Goal: Task Accomplishment & Management: Use online tool/utility

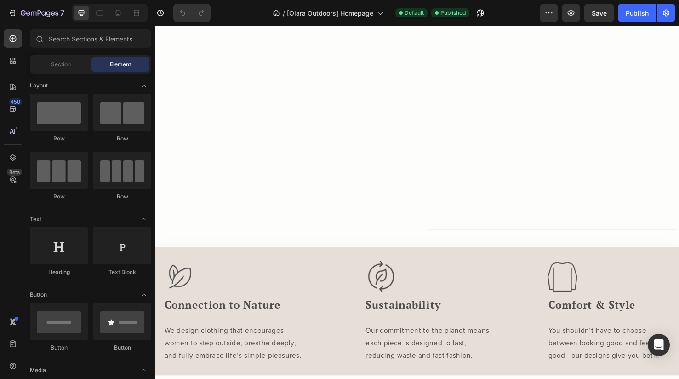
scroll to position [743, 0]
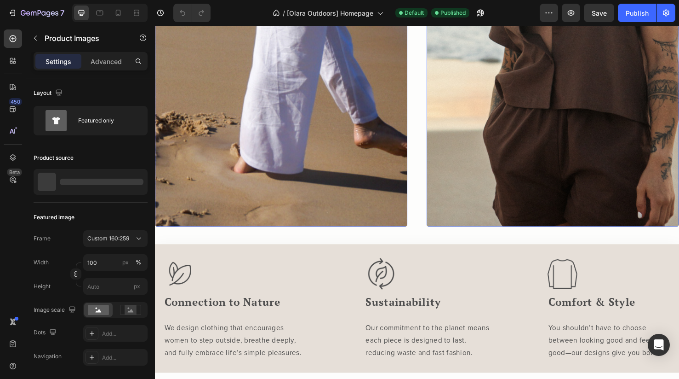
click at [614, 83] on img at bounding box center [574, 21] width 266 height 431
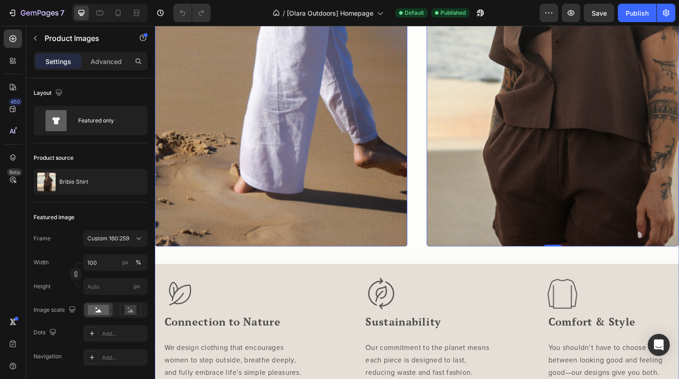
scroll to position [723, 0]
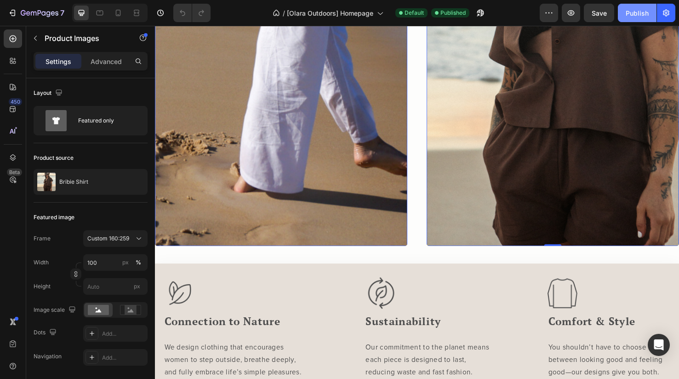
click at [633, 14] on div "Publish" at bounding box center [637, 13] width 23 height 10
click at [499, 177] on img at bounding box center [574, 42] width 266 height 431
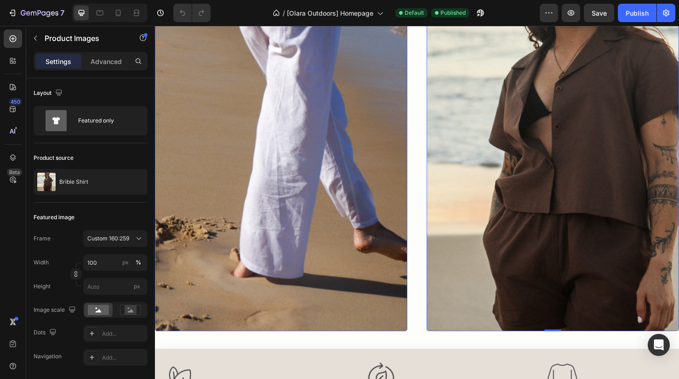
click at [392, 147] on img at bounding box center [288, 131] width 266 height 431
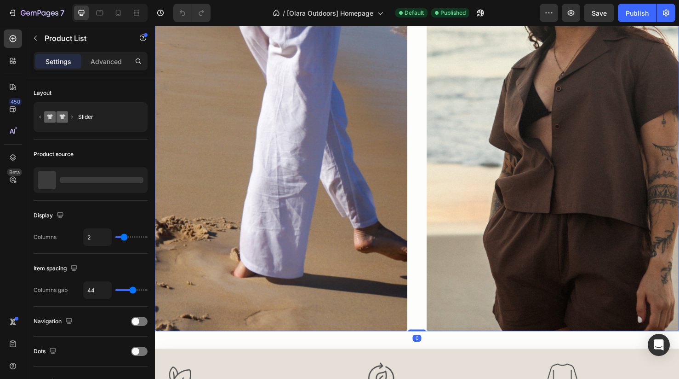
click at [428, 145] on div "Product Images Add to cart Product View More Row Product List 0 Product Images …" at bounding box center [431, 131] width 552 height 431
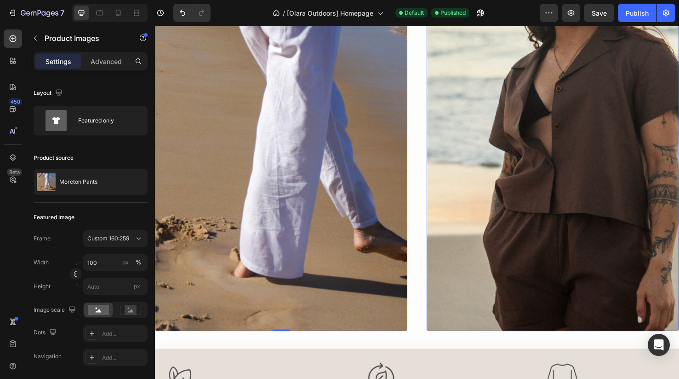
click at [397, 143] on img at bounding box center [288, 131] width 266 height 431
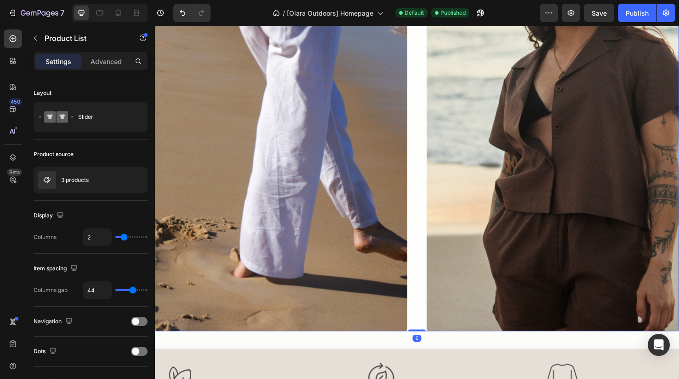
click at [435, 148] on div "Product Images Add to cart Product View More Row Product List 0 Product Images …" at bounding box center [431, 131] width 552 height 431
click at [97, 191] on div "3 products" at bounding box center [91, 180] width 114 height 26
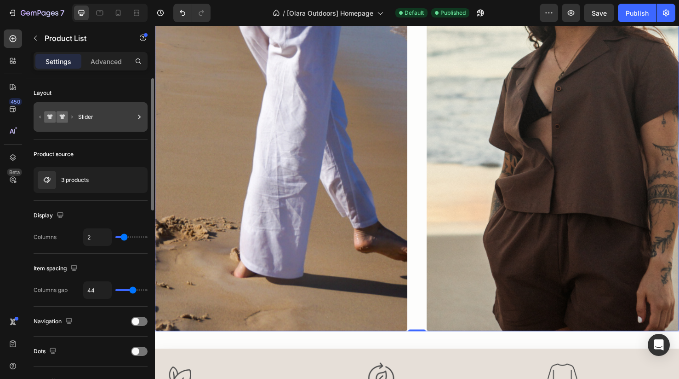
click at [80, 116] on div "Slider" at bounding box center [106, 116] width 56 height 21
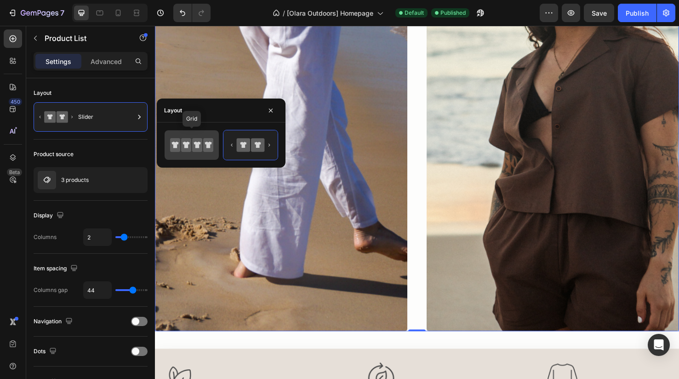
click at [191, 149] on icon at bounding box center [186, 145] width 10 height 14
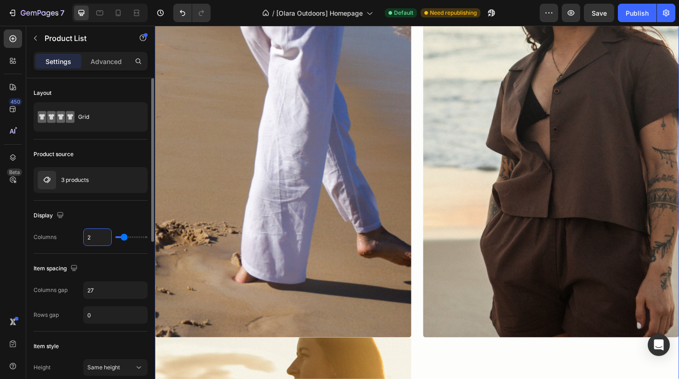
type input "4"
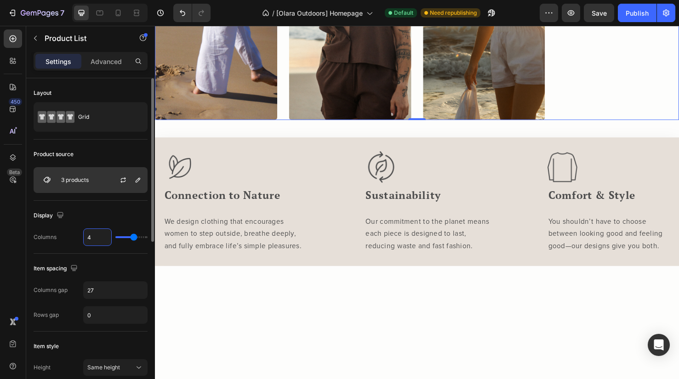
type input "4"
click at [98, 178] on div "3 products" at bounding box center [91, 180] width 114 height 26
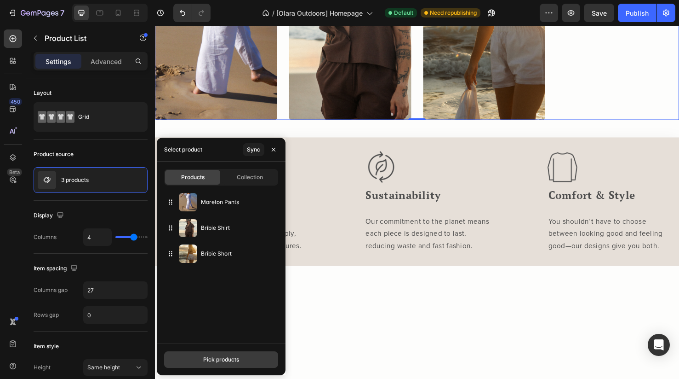
click at [223, 361] on div "Pick products" at bounding box center [221, 359] width 36 height 8
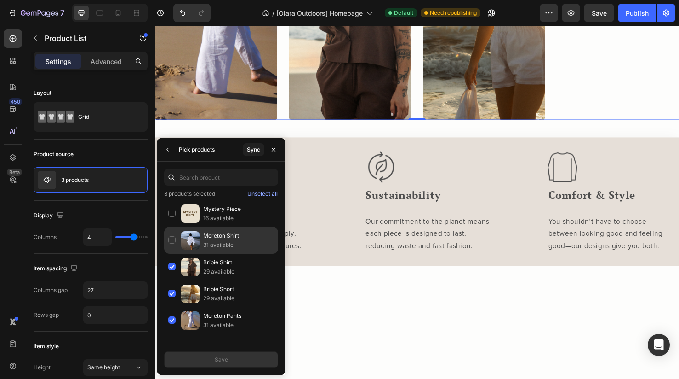
click at [175, 241] on div "Moreton Shirt 31 available" at bounding box center [221, 240] width 114 height 27
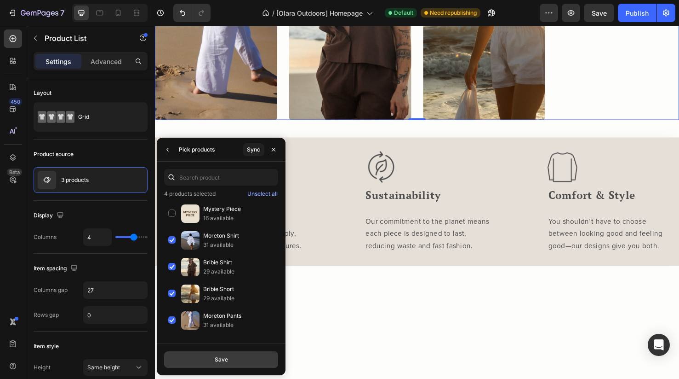
click at [216, 360] on div "Save" at bounding box center [221, 359] width 13 height 8
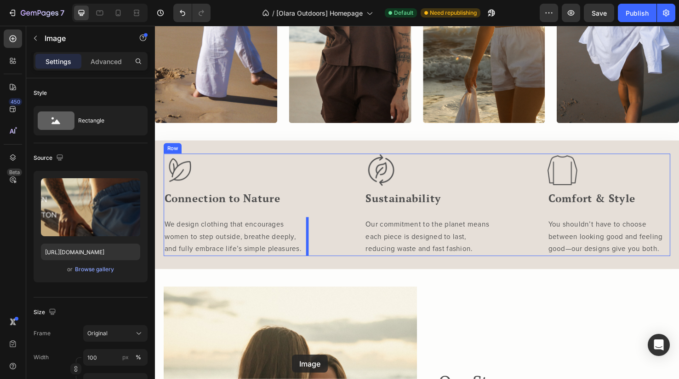
scroll to position [825, 0]
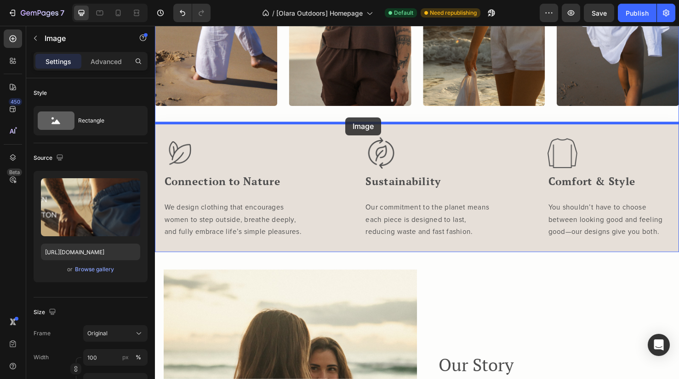
drag, startPoint x: 328, startPoint y: 138, endPoint x: 356, endPoint y: 122, distance: 32.0
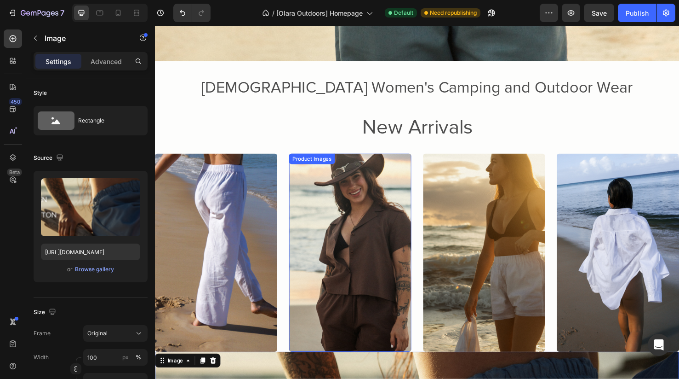
scroll to position [391, 0]
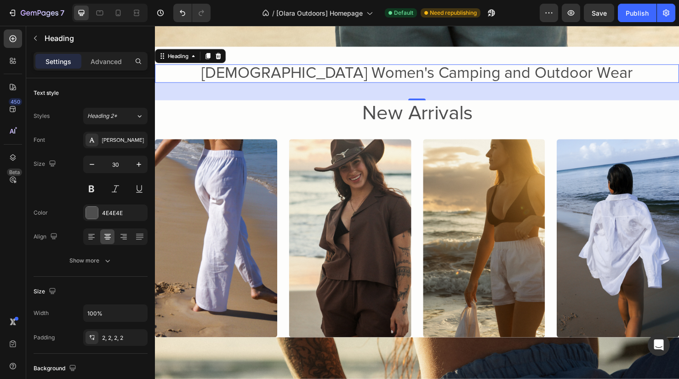
click at [379, 74] on span "Australian Women's Camping and Outdoor Wear" at bounding box center [431, 75] width 454 height 20
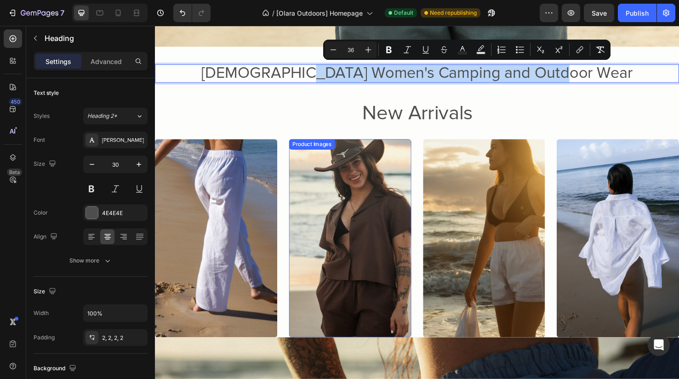
drag, startPoint x: 341, startPoint y: 77, endPoint x: 334, endPoint y: 316, distance: 239.3
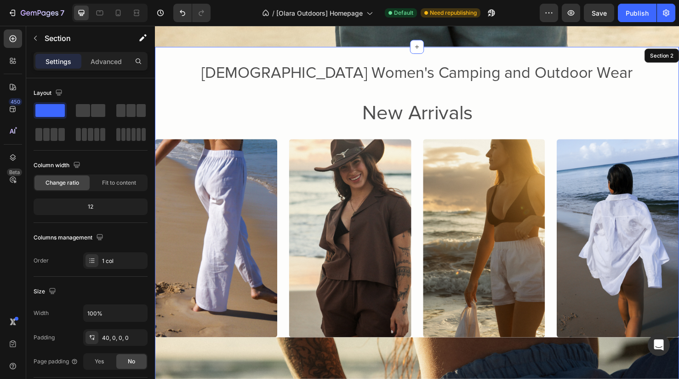
click at [221, 64] on div "⁠⁠⁠⁠⁠⁠⁠ Australian Women's Camping and Outdoor Wear Heading 40 New Arrivals Hea…" at bounding box center [431, 373] width 552 height 650
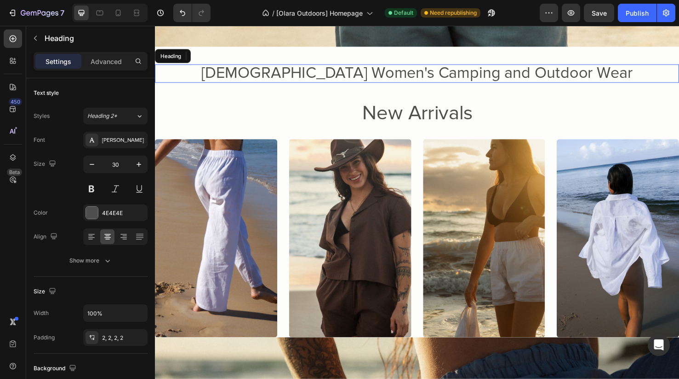
click at [218, 78] on p "⁠⁠⁠⁠⁠⁠⁠ Australian Women's Camping and Outdoor Wear" at bounding box center [431, 75] width 532 height 17
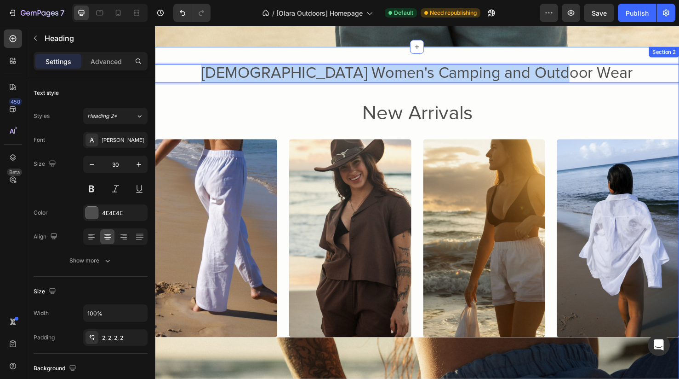
drag, startPoint x: 218, startPoint y: 75, endPoint x: 218, endPoint y: 135, distance: 60.3
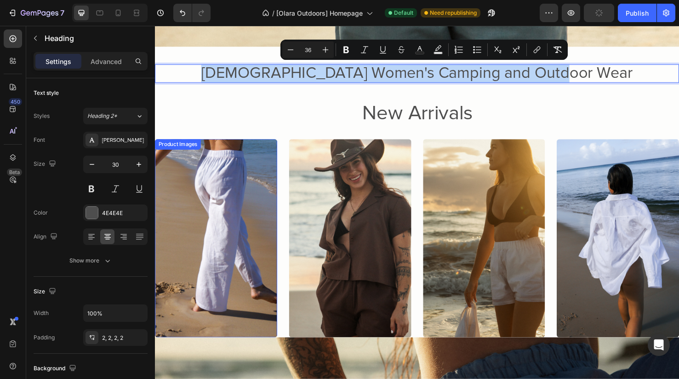
drag, startPoint x: 208, startPoint y: 78, endPoint x: 207, endPoint y: 165, distance: 87.4
click at [206, 165] on div "Australian Women's Camping and Outdoor Wear Heading 40 New Arrivals Heading Pro…" at bounding box center [431, 382] width 552 height 632
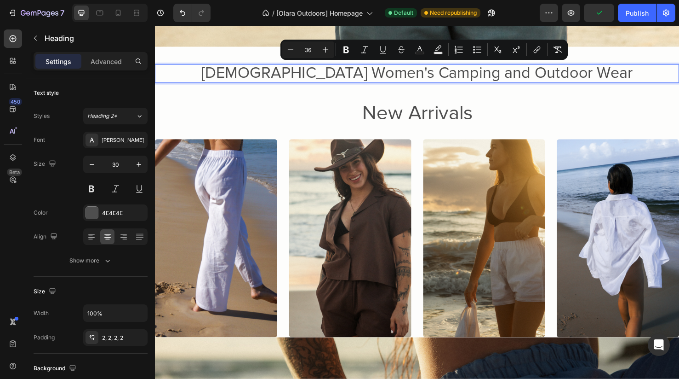
click at [200, 82] on p "Australian Women's Camping and Outdoor Wear" at bounding box center [431, 75] width 532 height 17
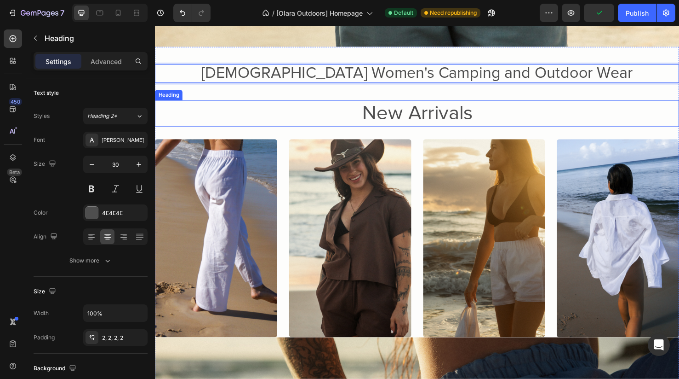
click at [229, 120] on h2 "New Arrivals" at bounding box center [431, 118] width 552 height 28
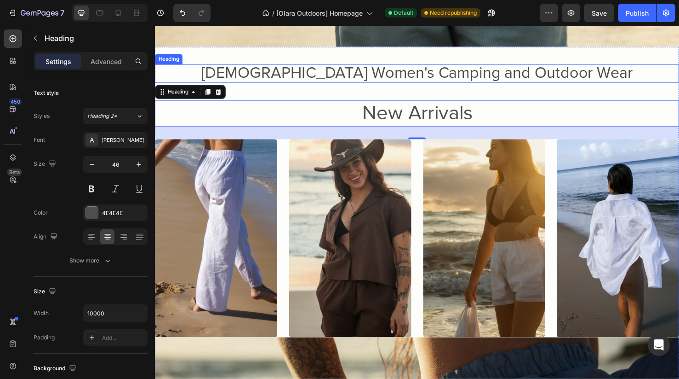
click at [180, 83] on p "⁠⁠⁠⁠⁠⁠⁠ Australian Women's Camping and Outdoor Wear" at bounding box center [431, 75] width 532 height 17
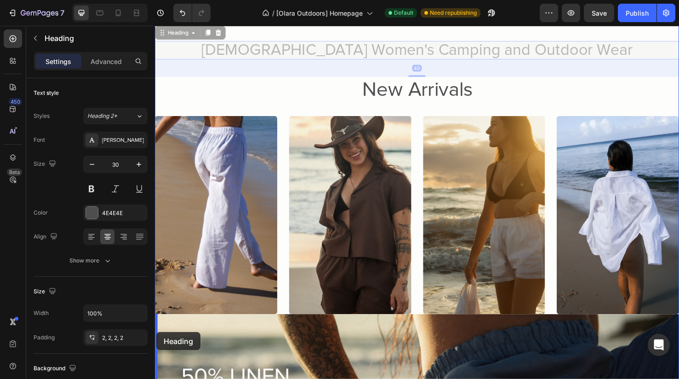
scroll to position [440, 0]
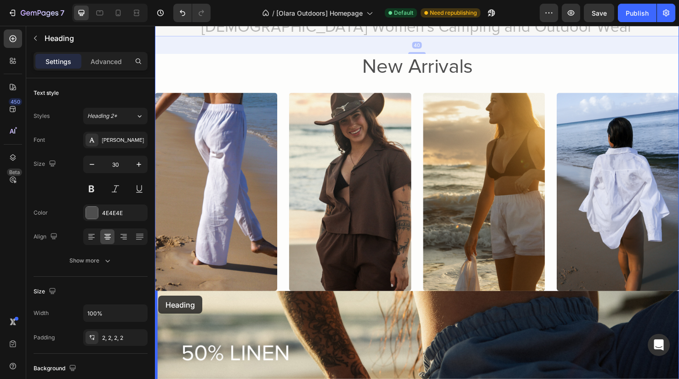
drag, startPoint x: 176, startPoint y: 54, endPoint x: 158, endPoint y: 310, distance: 256.3
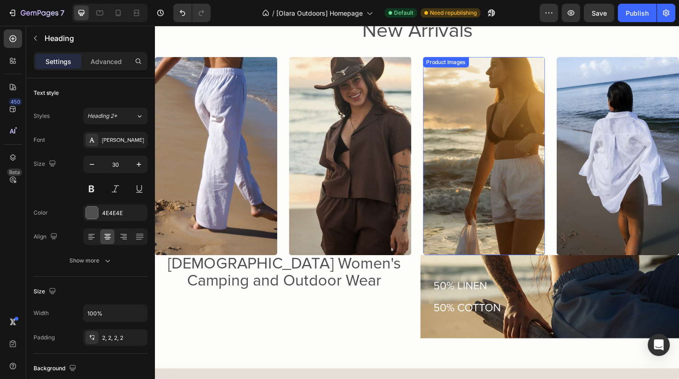
click at [454, 261] on img at bounding box center [501, 162] width 129 height 208
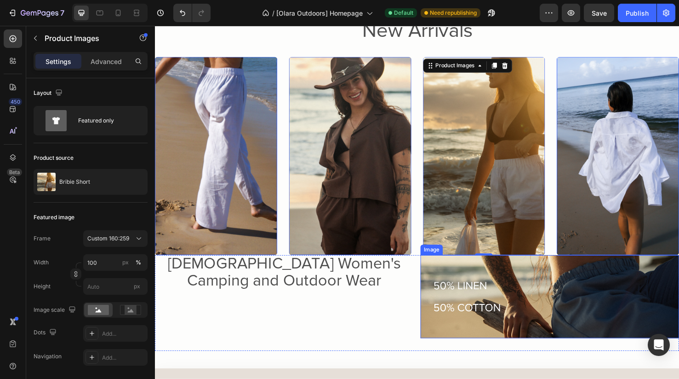
click at [457, 304] on img at bounding box center [571, 310] width 272 height 87
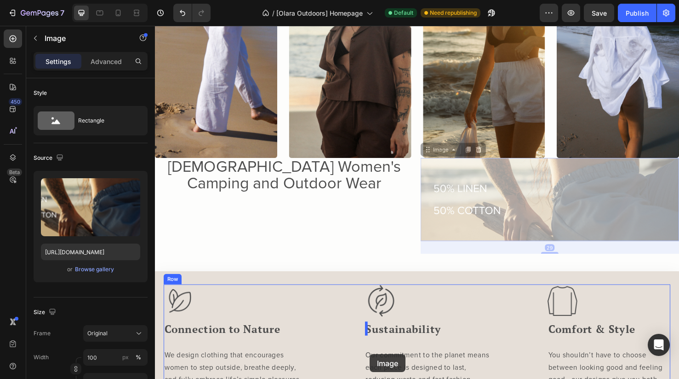
drag, startPoint x: 453, startPoint y: 257, endPoint x: 381, endPoint y: 370, distance: 133.7
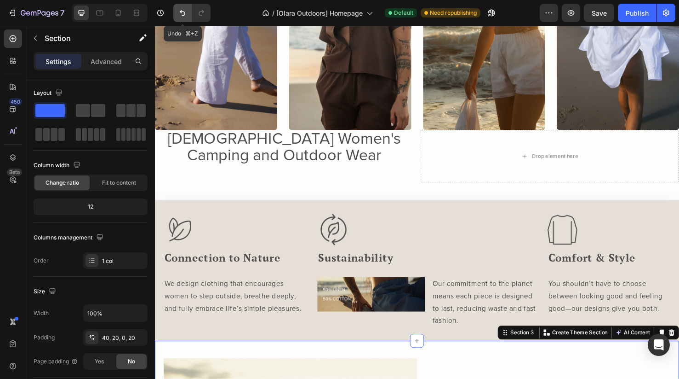
click at [181, 13] on icon "Undo/Redo" at bounding box center [183, 13] width 6 height 6
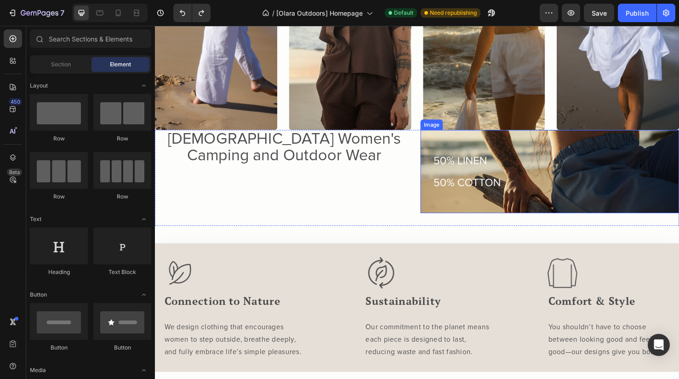
click at [506, 175] on img at bounding box center [571, 178] width 272 height 87
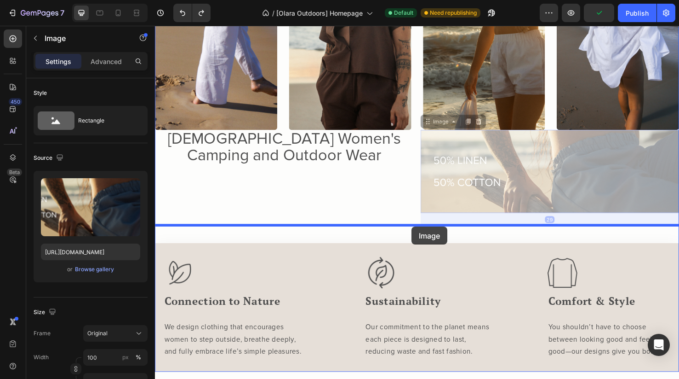
drag, startPoint x: 459, startPoint y: 126, endPoint x: 425, endPoint y: 236, distance: 114.6
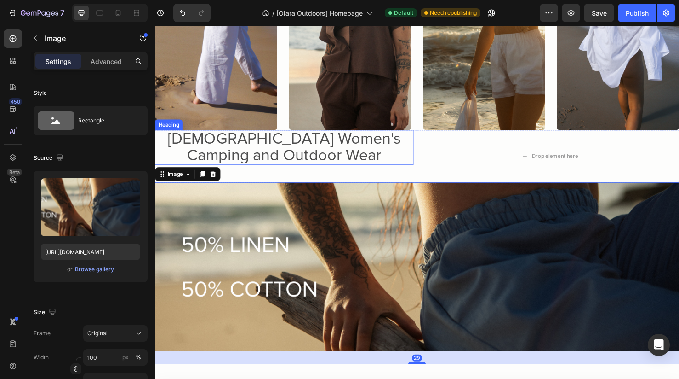
click at [356, 155] on h2 "Australian Women's Camping and Outdoor Wear" at bounding box center [291, 153] width 254 height 37
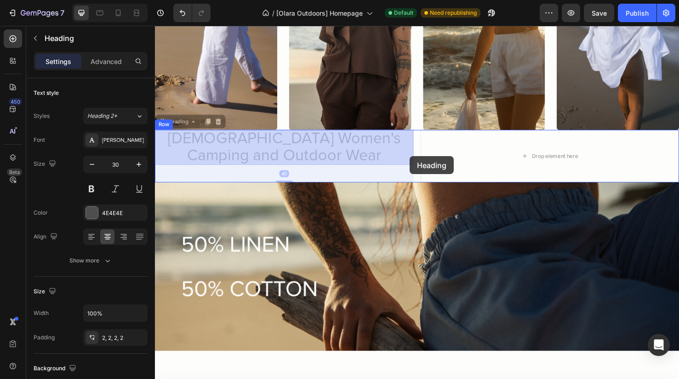
drag, startPoint x: 185, startPoint y: 129, endPoint x: 423, endPoint y: 163, distance: 240.6
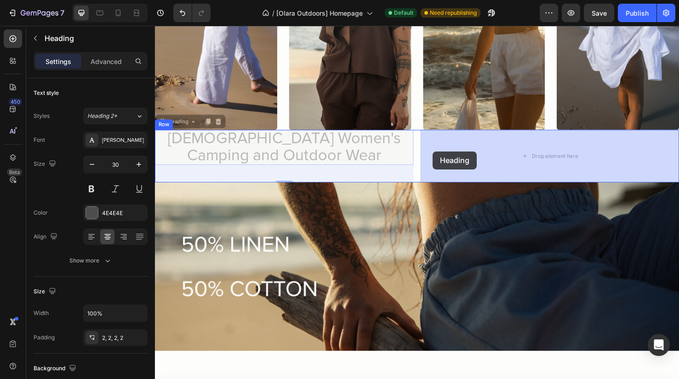
drag, startPoint x: 178, startPoint y: 126, endPoint x: 447, endPoint y: 156, distance: 269.8
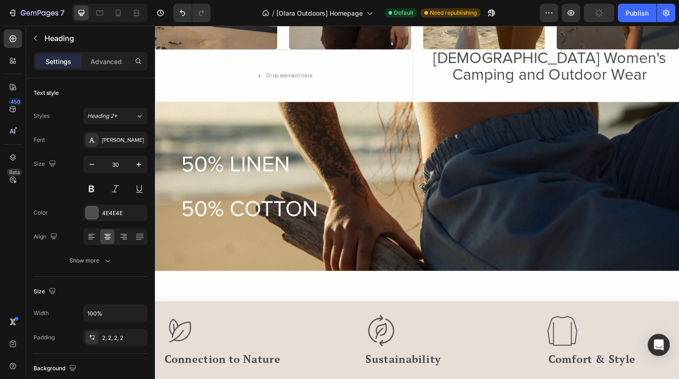
scroll to position [655, 0]
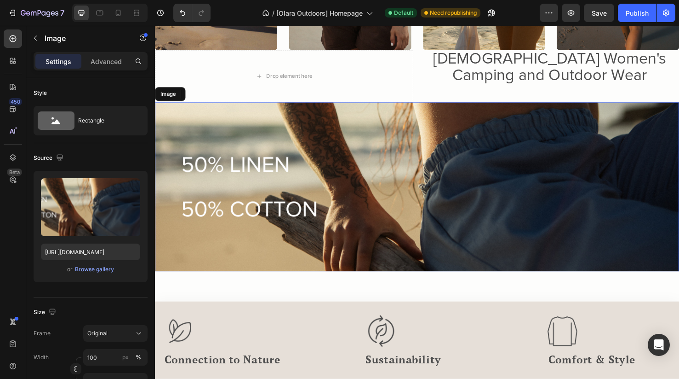
click at [371, 107] on img at bounding box center [431, 195] width 552 height 178
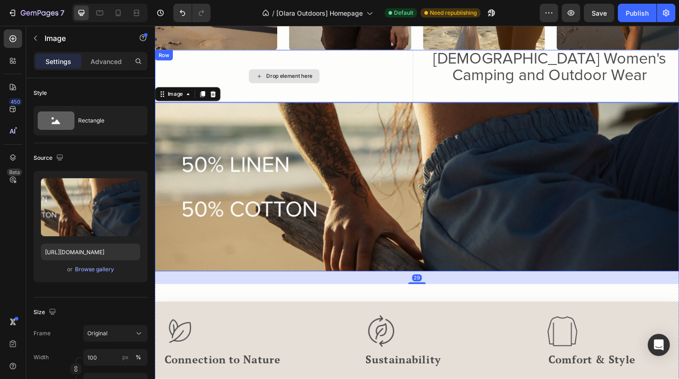
click at [376, 85] on div "Drop element here" at bounding box center [291, 79] width 272 height 56
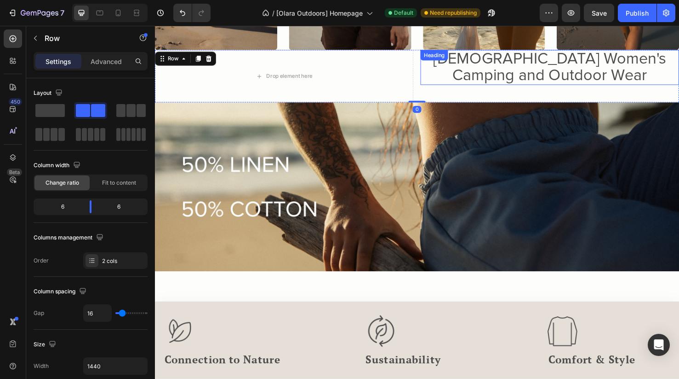
click at [461, 73] on p "⁠⁠⁠⁠⁠⁠⁠ Australian Women's Camping and Outdoor Wear" at bounding box center [571, 69] width 252 height 35
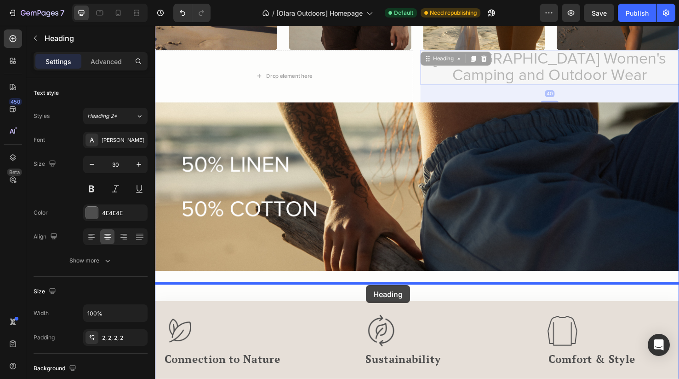
drag, startPoint x: 455, startPoint y: 57, endPoint x: 377, endPoint y: 295, distance: 250.8
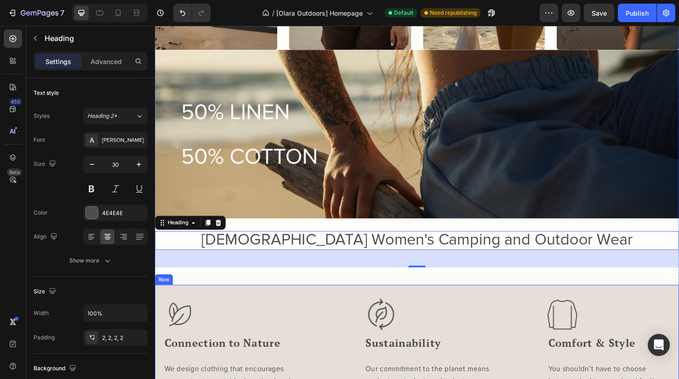
click at [243, 305] on div "Image Connection to Nature Heading We design clothing that encourages women to …" at bounding box center [431, 365] width 552 height 135
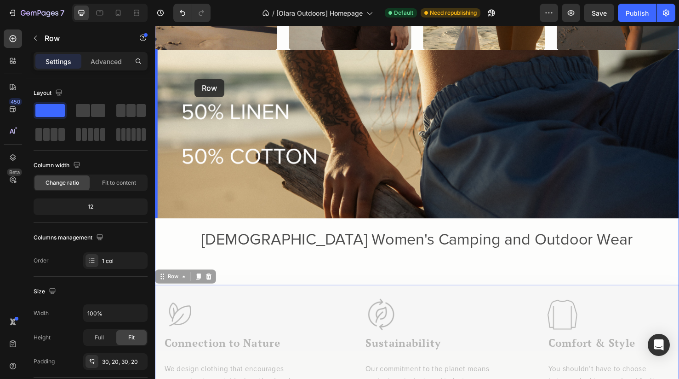
drag, startPoint x: 173, startPoint y: 290, endPoint x: 195, endPoint y: 81, distance: 210.5
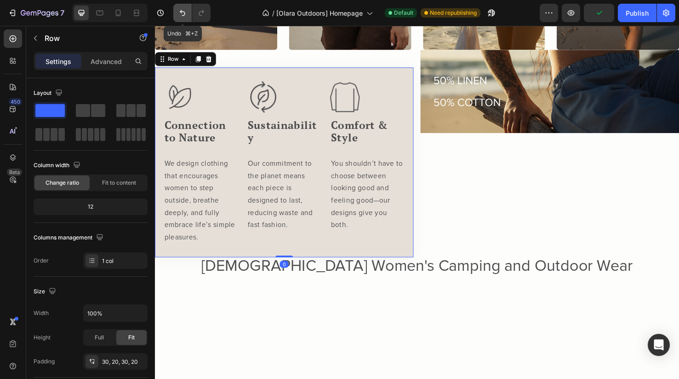
click at [185, 17] on icon "Undo/Redo" at bounding box center [182, 12] width 9 height 9
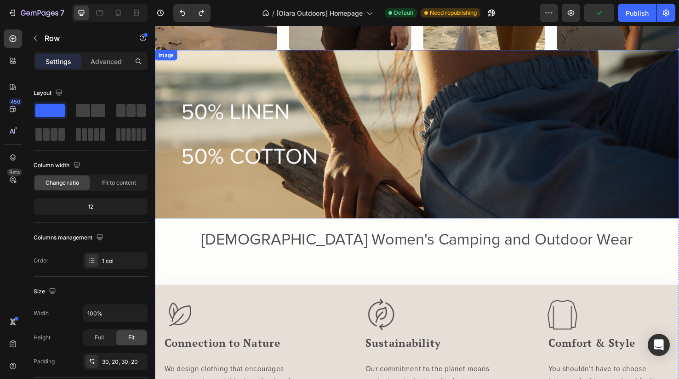
scroll to position [623, 0]
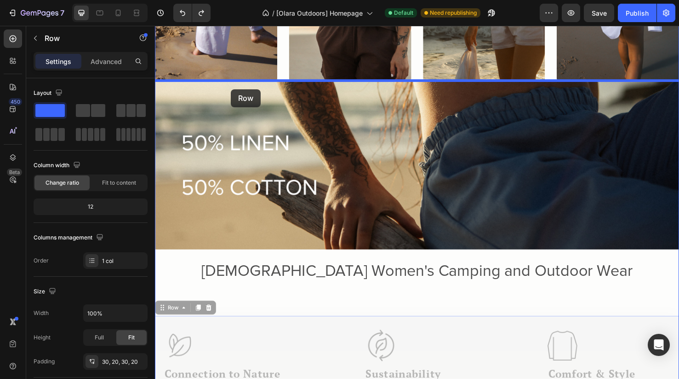
drag, startPoint x: 168, startPoint y: 318, endPoint x: 235, endPoint y: 91, distance: 237.4
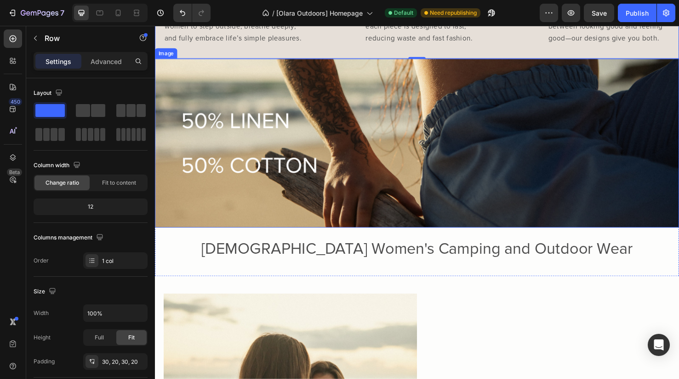
scroll to position [792, 0]
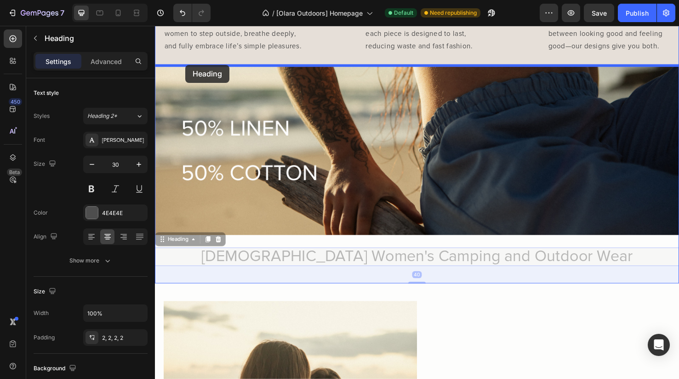
drag, startPoint x: 166, startPoint y: 255, endPoint x: 188, endPoint y: 68, distance: 188.6
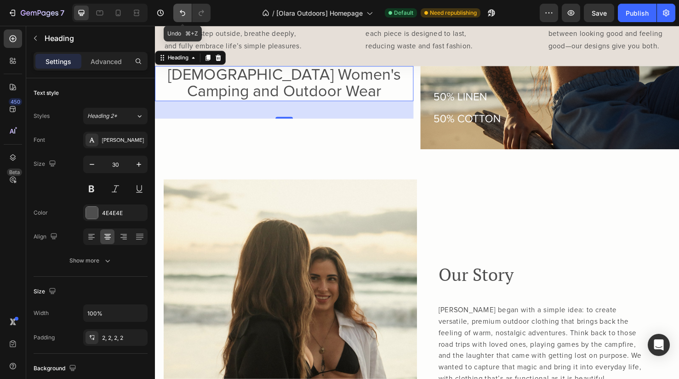
click at [184, 11] on icon "Undo/Redo" at bounding box center [182, 12] width 9 height 9
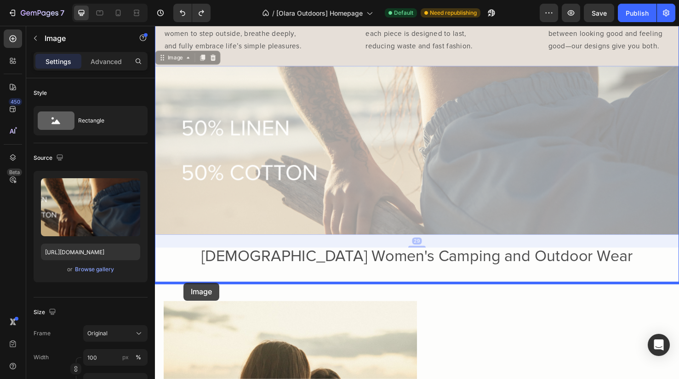
drag, startPoint x: 169, startPoint y: 62, endPoint x: 185, endPoint y: 296, distance: 234.6
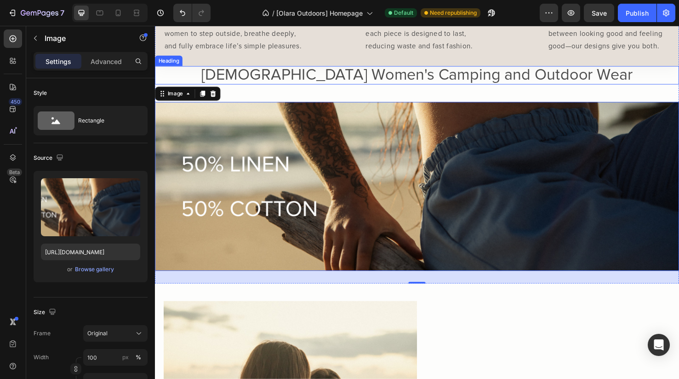
click at [414, 77] on span "Australian Women's Camping and Outdoor Wear" at bounding box center [431, 77] width 454 height 20
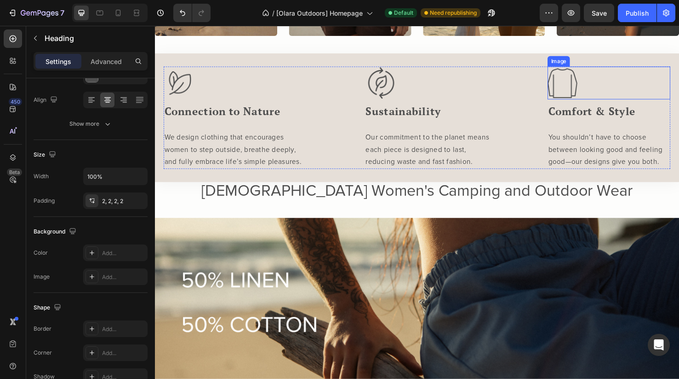
scroll to position [671, 0]
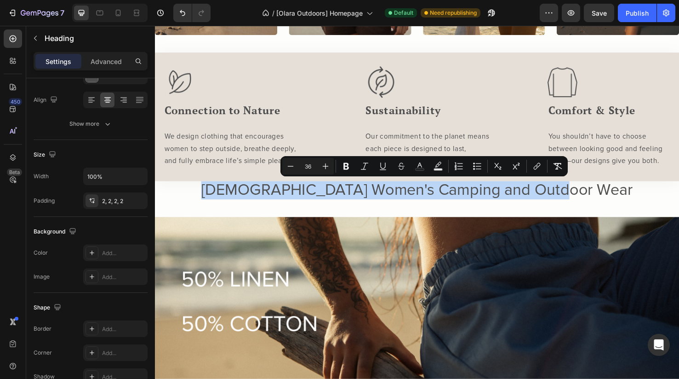
drag, startPoint x: 257, startPoint y: 201, endPoint x: 618, endPoint y: 201, distance: 360.6
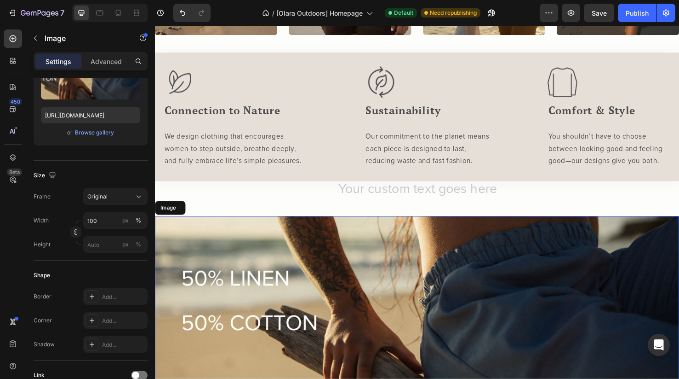
click at [540, 247] on img at bounding box center [431, 315] width 552 height 178
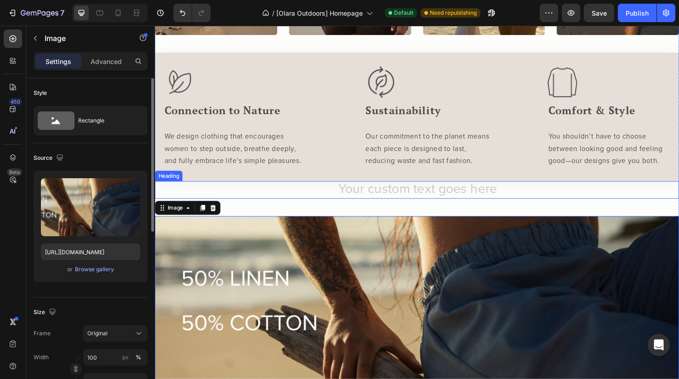
click at [534, 203] on h2 "Rich Text Editor. Editing area: main" at bounding box center [431, 198] width 534 height 18
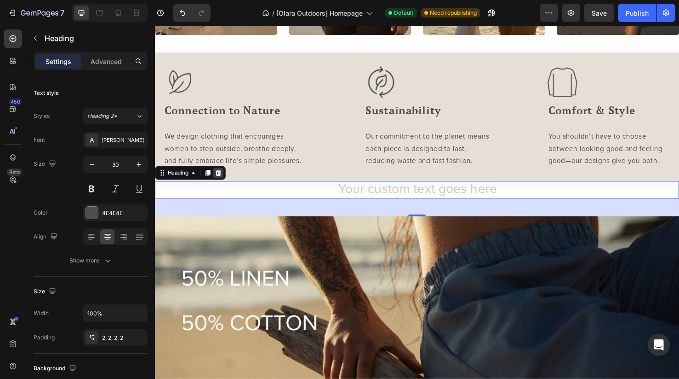
click at [225, 184] on div at bounding box center [221, 180] width 11 height 11
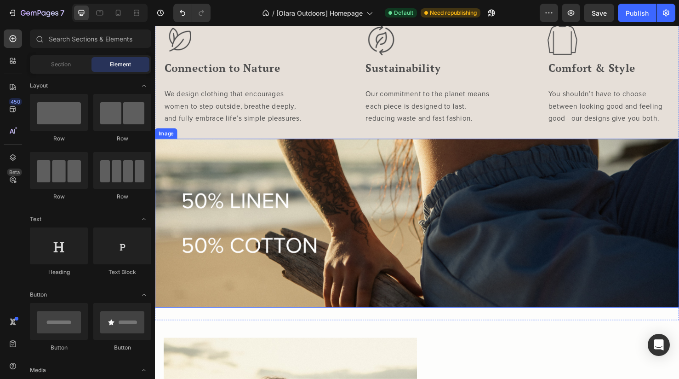
scroll to position [709, 0]
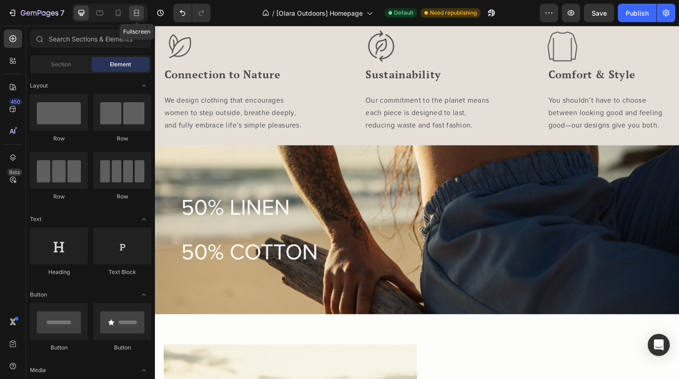
click at [134, 19] on div at bounding box center [136, 13] width 15 height 15
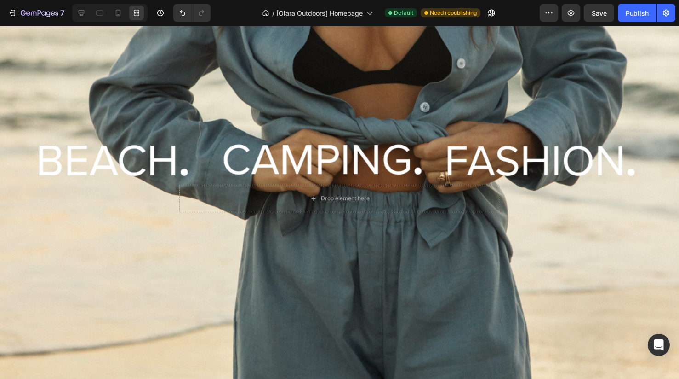
scroll to position [102, 0]
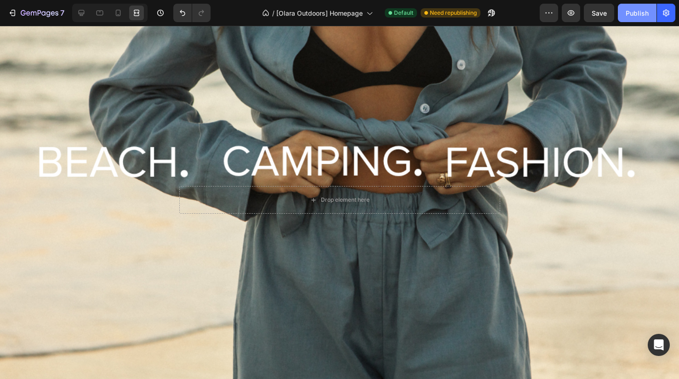
click at [639, 10] on div "Publish" at bounding box center [637, 13] width 23 height 10
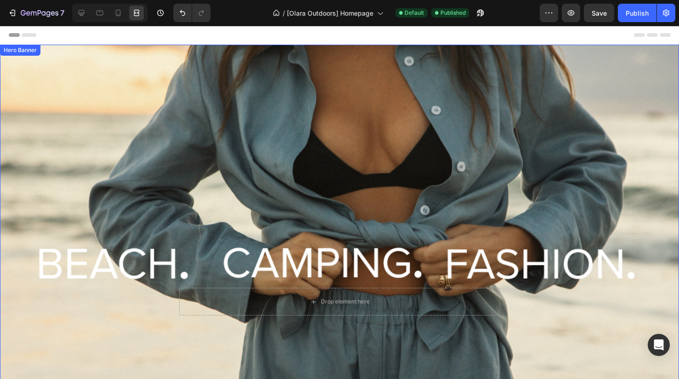
scroll to position [0, 0]
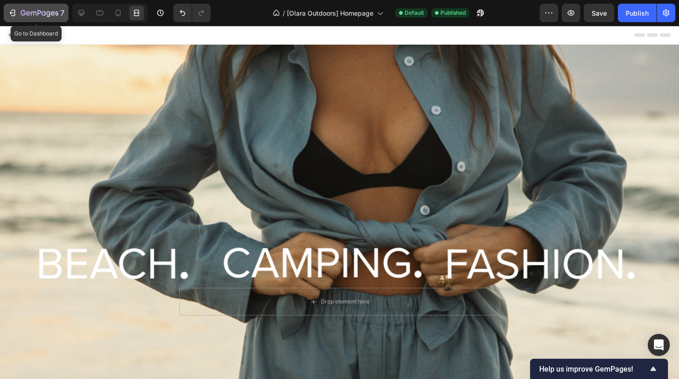
click at [35, 16] on icon "button" at bounding box center [40, 14] width 38 height 8
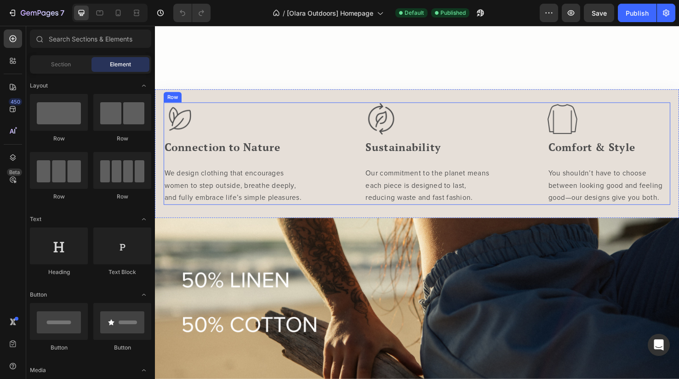
scroll to position [634, 0]
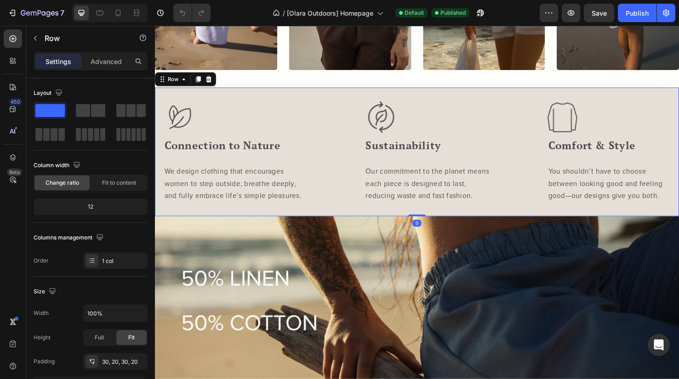
click at [254, 224] on div "Image Connection to Nature Heading We design clothing that encourages women to …" at bounding box center [431, 158] width 552 height 135
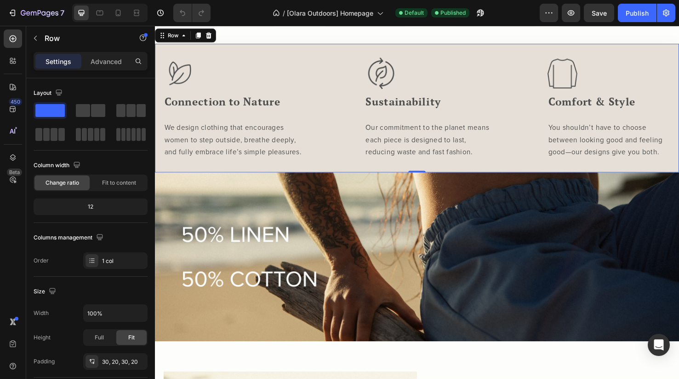
scroll to position [689, 0]
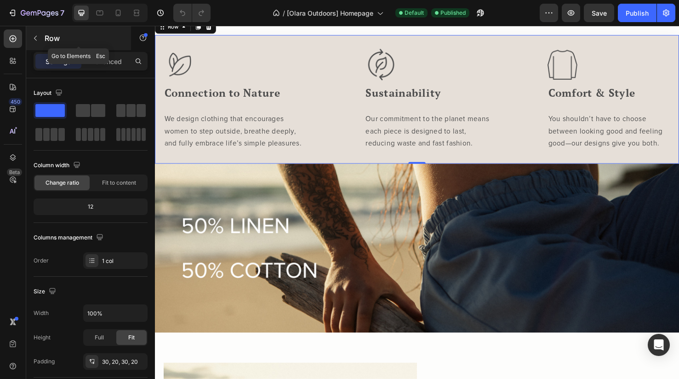
click at [40, 37] on button "button" at bounding box center [35, 38] width 15 height 15
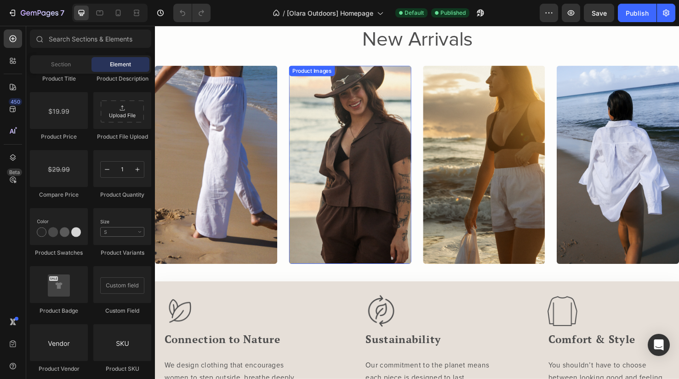
scroll to position [431, 0]
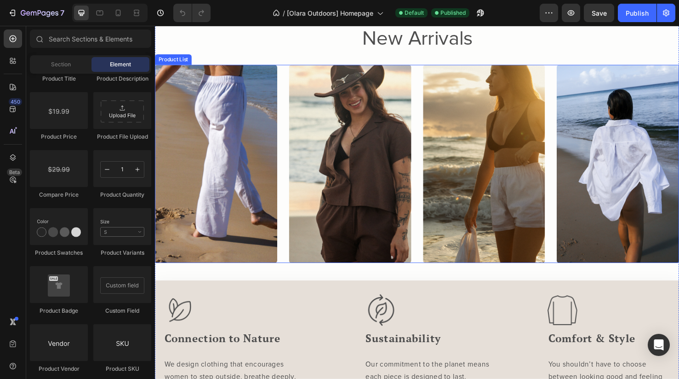
click at [291, 162] on div "Product Images Add to cart Product View More Row Product List Product Images Ad…" at bounding box center [431, 171] width 552 height 208
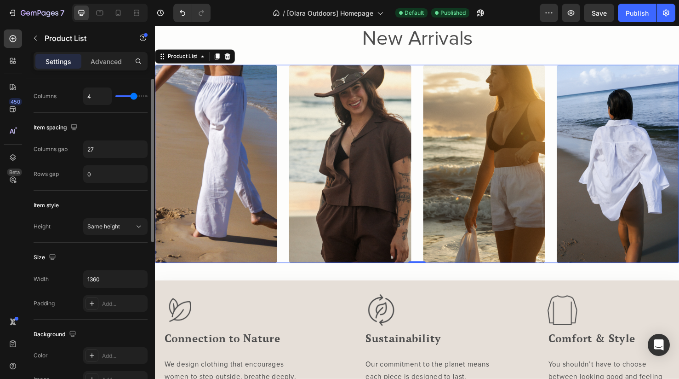
scroll to position [0, 0]
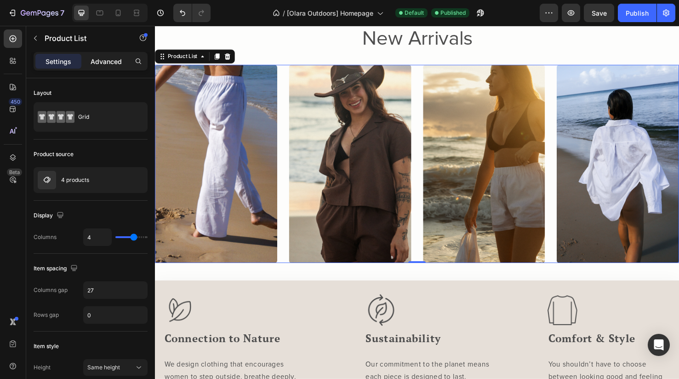
click at [105, 60] on p "Advanced" at bounding box center [106, 62] width 31 height 10
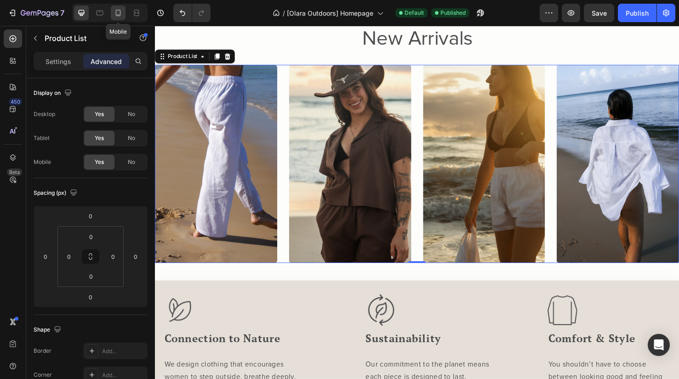
click at [118, 13] on icon at bounding box center [118, 12] width 9 height 9
type input "60"
type input "24"
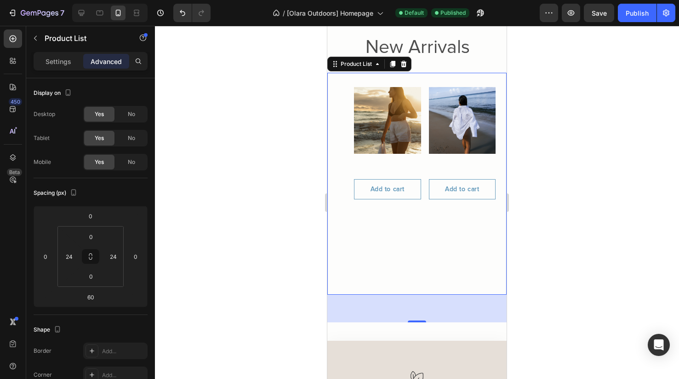
scroll to position [446, 0]
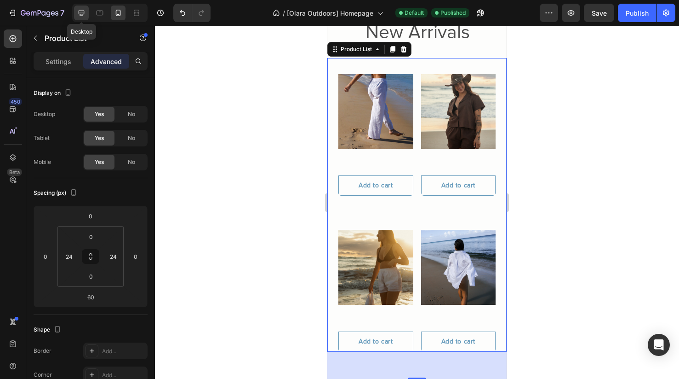
click at [80, 13] on icon at bounding box center [82, 13] width 6 height 6
type input "0"
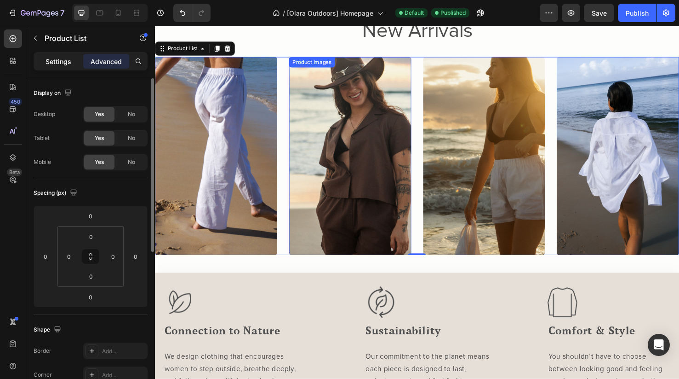
click at [64, 61] on p "Settings" at bounding box center [59, 62] width 26 height 10
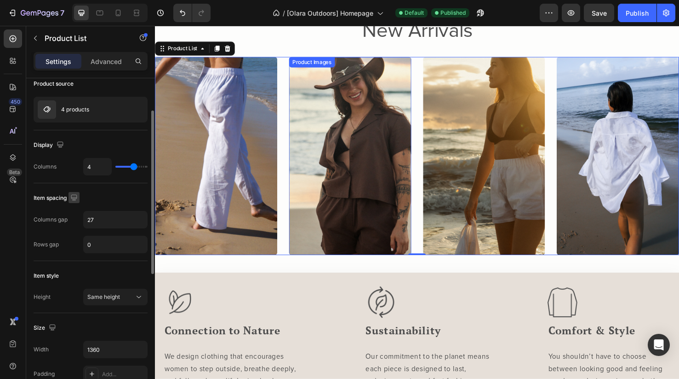
scroll to position [69, 0]
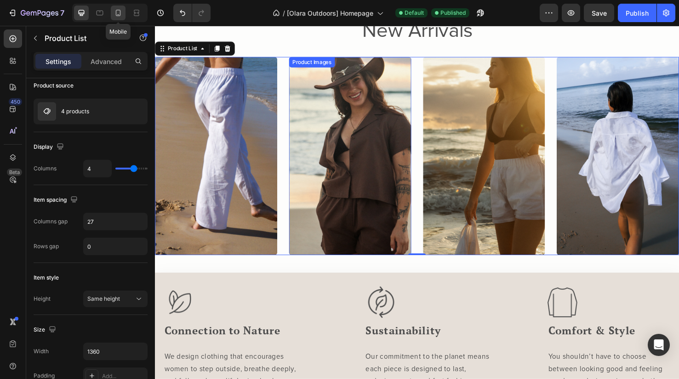
click at [121, 14] on icon at bounding box center [118, 13] width 5 height 6
type input "2"
type input "40"
type input "17"
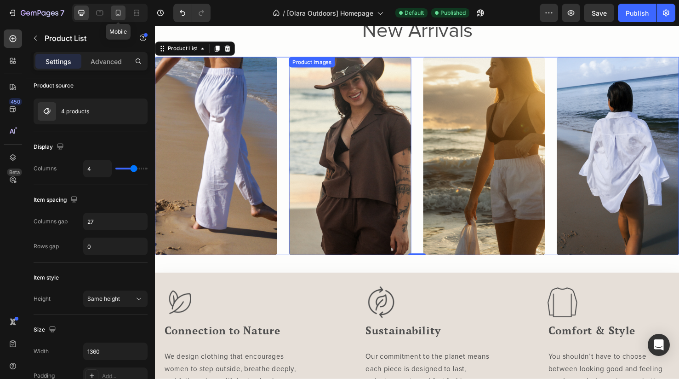
type input "100%"
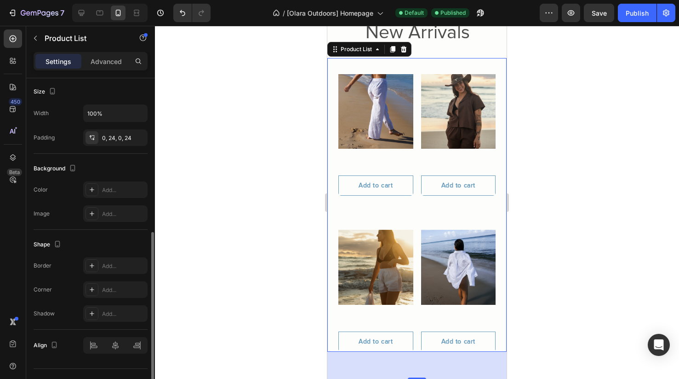
scroll to position [308, 0]
click at [111, 61] on p "Advanced" at bounding box center [106, 62] width 31 height 10
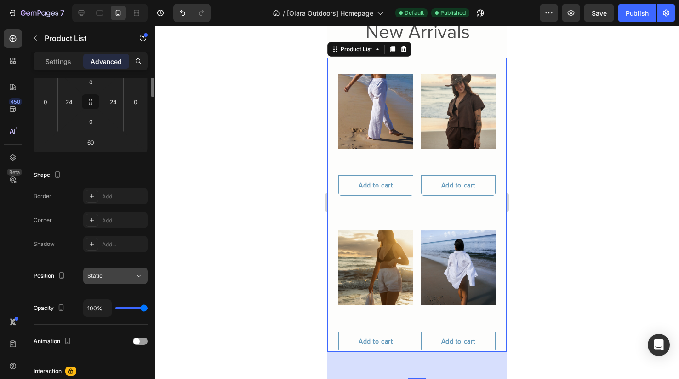
scroll to position [0, 0]
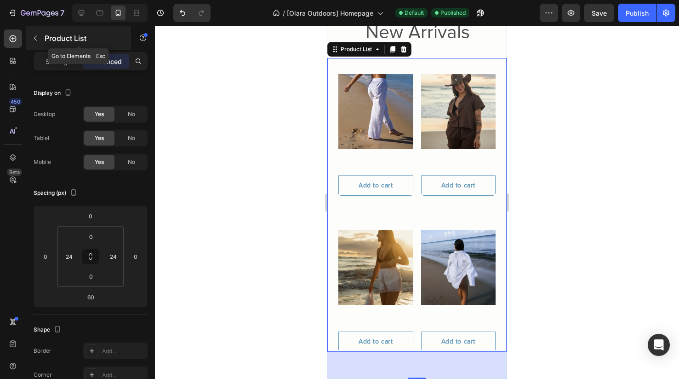
click at [36, 38] on icon "button" at bounding box center [35, 37] width 7 height 7
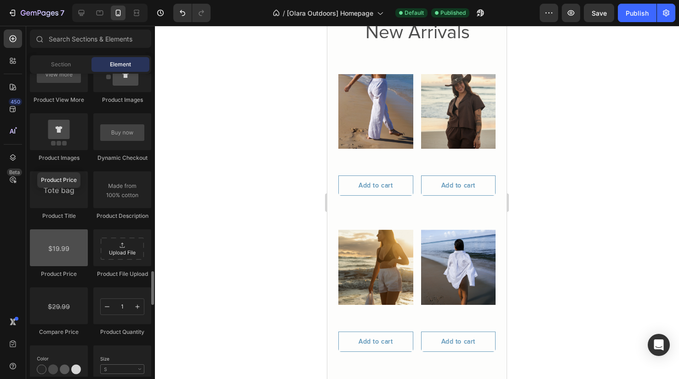
scroll to position [1255, 0]
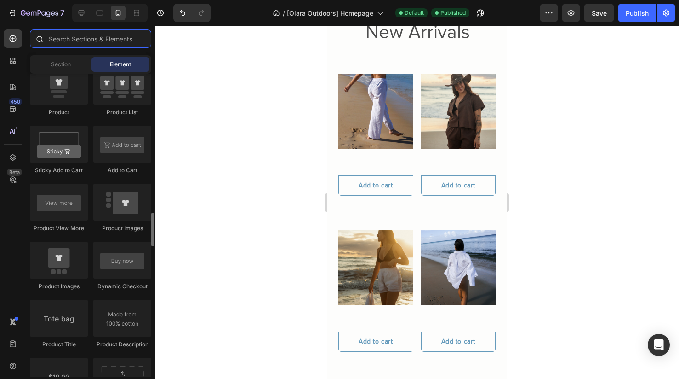
click at [72, 40] on input "text" at bounding box center [90, 38] width 121 height 18
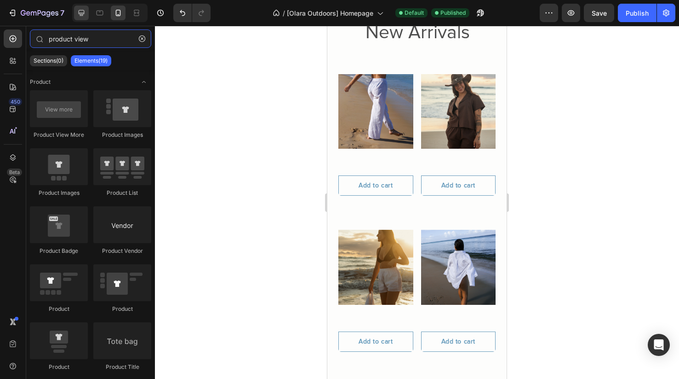
type input "product view"
click at [85, 16] on icon at bounding box center [81, 12] width 9 height 9
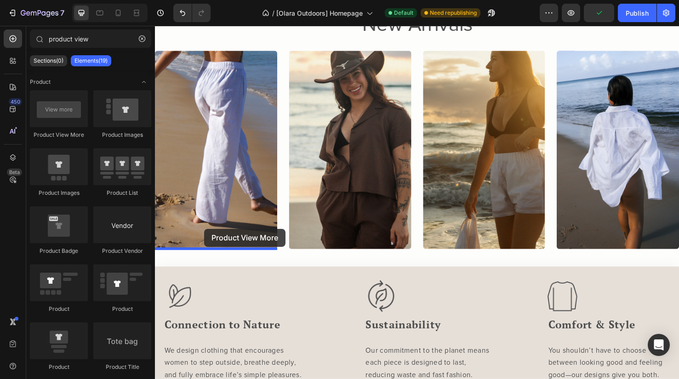
drag, startPoint x: 212, startPoint y: 136, endPoint x: 207, endPoint y: 239, distance: 103.2
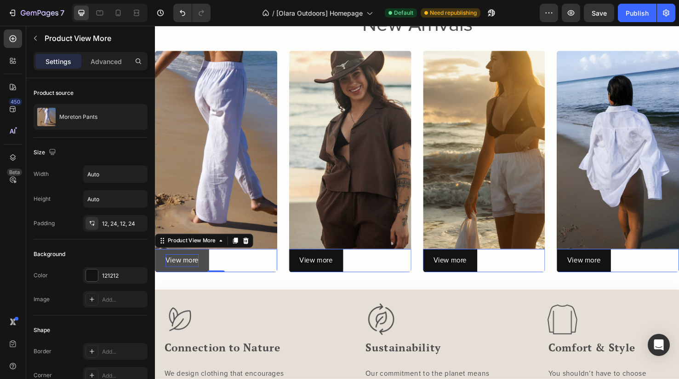
click at [192, 274] on p "View more" at bounding box center [183, 272] width 35 height 13
click at [209, 276] on button "View more" at bounding box center [183, 272] width 57 height 24
click at [200, 254] on div "Product View More" at bounding box center [194, 251] width 54 height 8
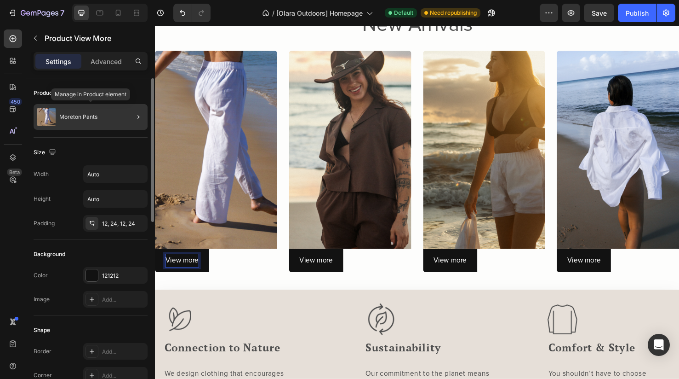
click at [80, 121] on div "Moreton Pants" at bounding box center [91, 117] width 114 height 26
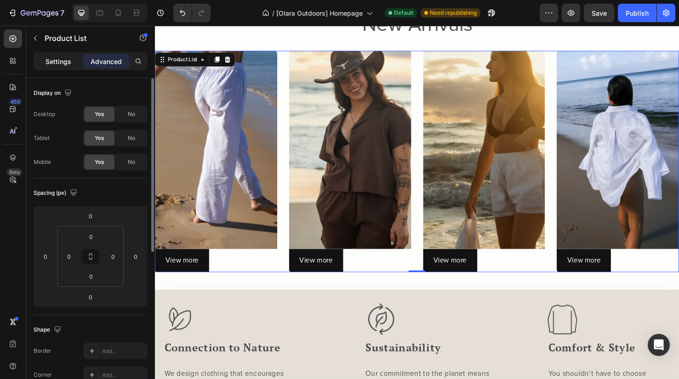
click at [58, 64] on p "Settings" at bounding box center [59, 62] width 26 height 10
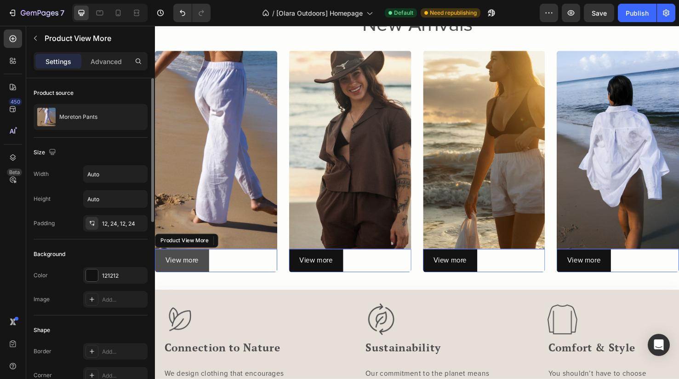
click at [203, 269] on button "View more" at bounding box center [183, 272] width 57 height 24
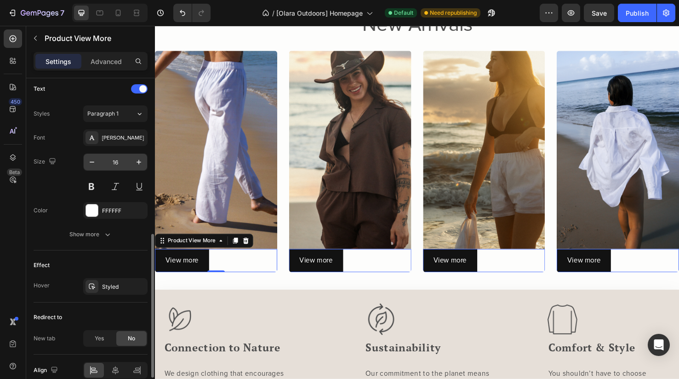
scroll to position [414, 0]
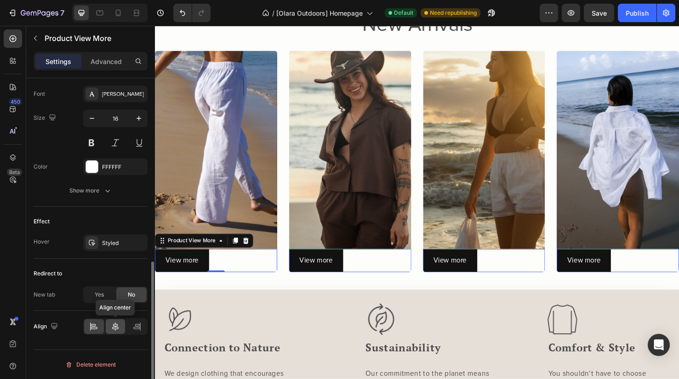
click at [119, 332] on div at bounding box center [116, 326] width 20 height 15
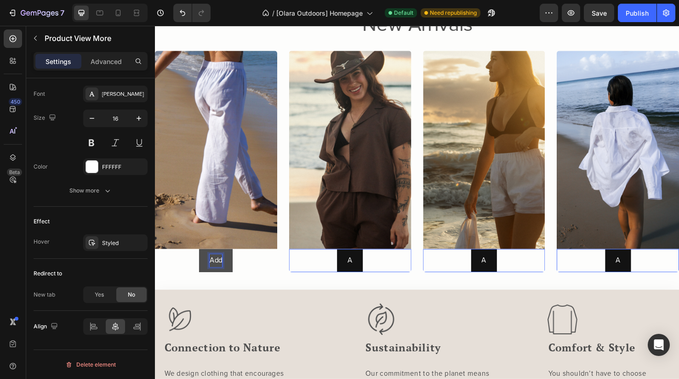
click at [219, 272] on button "Add" at bounding box center [218, 272] width 35 height 24
click at [219, 272] on button "Add to" at bounding box center [219, 272] width 44 height 24
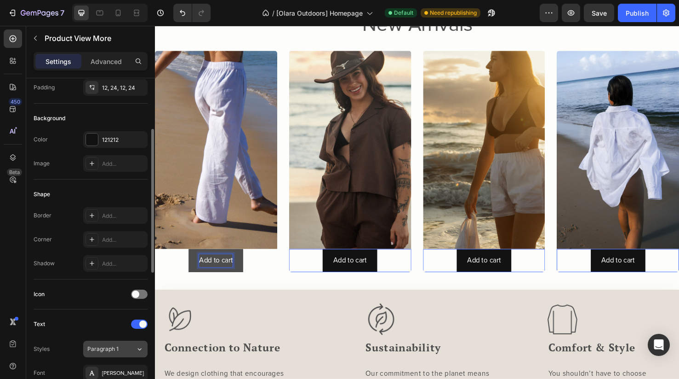
scroll to position [129, 0]
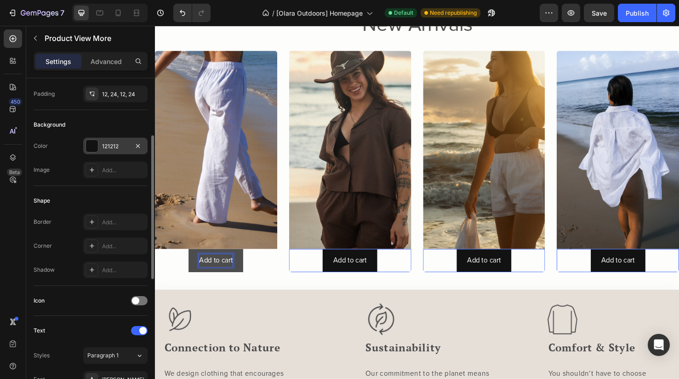
click at [108, 145] on div "121212" at bounding box center [115, 146] width 27 height 8
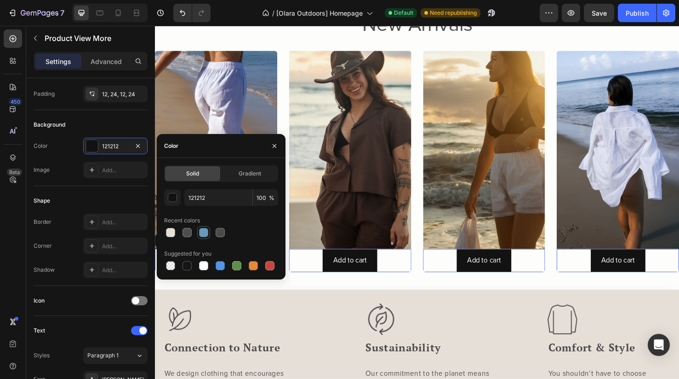
click at [204, 232] on div at bounding box center [203, 232] width 9 height 9
type input "669BBC"
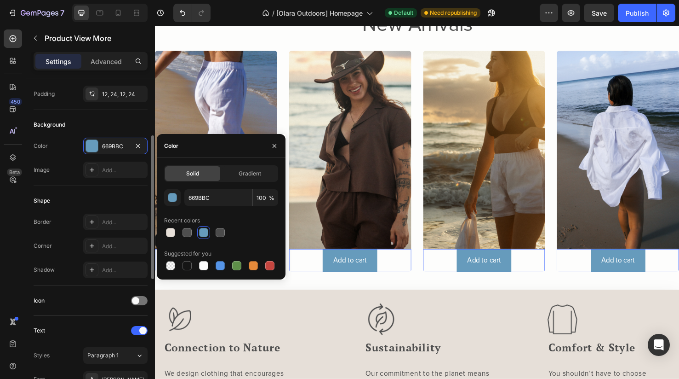
click at [82, 198] on div "Shape" at bounding box center [91, 200] width 114 height 15
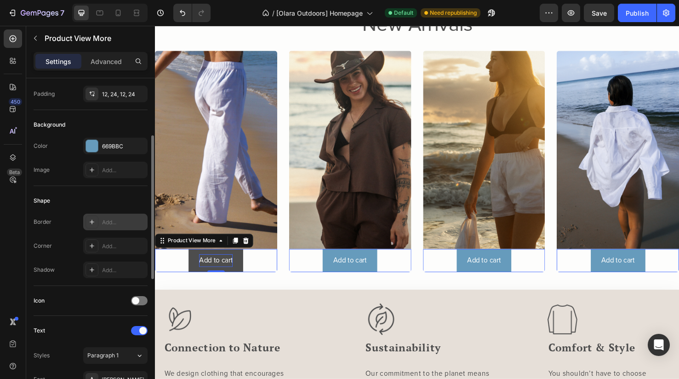
click at [95, 224] on icon at bounding box center [91, 221] width 7 height 7
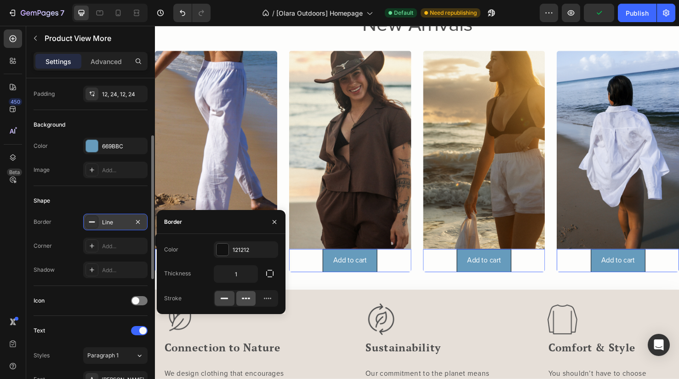
click at [252, 300] on div at bounding box center [246, 298] width 20 height 15
click at [230, 300] on div at bounding box center [225, 298] width 20 height 15
click at [274, 221] on icon "button" at bounding box center [275, 221] width 4 height 4
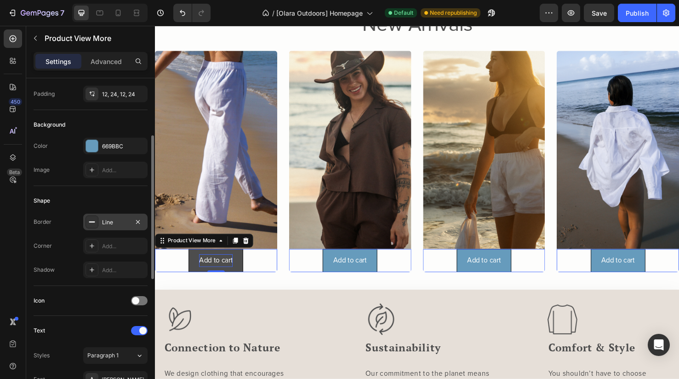
click at [109, 224] on div "Line" at bounding box center [115, 222] width 27 height 8
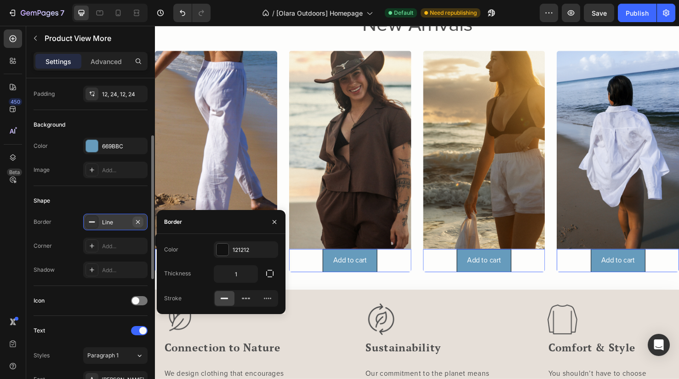
click at [137, 223] on icon "button" at bounding box center [137, 221] width 7 height 7
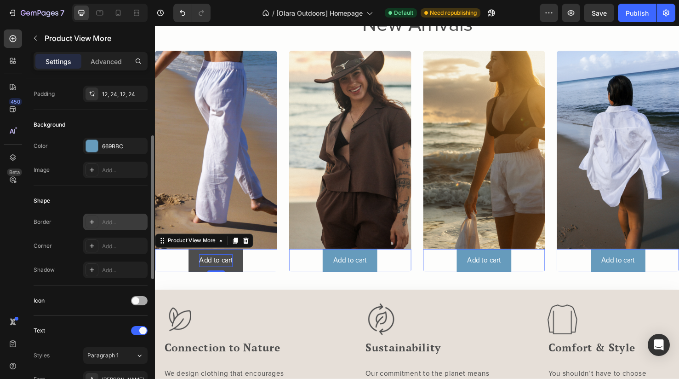
click at [140, 300] on div at bounding box center [139, 300] width 17 height 9
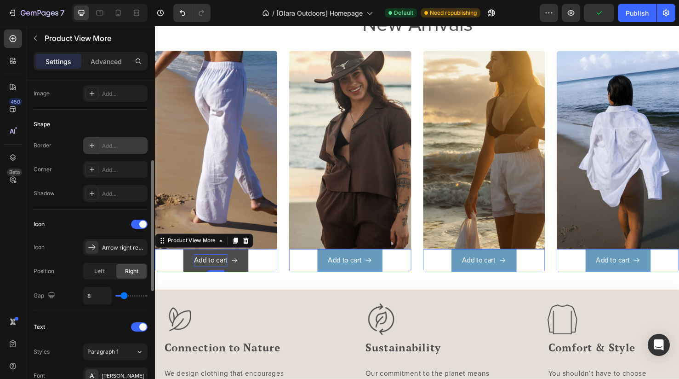
scroll to position [206, 0]
click at [112, 255] on div "Icon Icon Arrow right regular Position Left Right Gap 8" at bounding box center [91, 259] width 114 height 87
click at [110, 247] on div "Arrow right regular" at bounding box center [123, 247] width 43 height 8
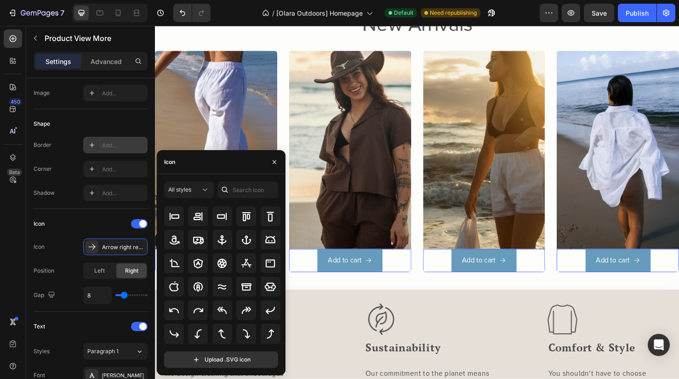
scroll to position [101, 0]
click at [241, 195] on input "text" at bounding box center [248, 189] width 61 height 17
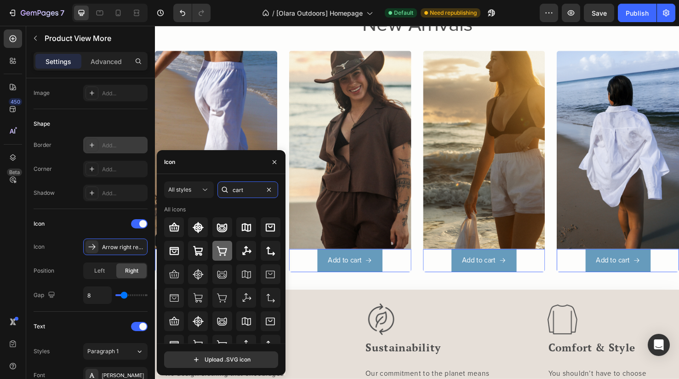
type input "cart"
click at [221, 252] on icon at bounding box center [222, 250] width 11 height 11
click at [63, 214] on div "Icon Icon Shopping cart simple bold Position Left Right Gap 8" at bounding box center [91, 260] width 114 height 103
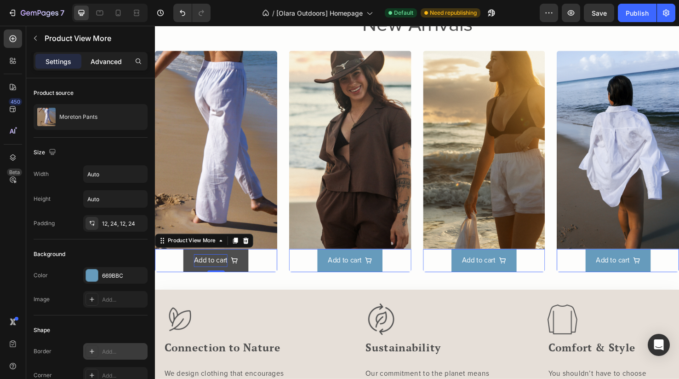
click at [105, 60] on p "Advanced" at bounding box center [106, 62] width 31 height 10
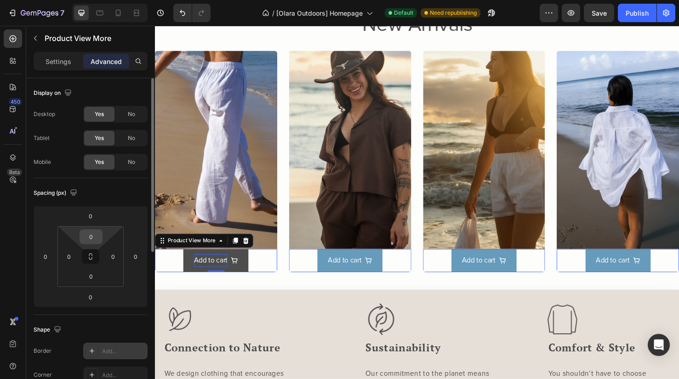
click at [92, 238] on input "0" at bounding box center [91, 237] width 18 height 14
drag, startPoint x: 95, startPoint y: 239, endPoint x: 79, endPoint y: 239, distance: 16.1
click at [79, 239] on div "2 0 0 0" at bounding box center [90, 256] width 66 height 61
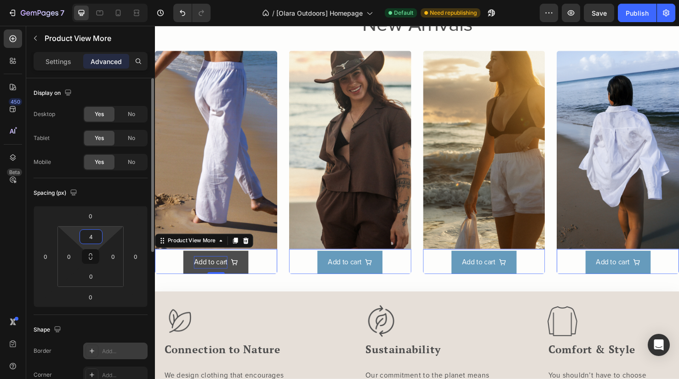
drag, startPoint x: 99, startPoint y: 236, endPoint x: 82, endPoint y: 236, distance: 16.6
click at [82, 236] on input "4" at bounding box center [91, 237] width 18 height 14
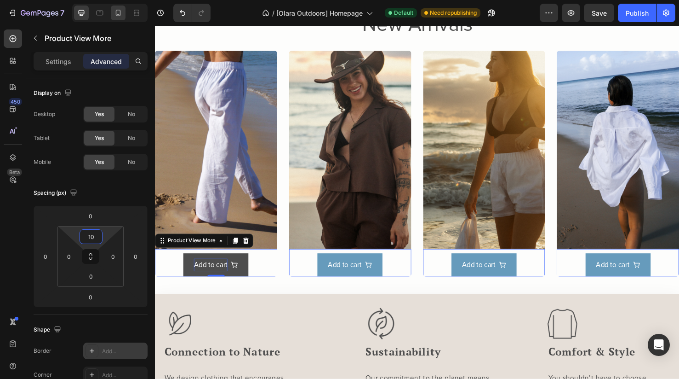
type input "10"
click at [121, 12] on icon at bounding box center [118, 12] width 9 height 9
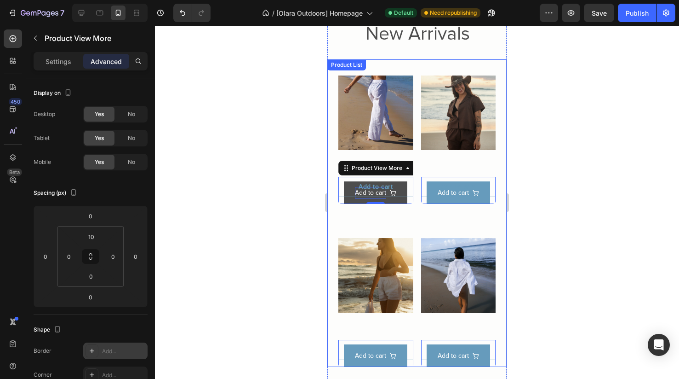
scroll to position [442, 0]
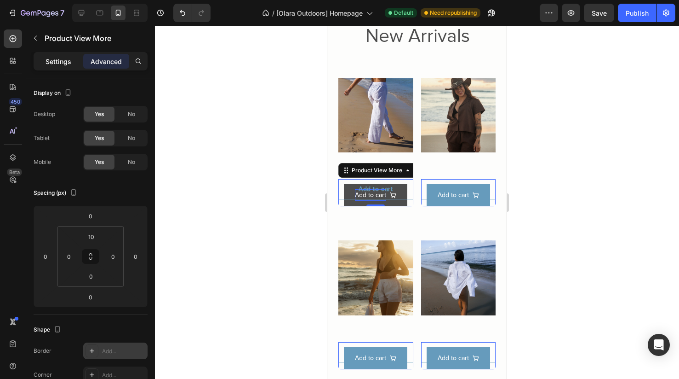
click at [66, 62] on p "Settings" at bounding box center [59, 62] width 26 height 10
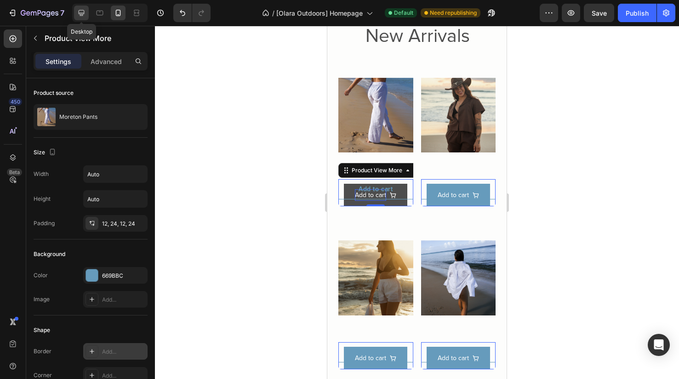
click at [83, 9] on icon at bounding box center [81, 12] width 9 height 9
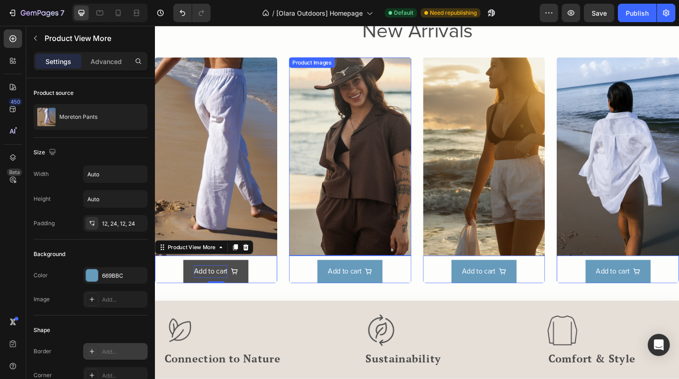
scroll to position [437, 0]
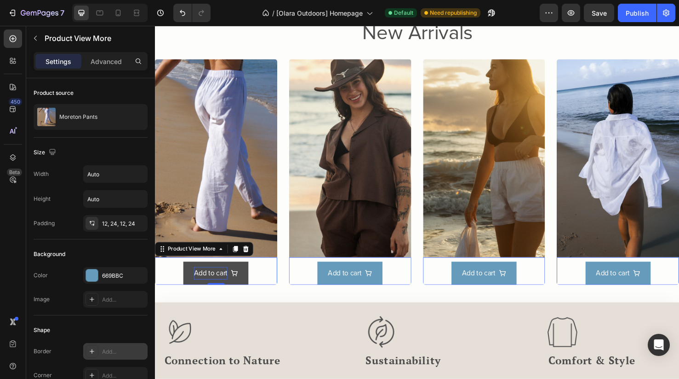
click at [191, 283] on button "Add to cart" at bounding box center [219, 286] width 69 height 24
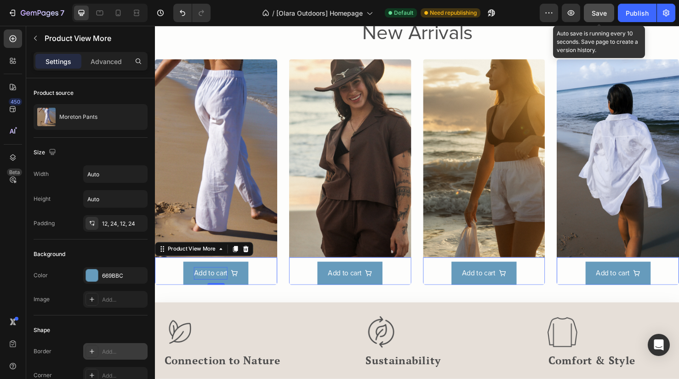
click at [603, 16] on span "Save" at bounding box center [599, 13] width 15 height 8
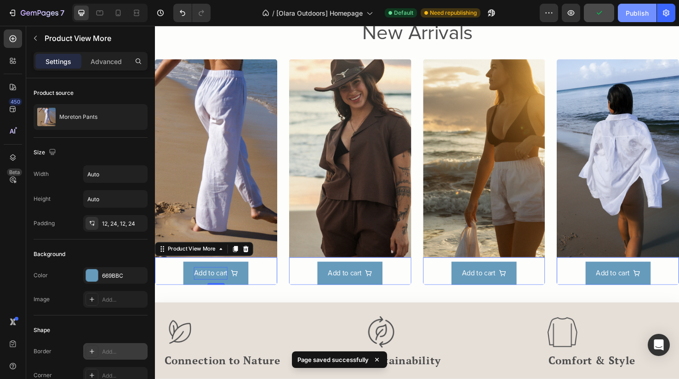
click at [639, 17] on div "Publish" at bounding box center [637, 13] width 23 height 10
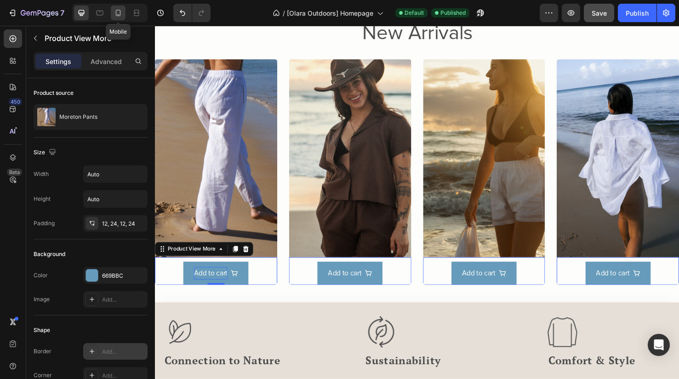
click at [121, 14] on icon at bounding box center [118, 13] width 5 height 6
type input "14"
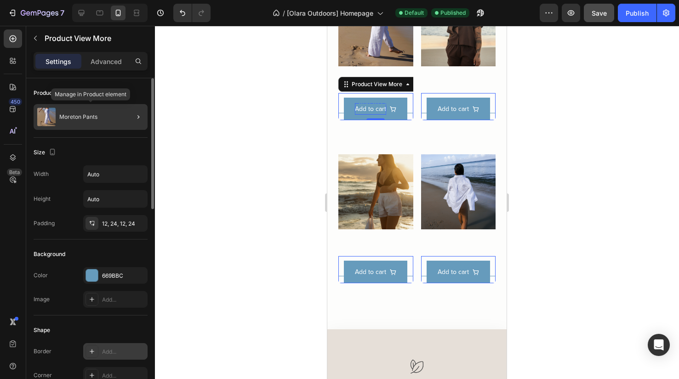
scroll to position [552, 0]
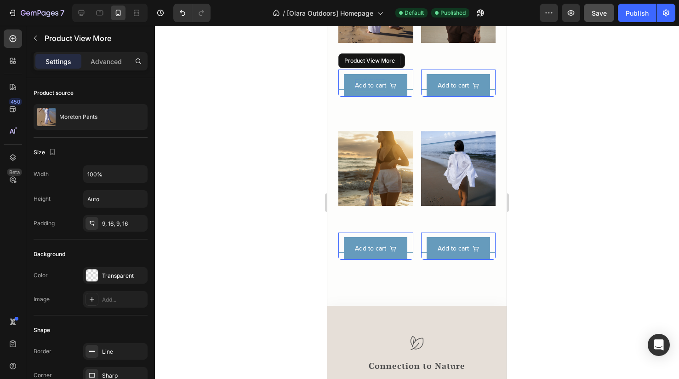
click at [413, 79] on button "Add to cart" at bounding box center [376, 79] width 75 height 20
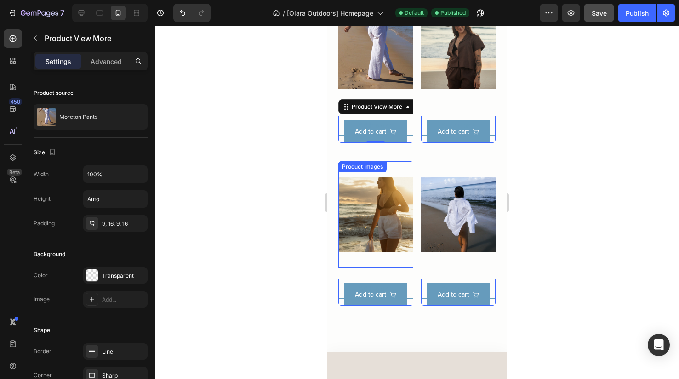
scroll to position [501, 0]
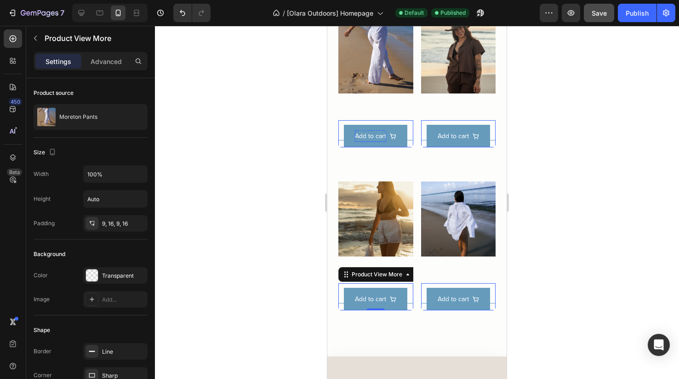
click at [373, 299] on button "Add to cart" at bounding box center [376, 293] width 75 height 20
click at [105, 64] on p "Advanced" at bounding box center [106, 62] width 31 height 10
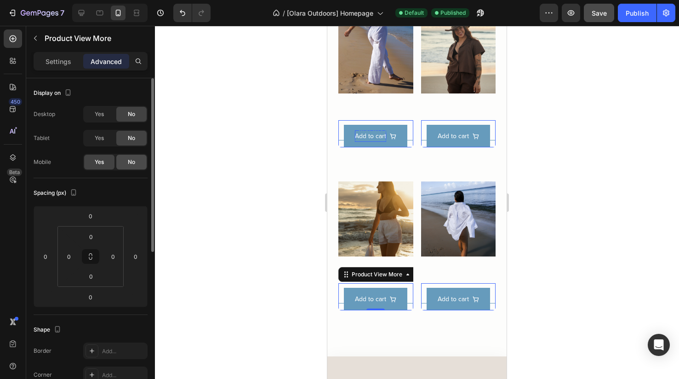
click at [130, 164] on span "No" at bounding box center [131, 162] width 7 height 8
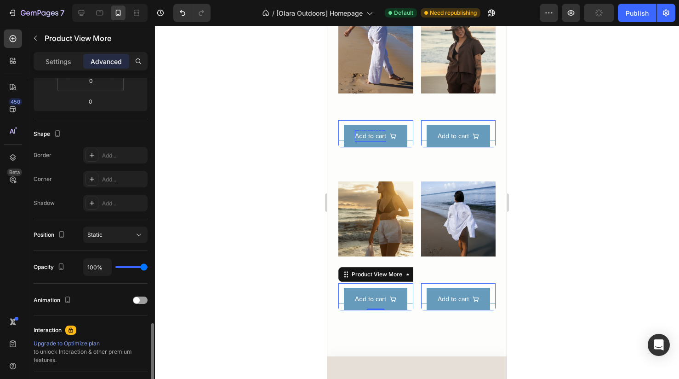
scroll to position [287, 0]
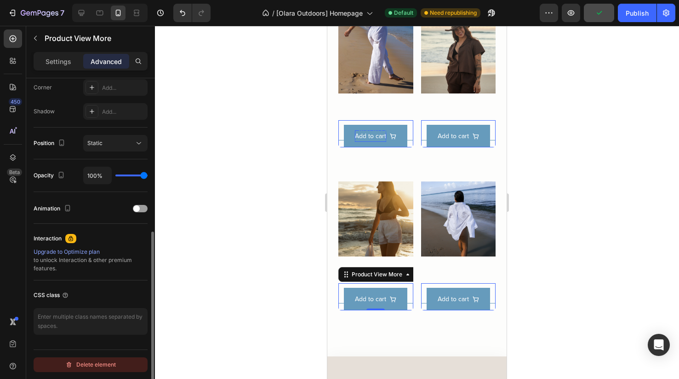
click at [107, 362] on div "Delete element" at bounding box center [90, 364] width 51 height 11
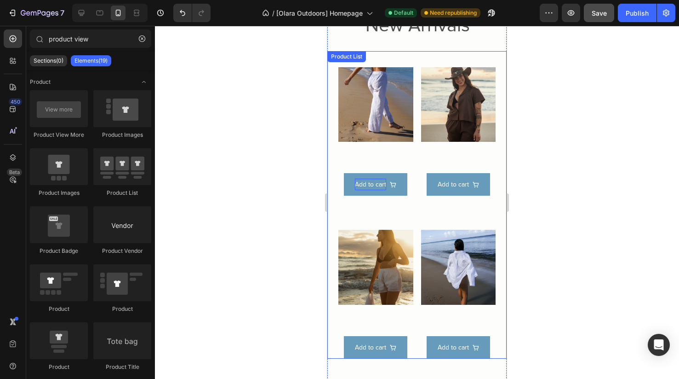
scroll to position [453, 0]
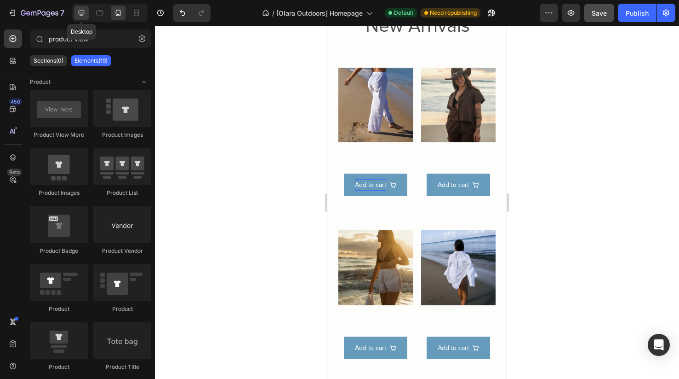
click at [85, 13] on icon at bounding box center [81, 12] width 9 height 9
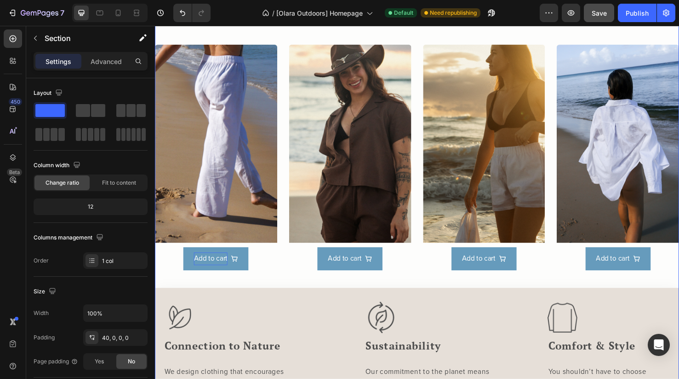
click at [293, 36] on div "New Arrivals Heading Product Images Add to cart Product View More Row Product L…" at bounding box center [431, 316] width 552 height 622
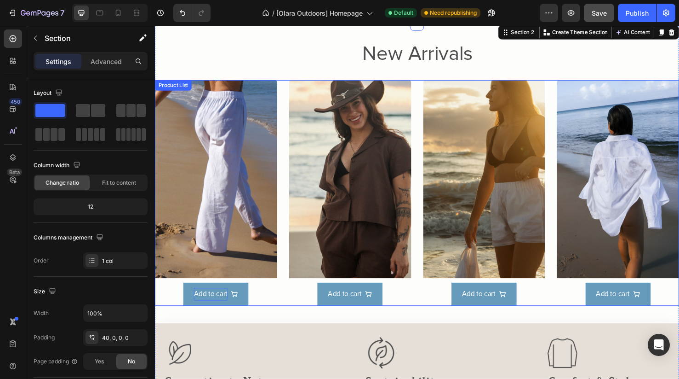
scroll to position [410, 0]
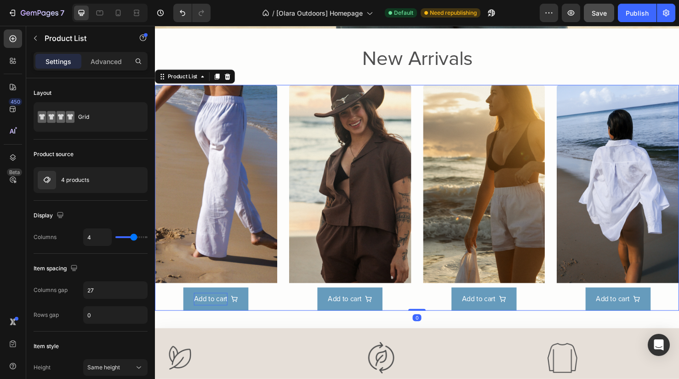
click at [292, 98] on div "Product Images Add to cart Product View More Row Product List 0 Product Images …" at bounding box center [431, 206] width 552 height 237
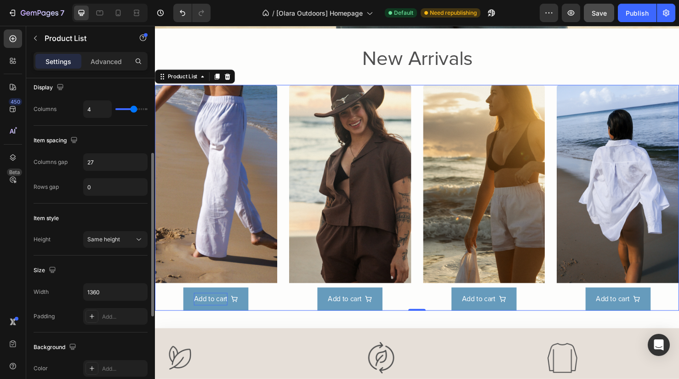
scroll to position [136, 0]
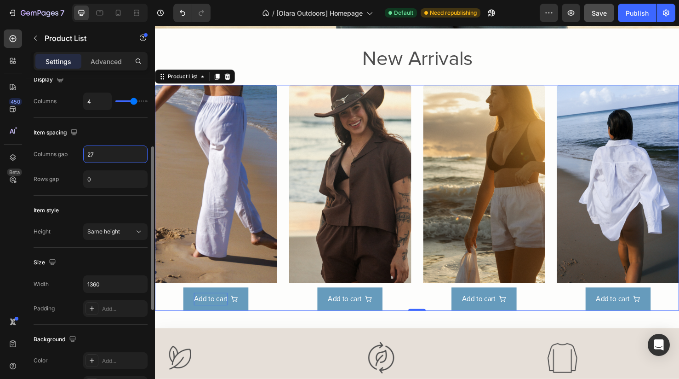
drag, startPoint x: 101, startPoint y: 155, endPoint x: 86, endPoint y: 154, distance: 14.3
click at [86, 154] on input "27" at bounding box center [115, 154] width 63 height 17
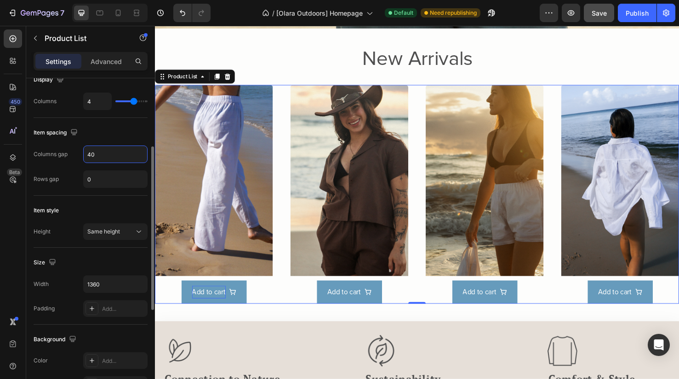
type input "4"
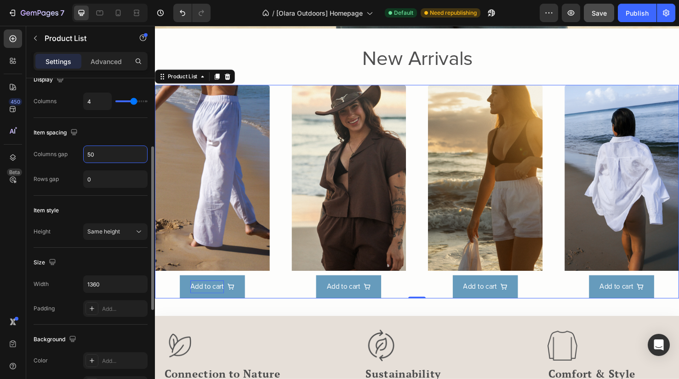
type input "5"
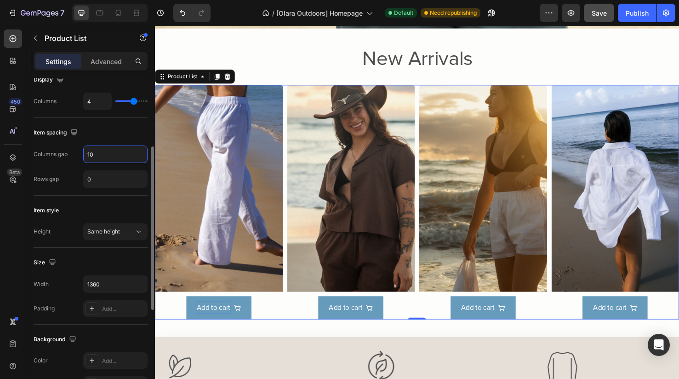
type input "1"
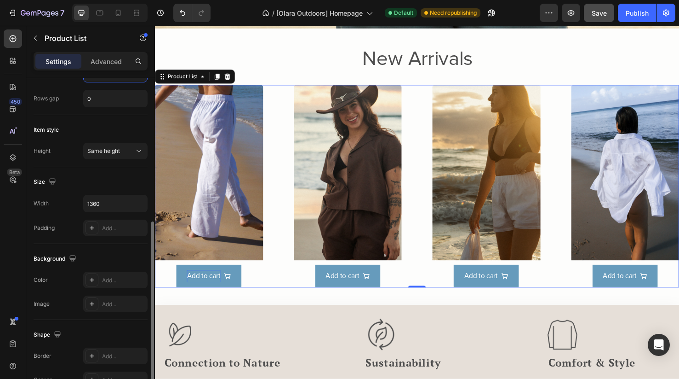
scroll to position [216, 0]
type input "70"
drag, startPoint x: 105, startPoint y: 201, endPoint x: 79, endPoint y: 201, distance: 26.2
click at [79, 201] on div "Width 1360" at bounding box center [91, 203] width 114 height 17
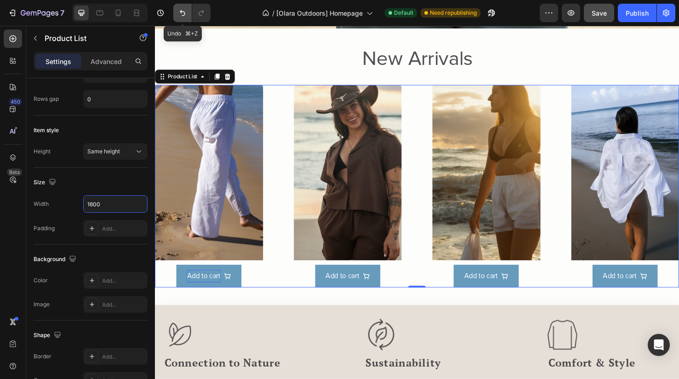
click at [180, 19] on button "Undo/Redo" at bounding box center [182, 13] width 18 height 18
type input "1360"
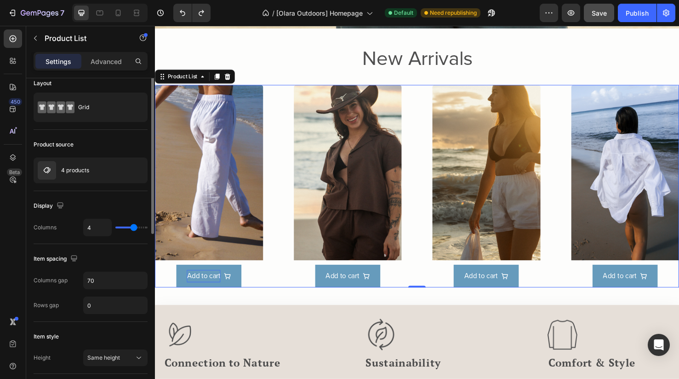
scroll to position [0, 0]
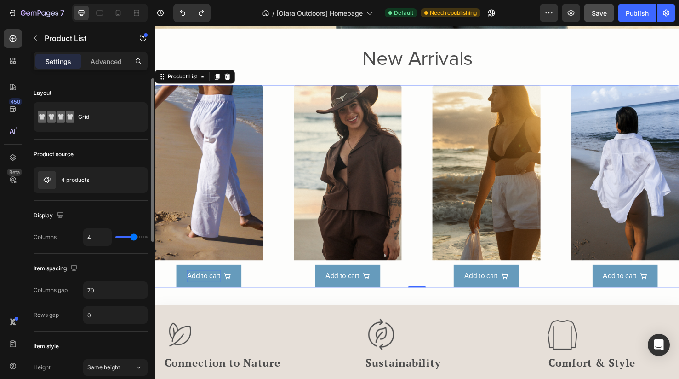
click at [111, 145] on div "Product source 4 products" at bounding box center [91, 169] width 114 height 61
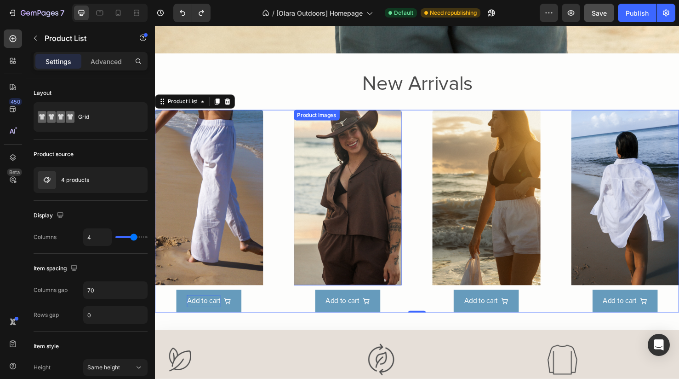
scroll to position [385, 0]
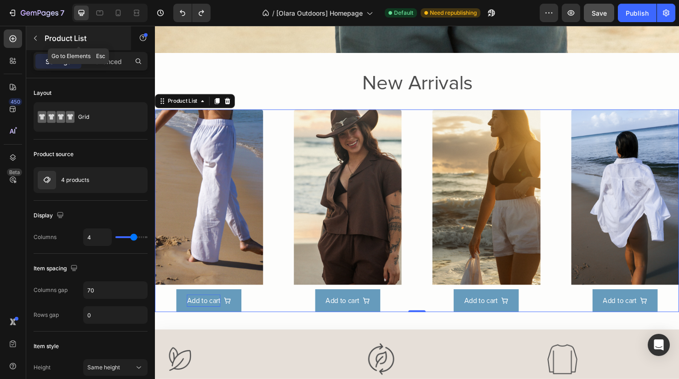
click at [35, 38] on icon "button" at bounding box center [35, 37] width 7 height 7
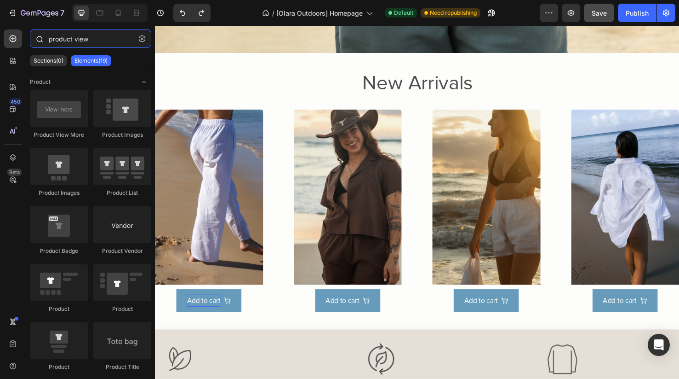
click at [96, 40] on input "product view" at bounding box center [90, 38] width 121 height 18
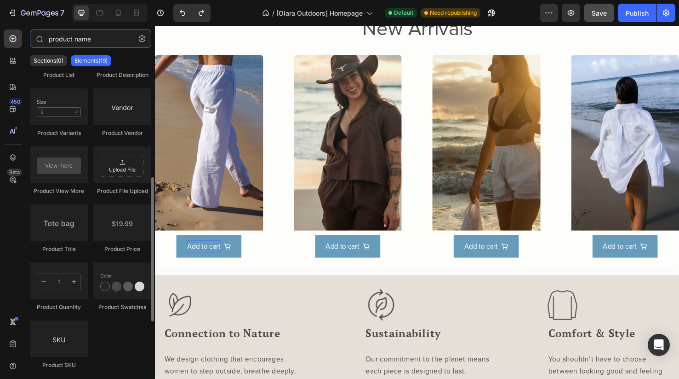
scroll to position [239, 0]
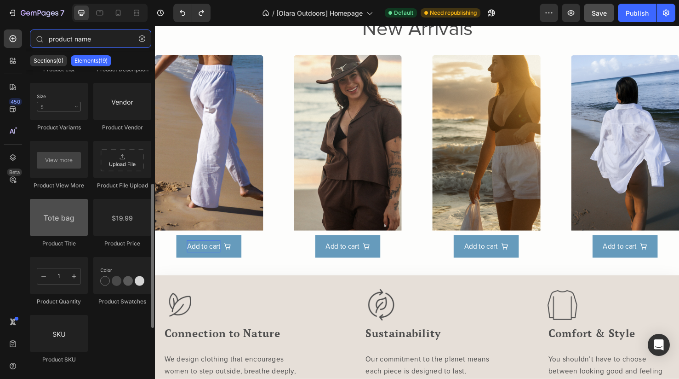
type input "product name"
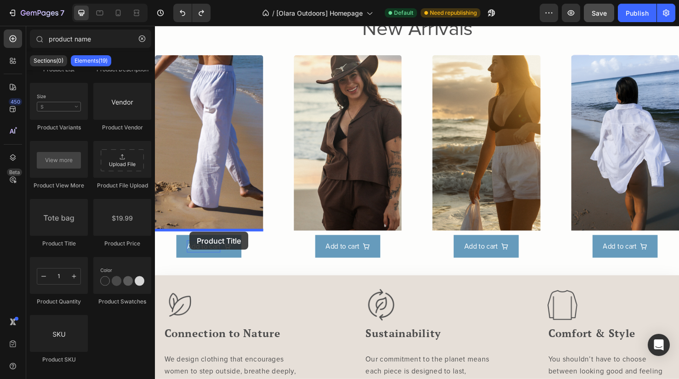
drag, startPoint x: 218, startPoint y: 248, endPoint x: 191, endPoint y: 241, distance: 28.4
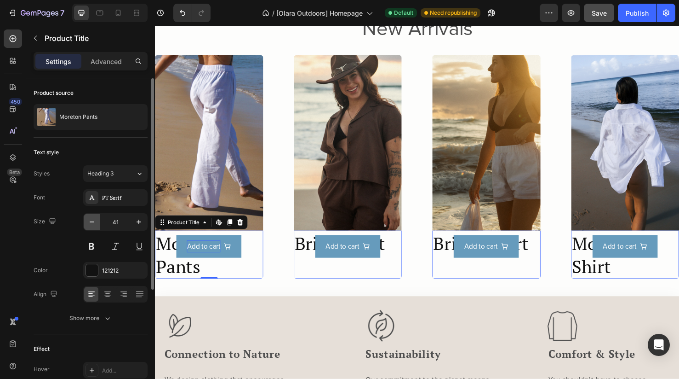
click at [92, 224] on icon "button" at bounding box center [91, 221] width 9 height 9
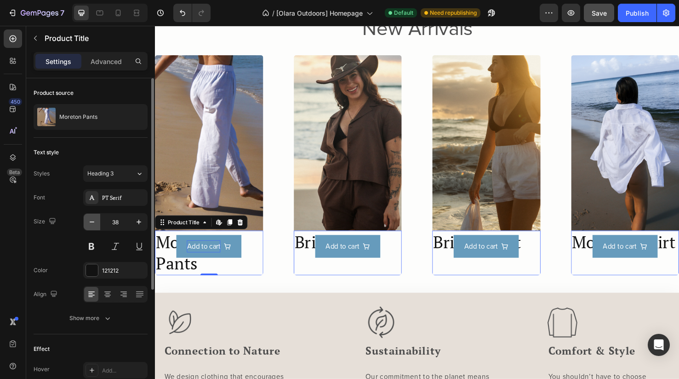
click at [92, 224] on icon "button" at bounding box center [91, 221] width 9 height 9
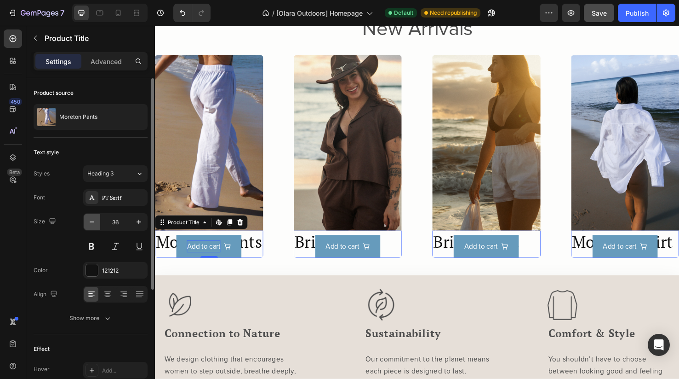
click at [92, 224] on icon "button" at bounding box center [91, 221] width 9 height 9
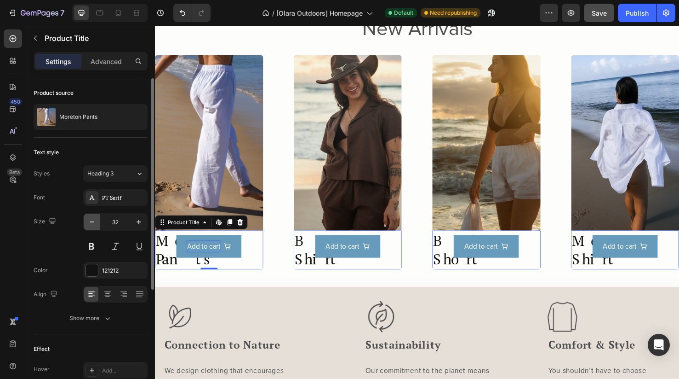
click at [92, 224] on icon "button" at bounding box center [91, 221] width 9 height 9
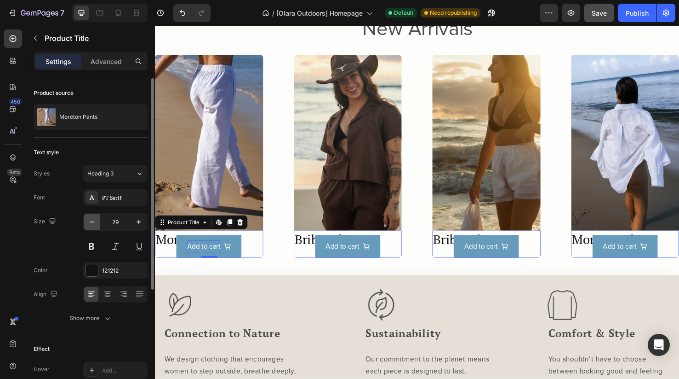
click at [92, 224] on icon "button" at bounding box center [91, 221] width 9 height 9
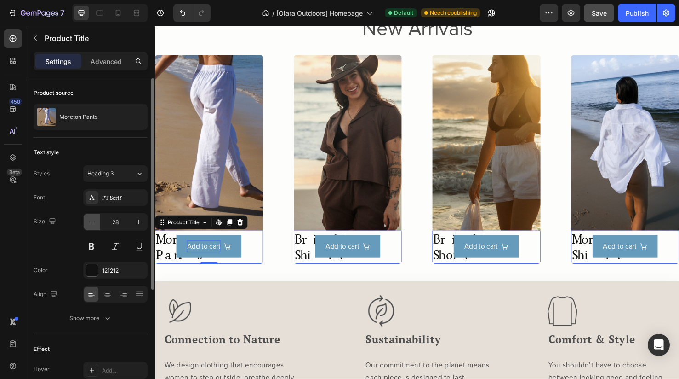
click at [92, 224] on icon "button" at bounding box center [91, 221] width 9 height 9
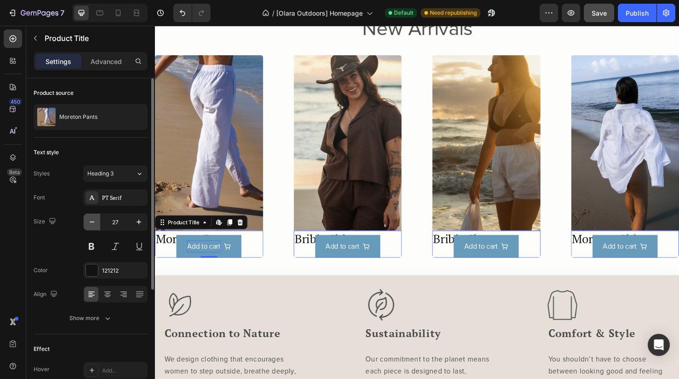
click at [92, 224] on icon "button" at bounding box center [91, 221] width 9 height 9
type input "24"
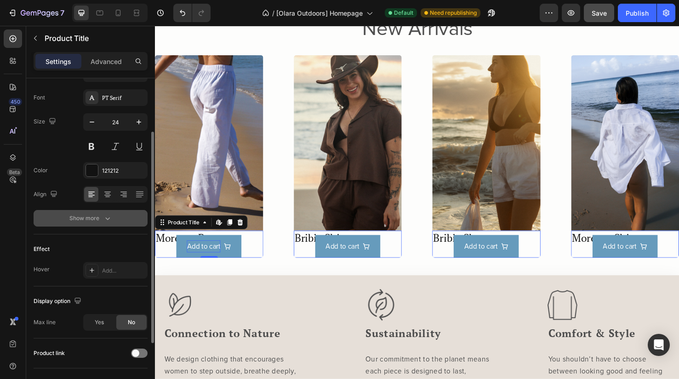
scroll to position [93, 0]
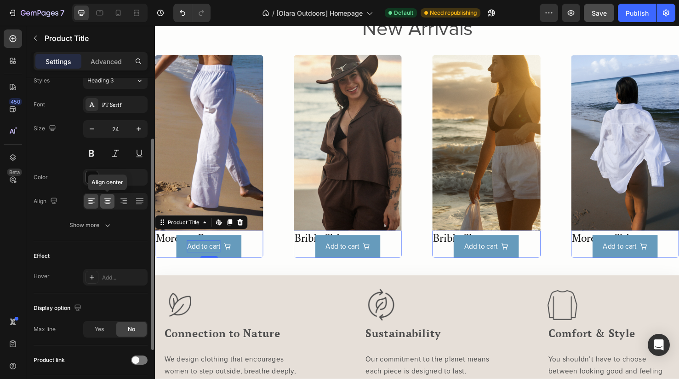
click at [109, 198] on icon at bounding box center [107, 198] width 6 height 1
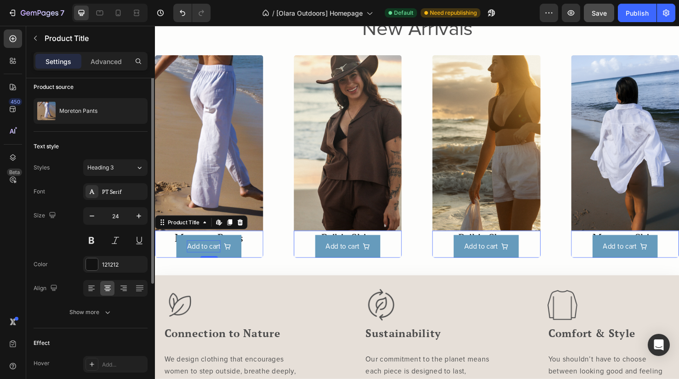
scroll to position [0, 0]
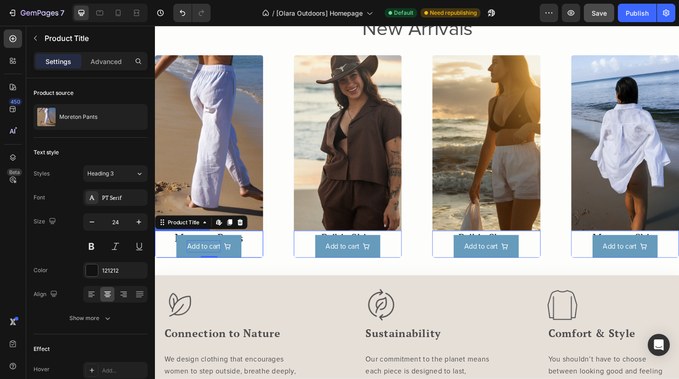
click at [168, 262] on div "Add to cart" at bounding box center [212, 258] width 114 height 24
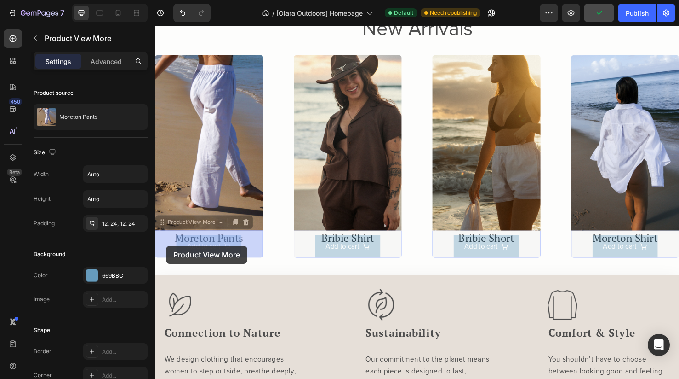
drag, startPoint x: 163, startPoint y: 230, endPoint x: 166, endPoint y: 257, distance: 26.8
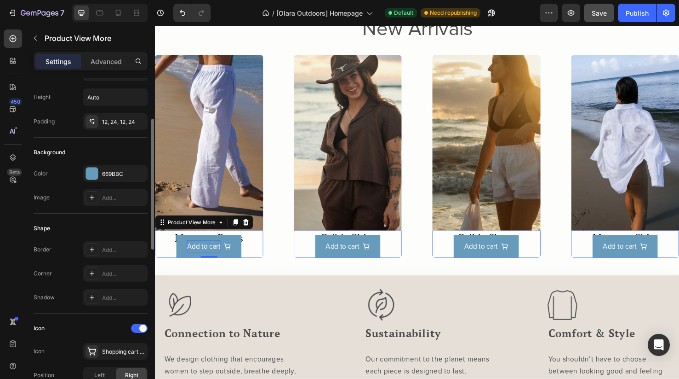
scroll to position [71, 0]
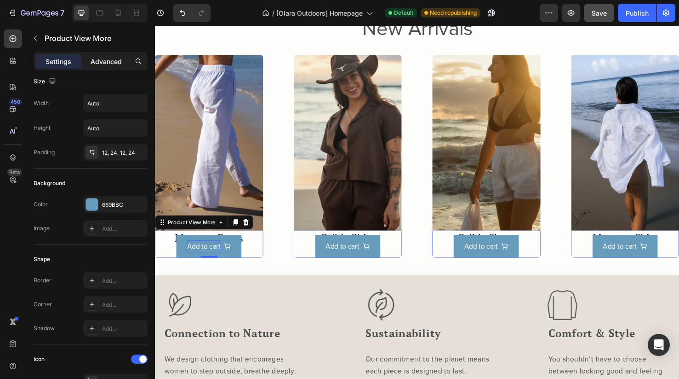
click at [108, 58] on p "Advanced" at bounding box center [106, 62] width 31 height 10
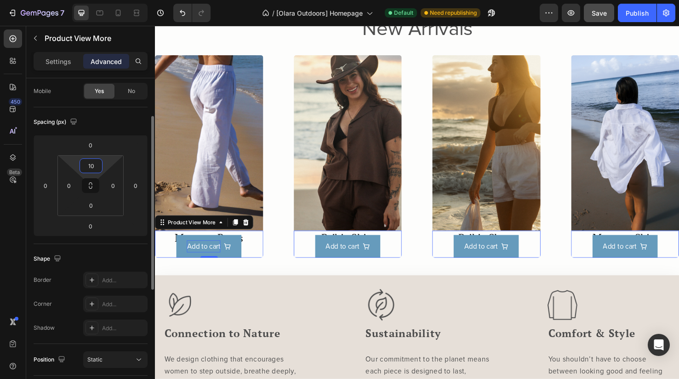
drag, startPoint x: 98, startPoint y: 166, endPoint x: 80, endPoint y: 165, distance: 18.4
click at [80, 165] on div "10" at bounding box center [91, 165] width 23 height 15
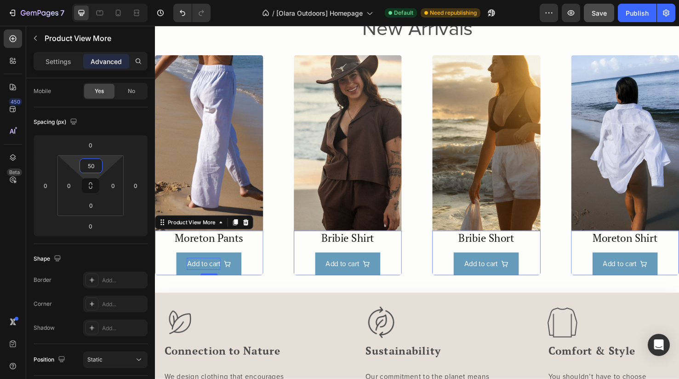
type input "50"
click at [234, 252] on div "Add to cart Product View More 0" at bounding box center [212, 264] width 114 height 47
click at [253, 250] on div "Add to cart Product View More 0" at bounding box center [212, 264] width 114 height 47
click at [287, 235] on div "Product Images Moreton Pants Product Title Add to cart Product View More 0 Row …" at bounding box center [431, 172] width 552 height 231
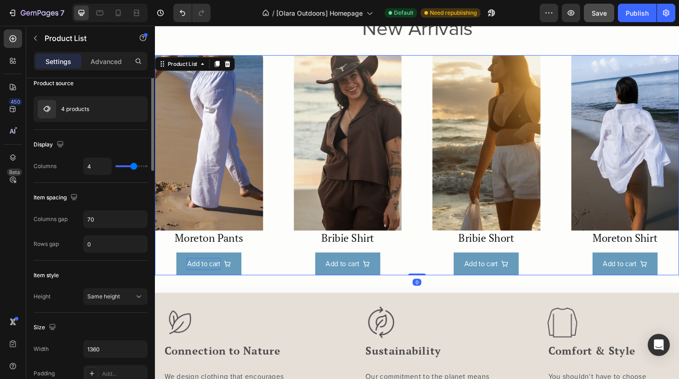
scroll to position [0, 0]
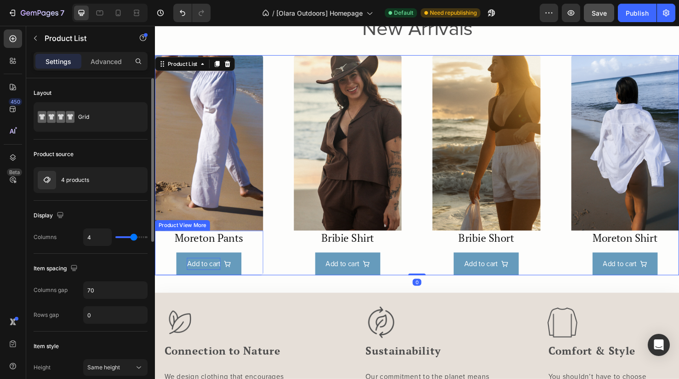
click at [240, 250] on div "Add to cart Product View More" at bounding box center [212, 264] width 114 height 47
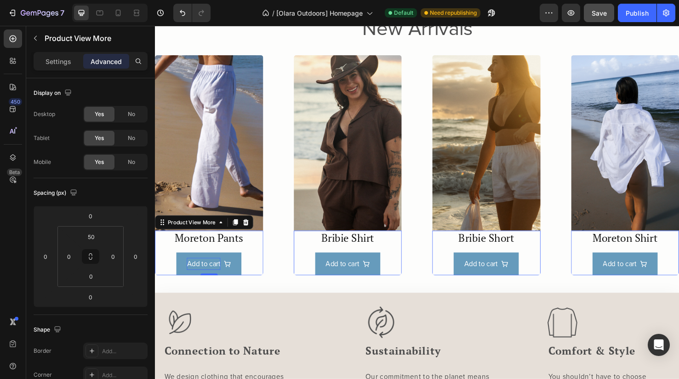
click at [217, 249] on div "Add to cart Product View More 0" at bounding box center [212, 264] width 114 height 47
click at [289, 230] on div "Product Images Moreton Pants Product Title Add to cart Product View More 0 Row …" at bounding box center [431, 172] width 552 height 231
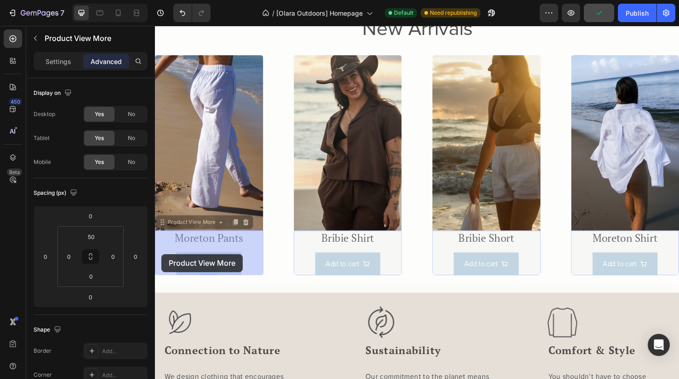
drag, startPoint x: 195, startPoint y: 236, endPoint x: 162, endPoint y: 265, distance: 43.7
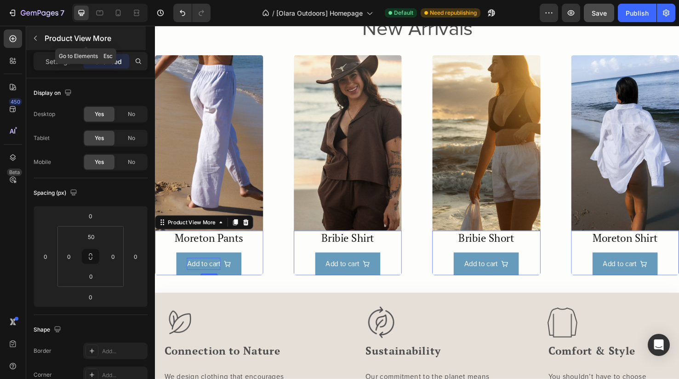
click at [36, 39] on icon "button" at bounding box center [35, 37] width 7 height 7
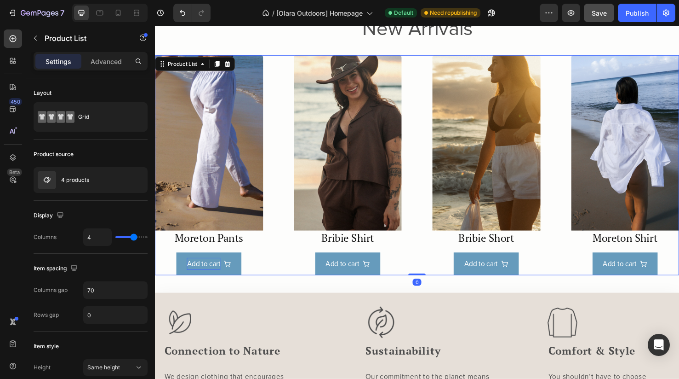
click at [279, 114] on div "Product Images Moreton Pants Product Title Add to cart Product View More Row Pr…" at bounding box center [431, 172] width 552 height 231
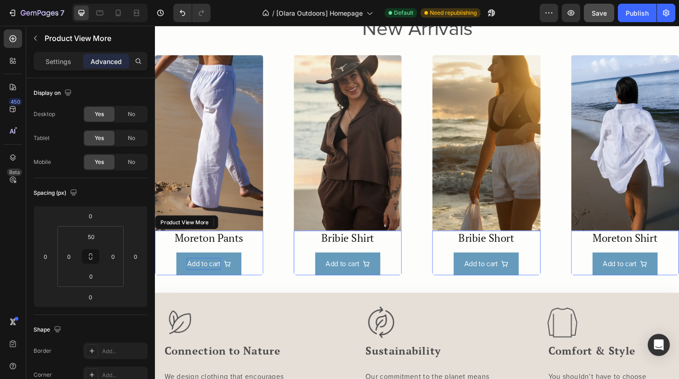
click at [211, 247] on div "Add to cart Product View More" at bounding box center [212, 264] width 114 height 47
click at [223, 234] on icon at bounding box center [224, 232] width 7 height 7
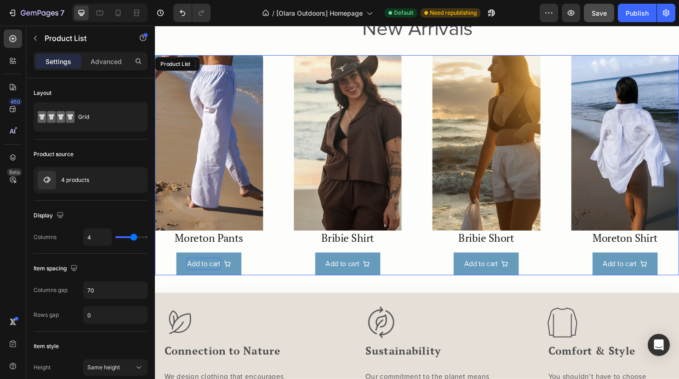
click at [281, 263] on div "Product Images Moreton Pants Product Title Add to cart Product View More Row 1 …" at bounding box center [431, 172] width 552 height 231
click at [178, 13] on button "Undo/Redo" at bounding box center [182, 13] width 18 height 18
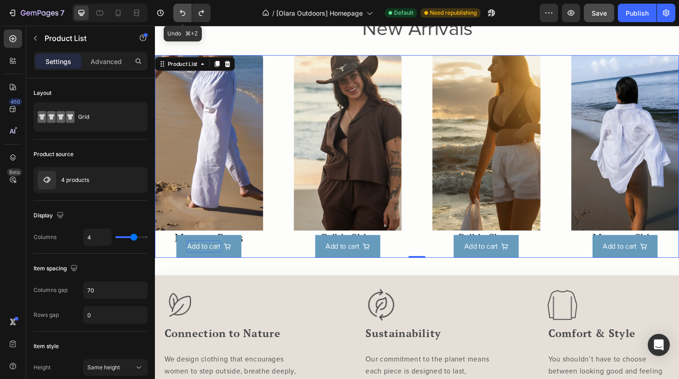
click at [178, 13] on button "Undo/Redo" at bounding box center [182, 13] width 18 height 18
click at [182, 12] on icon "Undo/Redo" at bounding box center [183, 13] width 6 height 6
click at [186, 17] on icon "Undo/Redo" at bounding box center [182, 12] width 9 height 9
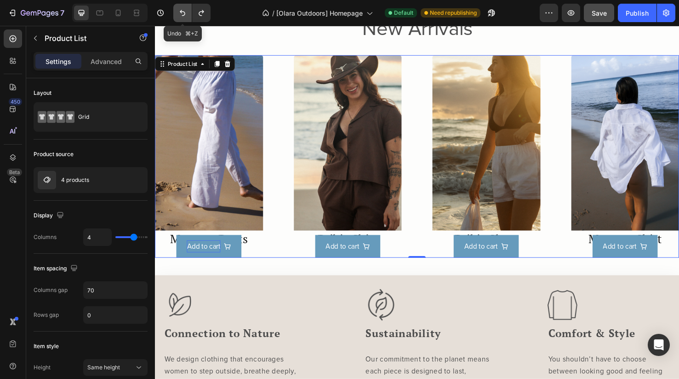
click at [186, 17] on icon "Undo/Redo" at bounding box center [182, 12] width 9 height 9
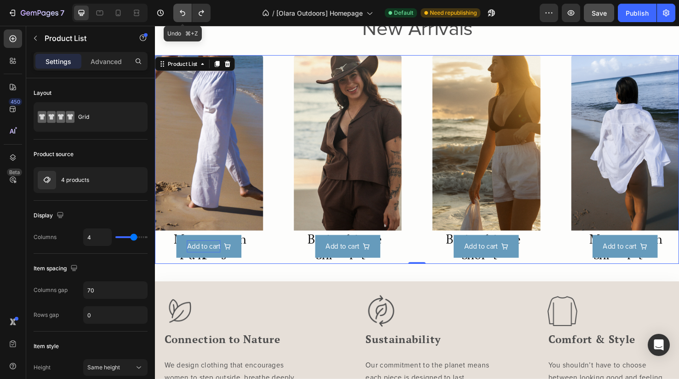
click at [186, 17] on icon "Undo/Redo" at bounding box center [182, 12] width 9 height 9
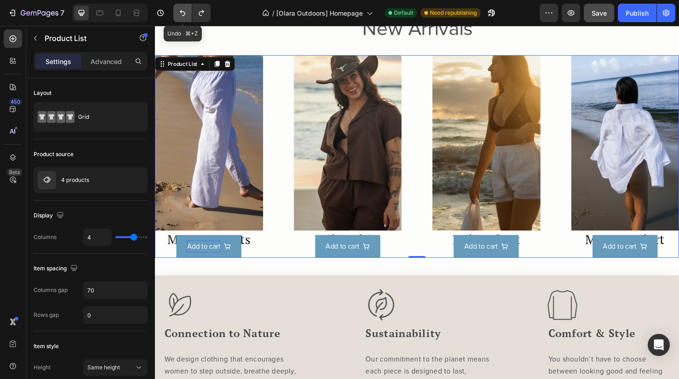
click at [186, 17] on icon "Undo/Redo" at bounding box center [182, 12] width 9 height 9
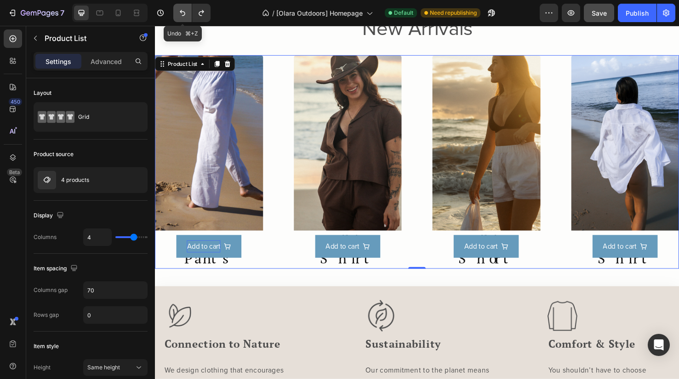
click at [186, 17] on icon "Undo/Redo" at bounding box center [182, 12] width 9 height 9
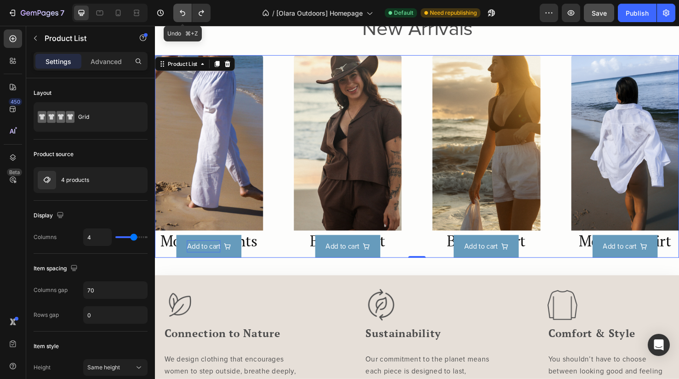
click at [186, 17] on icon "Undo/Redo" at bounding box center [182, 12] width 9 height 9
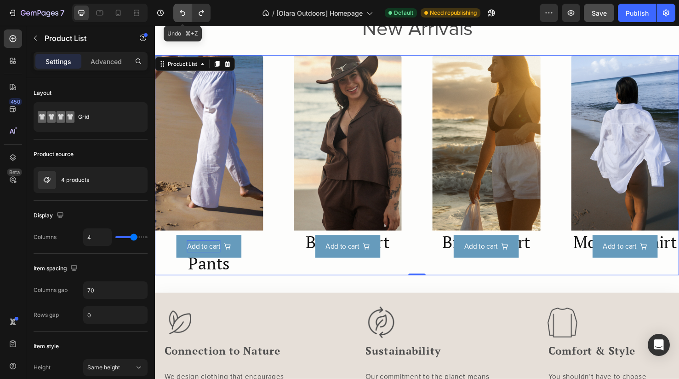
click at [186, 17] on icon "Undo/Redo" at bounding box center [182, 12] width 9 height 9
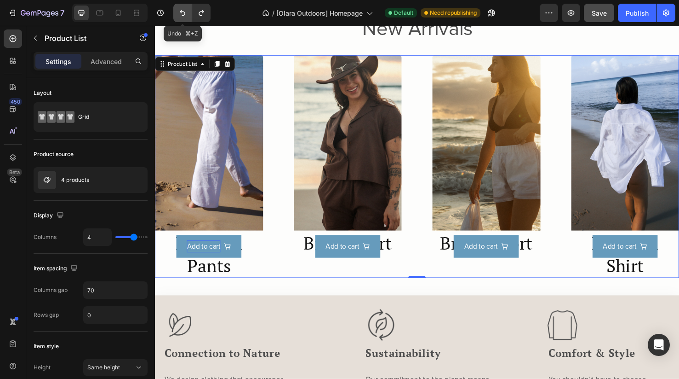
click at [186, 17] on icon "Undo/Redo" at bounding box center [182, 12] width 9 height 9
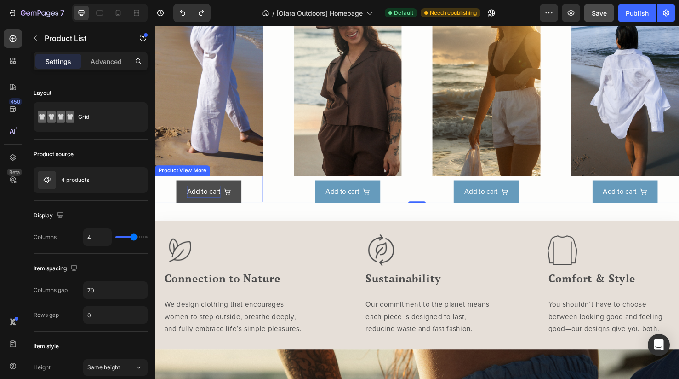
scroll to position [506, 0]
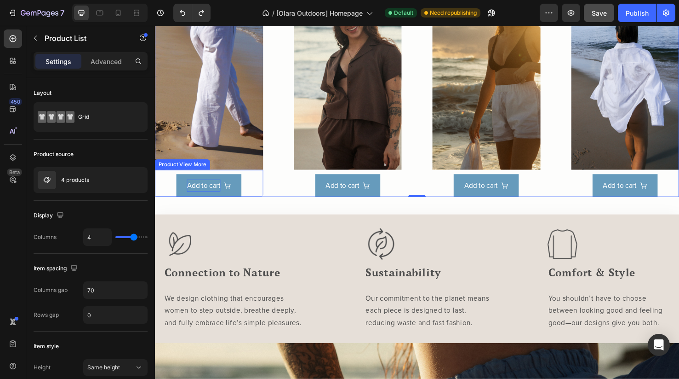
click at [170, 189] on div "Add to cart" at bounding box center [212, 194] width 114 height 24
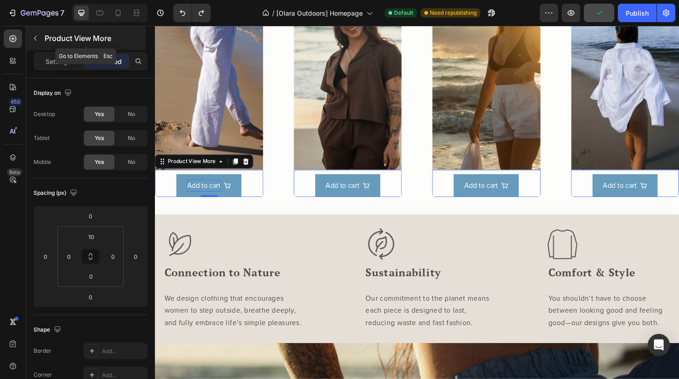
click at [39, 38] on icon "button" at bounding box center [35, 37] width 7 height 7
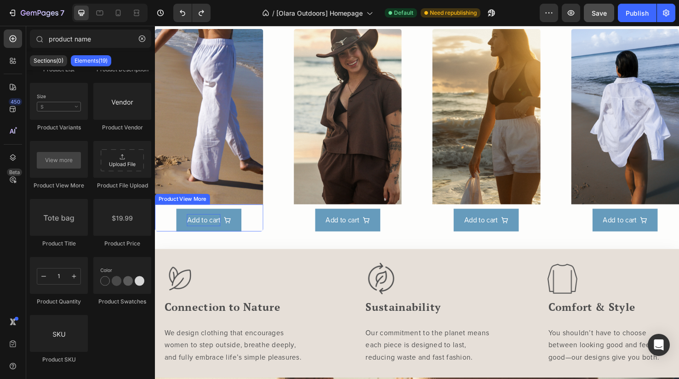
scroll to position [468, 0]
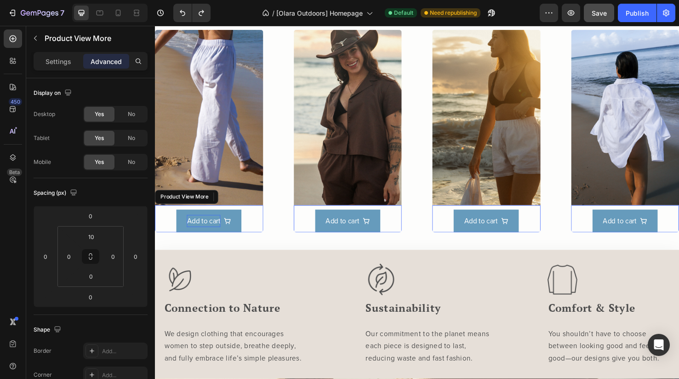
click at [165, 234] on div "Add to cart" at bounding box center [212, 231] width 114 height 24
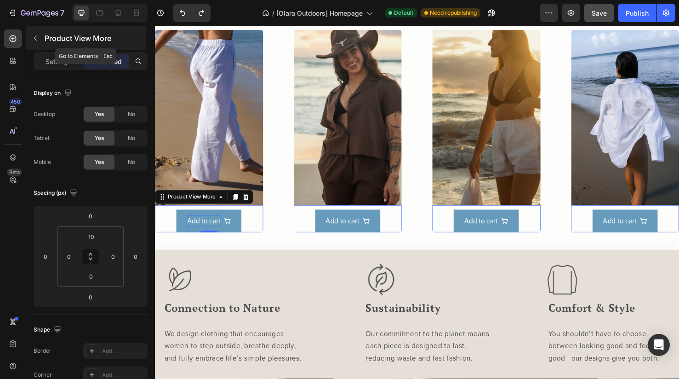
click at [37, 35] on icon "button" at bounding box center [35, 37] width 7 height 7
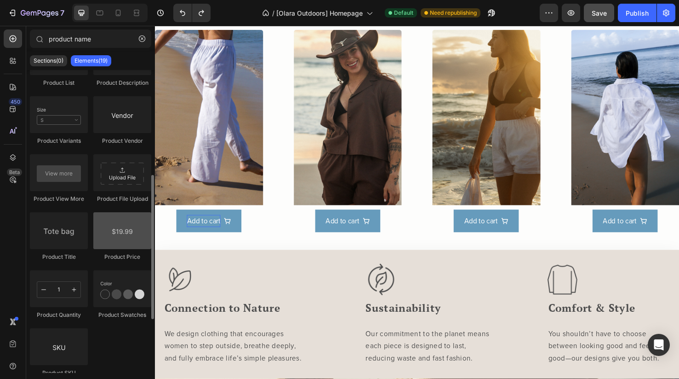
scroll to position [224, 0]
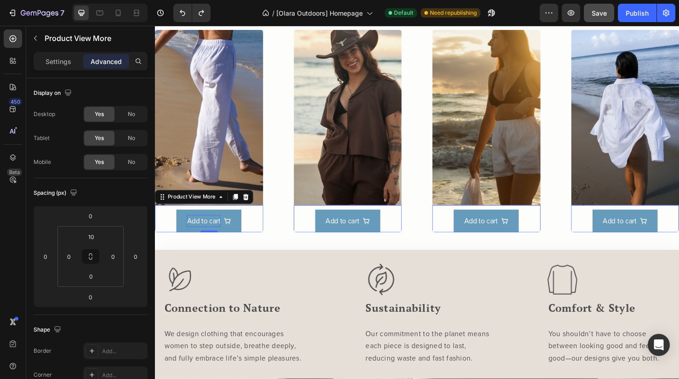
click at [166, 236] on div "Add to cart" at bounding box center [212, 231] width 114 height 24
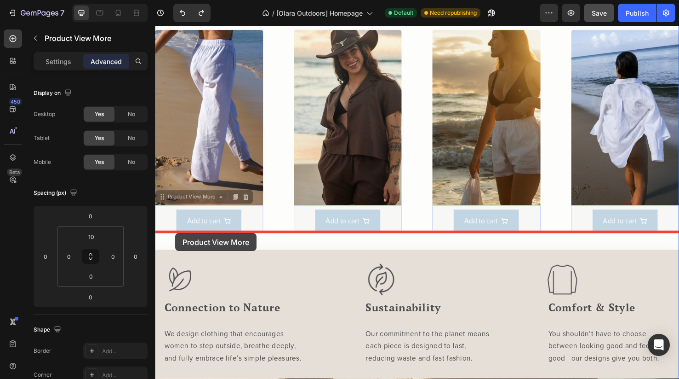
drag, startPoint x: 178, startPoint y: 206, endPoint x: 175, endPoint y: 244, distance: 38.7
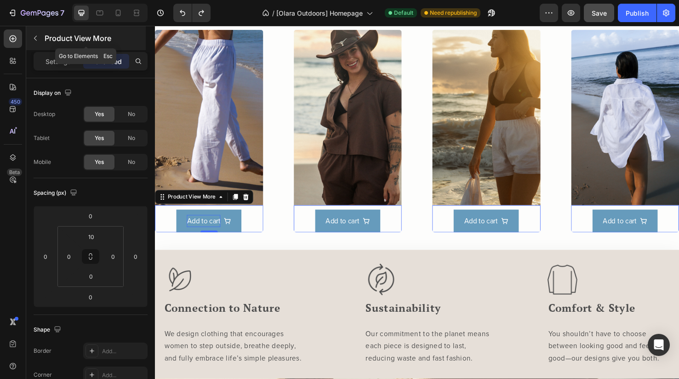
click at [37, 35] on icon "button" at bounding box center [35, 37] width 7 height 7
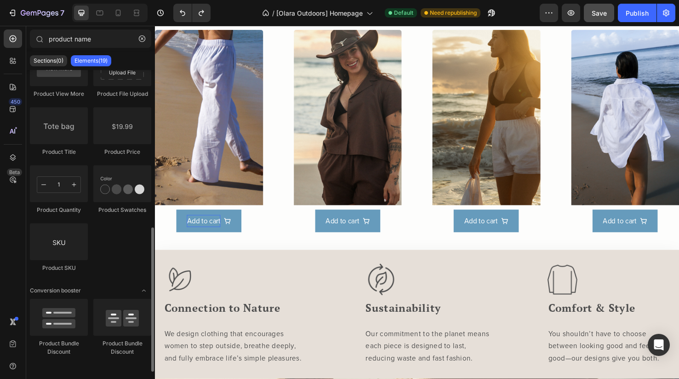
scroll to position [333, 0]
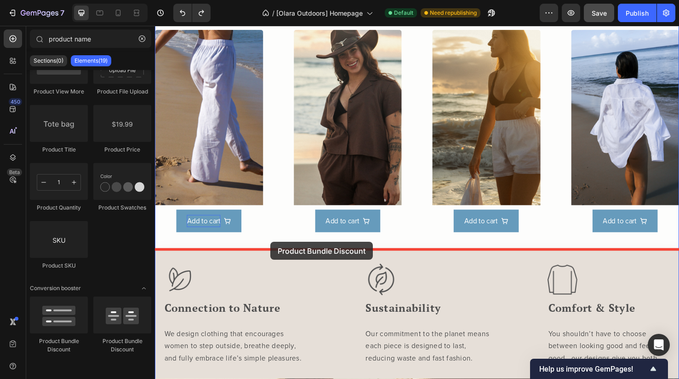
drag, startPoint x: 202, startPoint y: 343, endPoint x: 276, endPoint y: 253, distance: 116.3
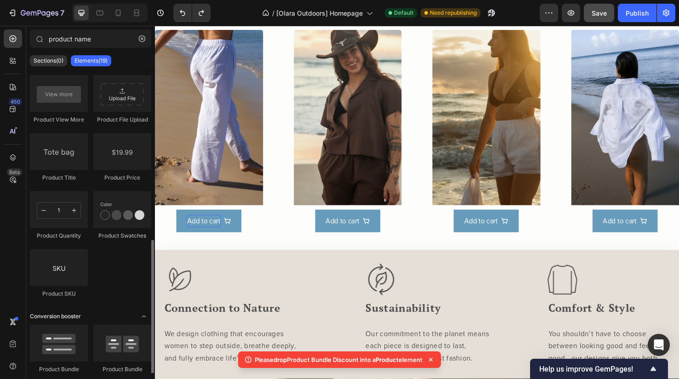
scroll to position [304, 0]
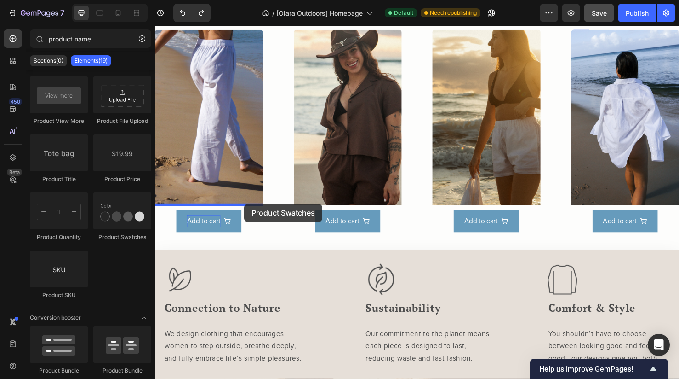
drag, startPoint x: 270, startPoint y: 230, endPoint x: 249, endPoint y: 213, distance: 26.5
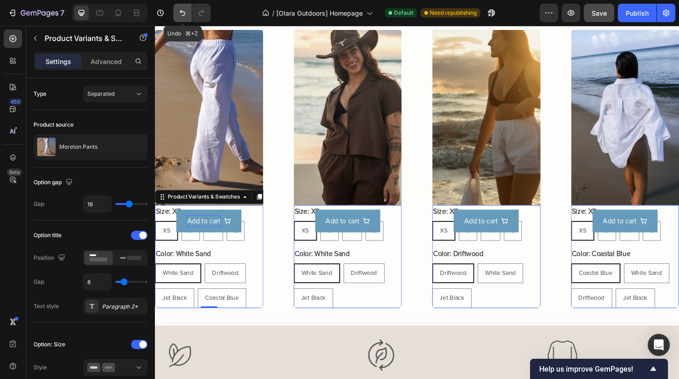
click at [180, 17] on icon "Undo/Redo" at bounding box center [182, 12] width 9 height 9
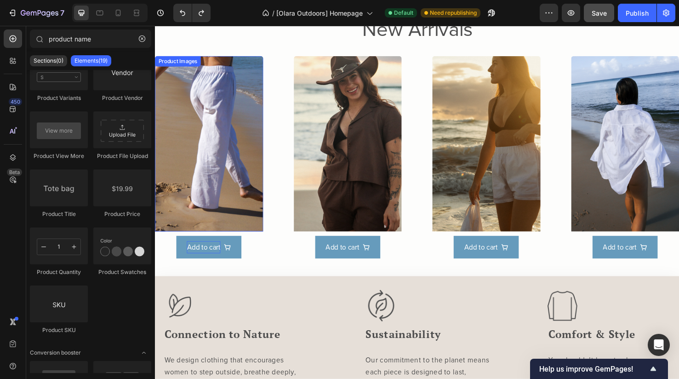
scroll to position [427, 0]
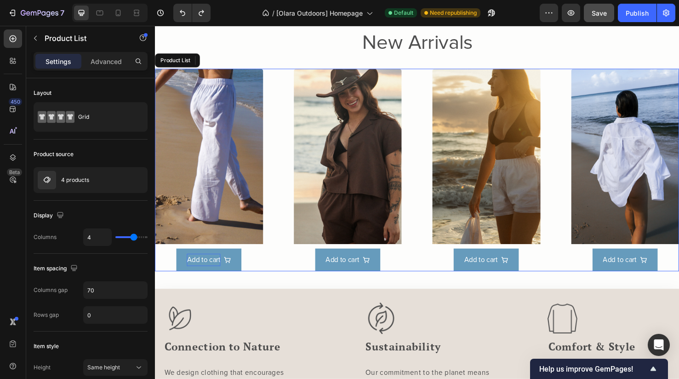
click at [293, 148] on div "Product Images Add to cart Product View More Row Product List Product Images Ad…" at bounding box center [431, 177] width 552 height 213
click at [197, 61] on div "Product List" at bounding box center [184, 62] width 35 height 8
click at [113, 65] on p "Advanced" at bounding box center [106, 62] width 31 height 10
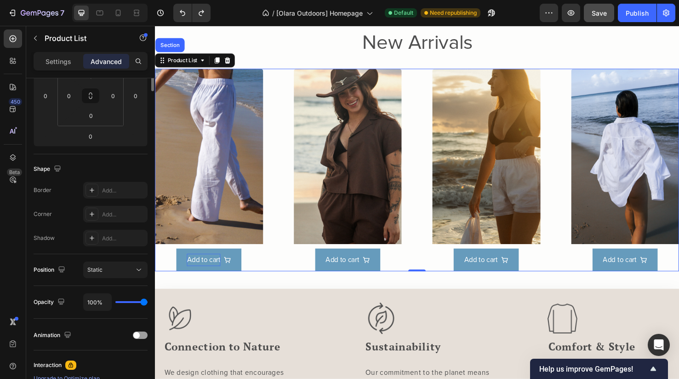
scroll to position [0, 0]
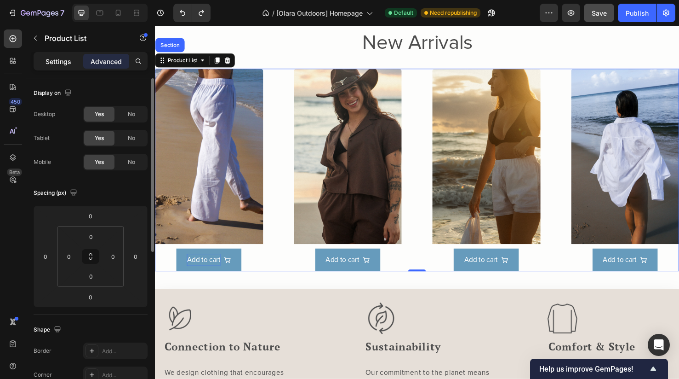
click at [59, 60] on p "Settings" at bounding box center [59, 62] width 26 height 10
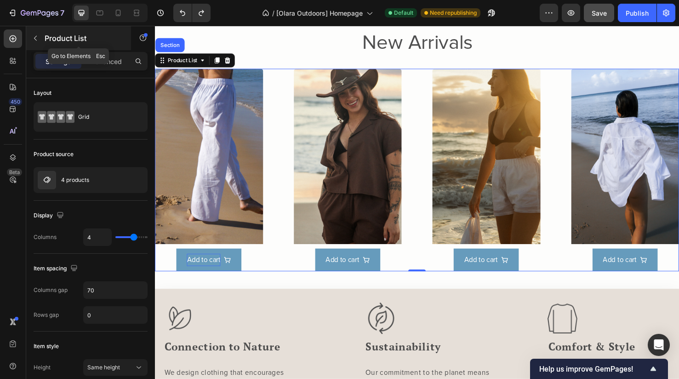
click at [37, 44] on button "button" at bounding box center [35, 38] width 15 height 15
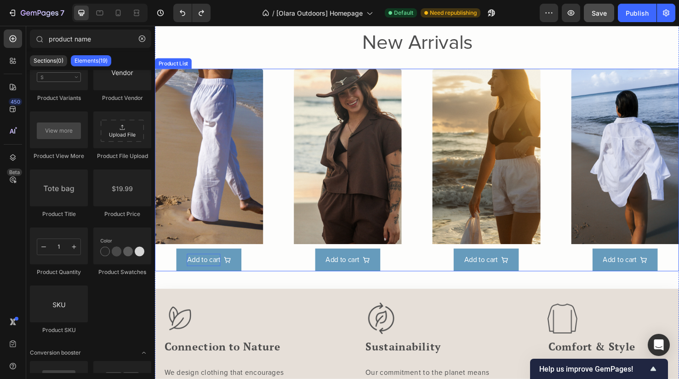
click at [285, 91] on div "Product Images Add to cart Product View More Row Product List Product Images Ad…" at bounding box center [431, 177] width 552 height 213
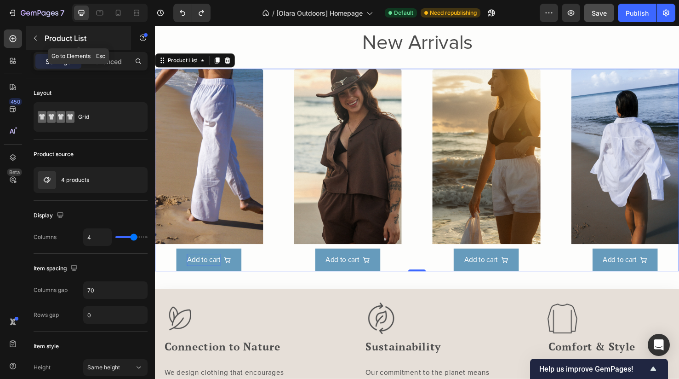
click at [35, 37] on icon "button" at bounding box center [35, 38] width 3 height 5
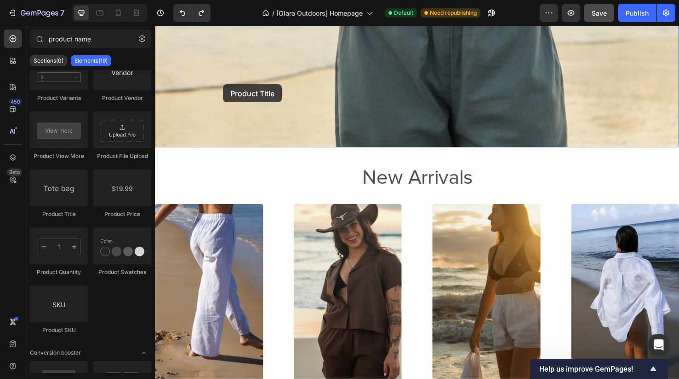
scroll to position [283, 0]
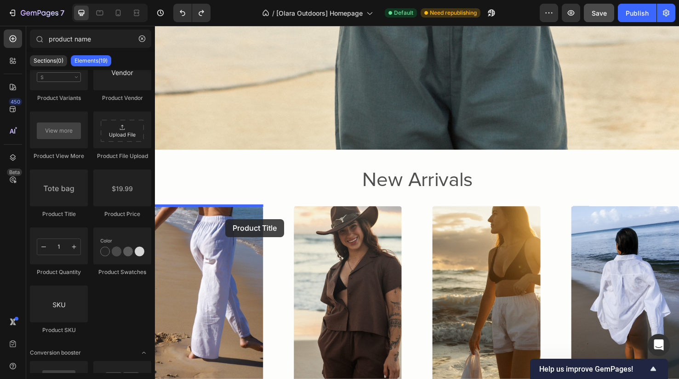
drag, startPoint x: 216, startPoint y: 229, endPoint x: 229, endPoint y: 229, distance: 12.9
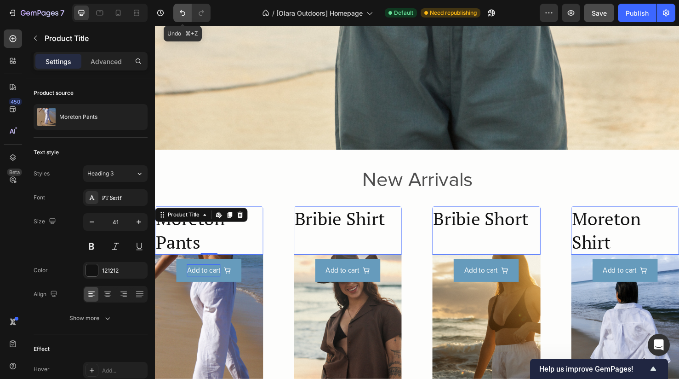
click at [178, 7] on button "Undo/Redo" at bounding box center [182, 13] width 18 height 18
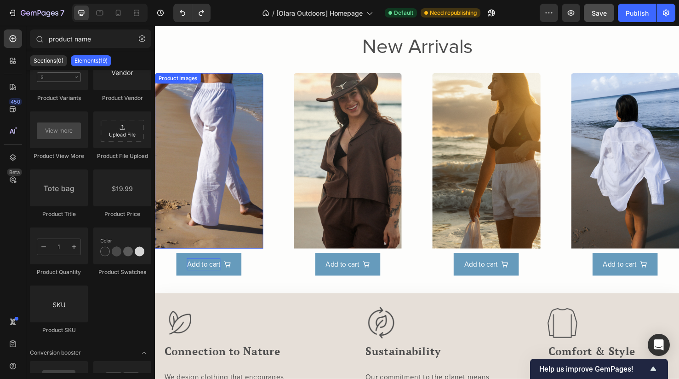
scroll to position [423, 0]
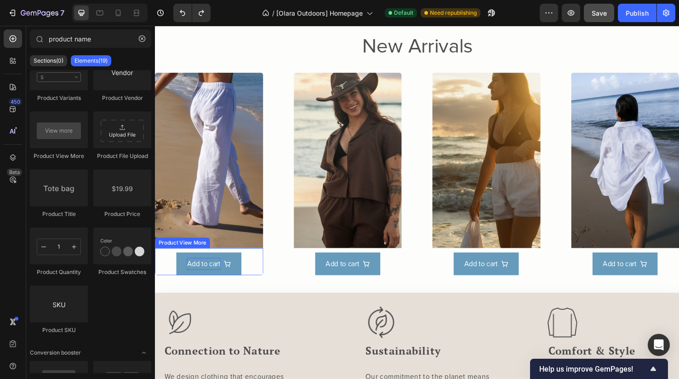
click at [181, 254] on div "Product View More" at bounding box center [184, 254] width 54 height 8
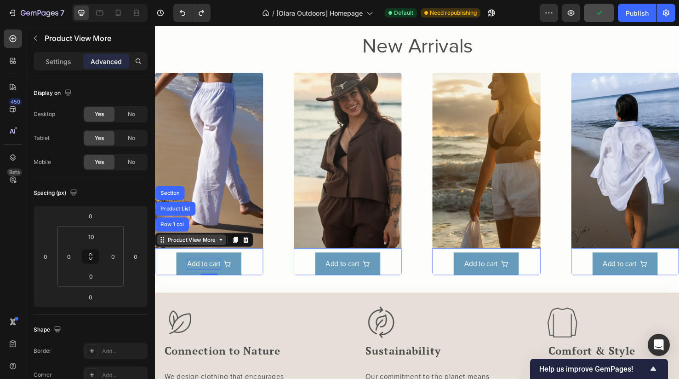
click at [223, 253] on icon at bounding box center [224, 250] width 7 height 7
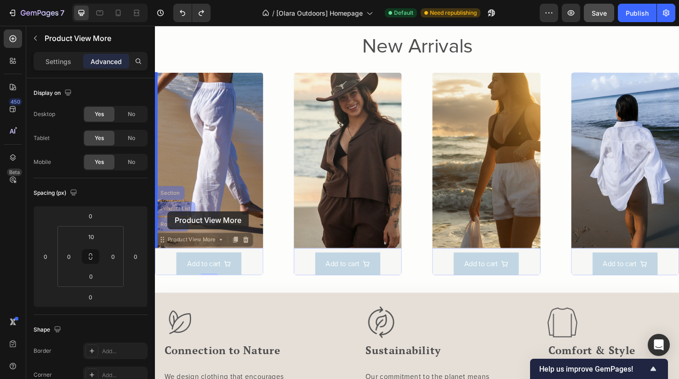
drag, startPoint x: 162, startPoint y: 252, endPoint x: 168, endPoint y: 221, distance: 31.3
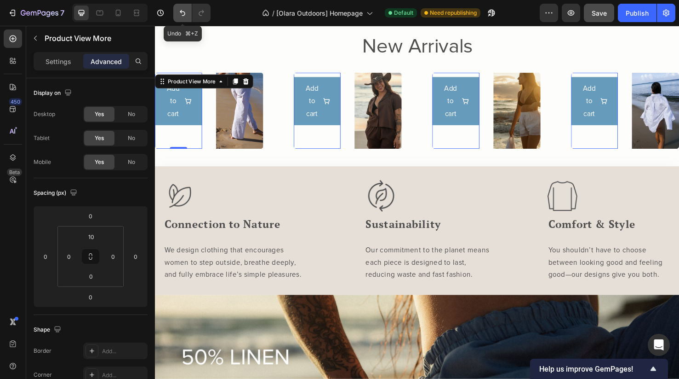
click at [185, 17] on icon "Undo/Redo" at bounding box center [182, 12] width 9 height 9
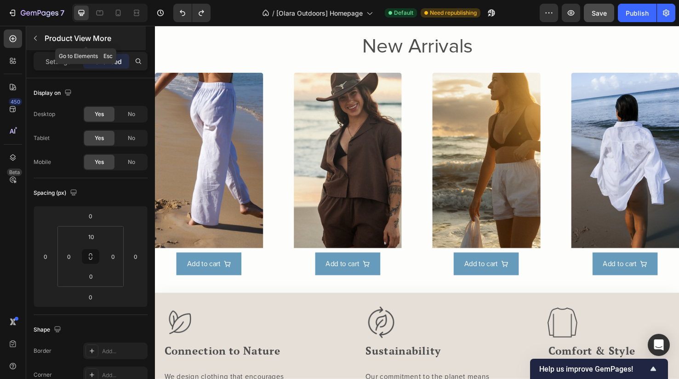
click at [36, 37] on icon "button" at bounding box center [35, 37] width 7 height 7
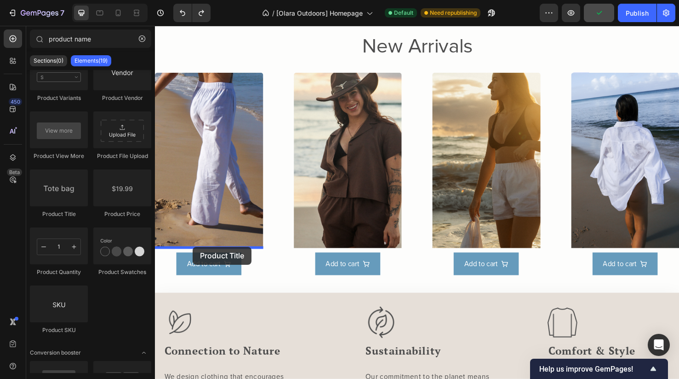
drag, startPoint x: 219, startPoint y: 226, endPoint x: 194, endPoint y: 258, distance: 40.3
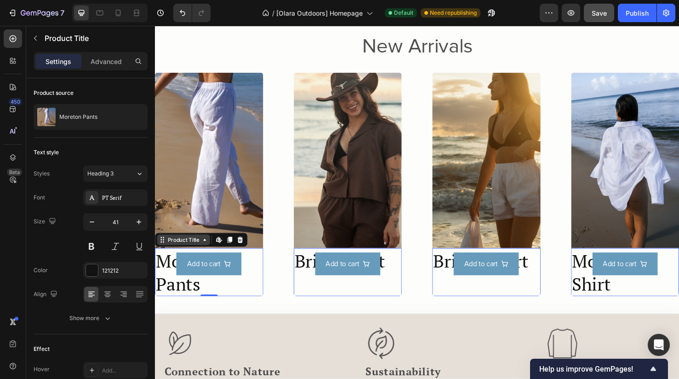
click at [171, 251] on div "Product Title" at bounding box center [185, 251] width 37 height 8
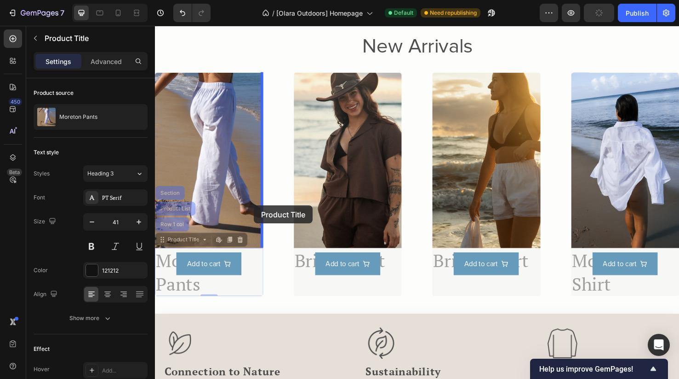
drag, startPoint x: 163, startPoint y: 253, endPoint x: 259, endPoint y: 215, distance: 103.2
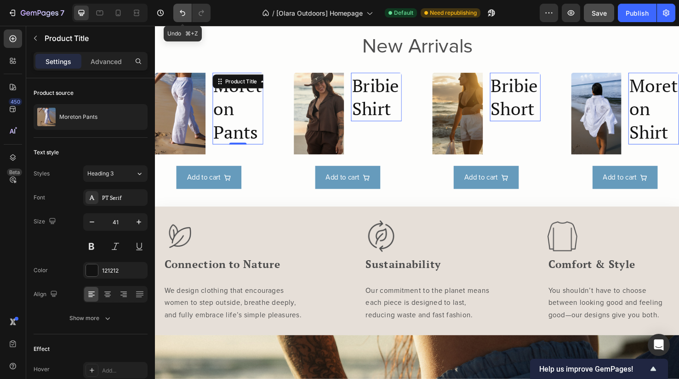
click at [184, 11] on icon "Undo/Redo" at bounding box center [182, 12] width 9 height 9
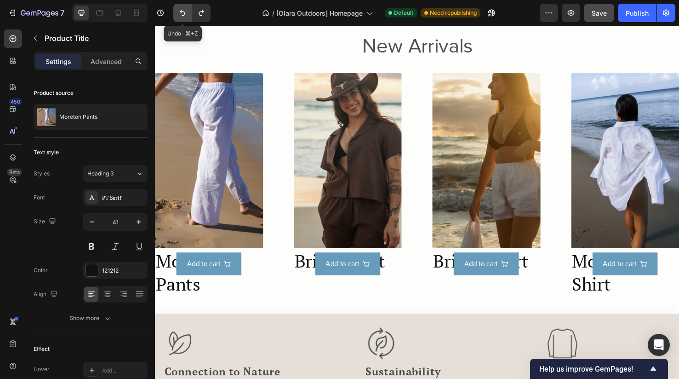
click at [184, 12] on icon "Undo/Redo" at bounding box center [183, 13] width 6 height 6
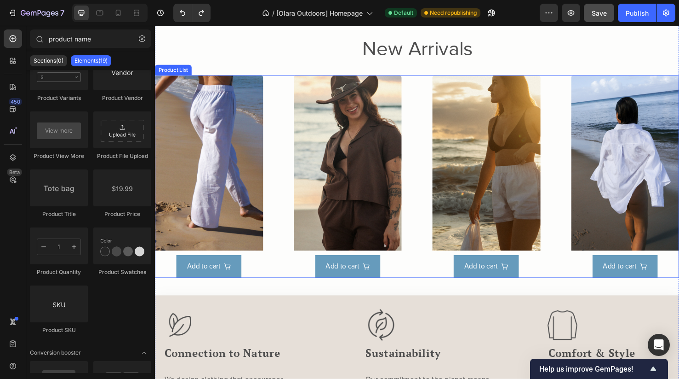
scroll to position [428, 0]
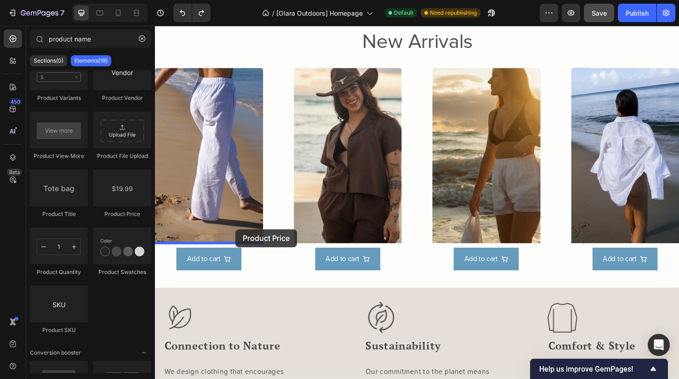
drag, startPoint x: 269, startPoint y: 208, endPoint x: 240, endPoint y: 240, distance: 43.0
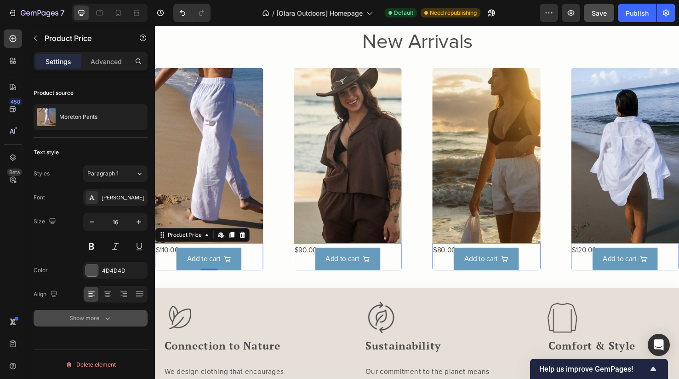
click at [105, 324] on button "Show more" at bounding box center [91, 318] width 114 height 17
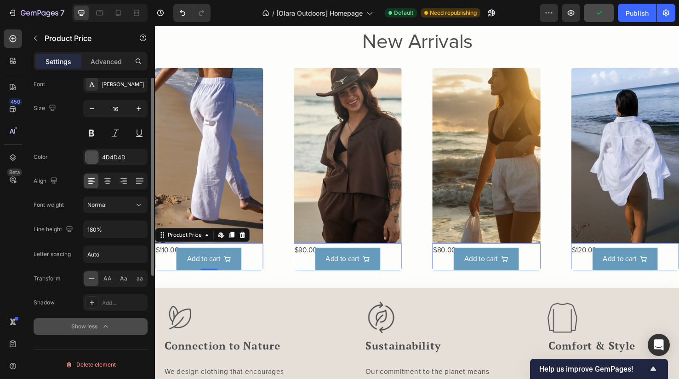
scroll to position [0, 0]
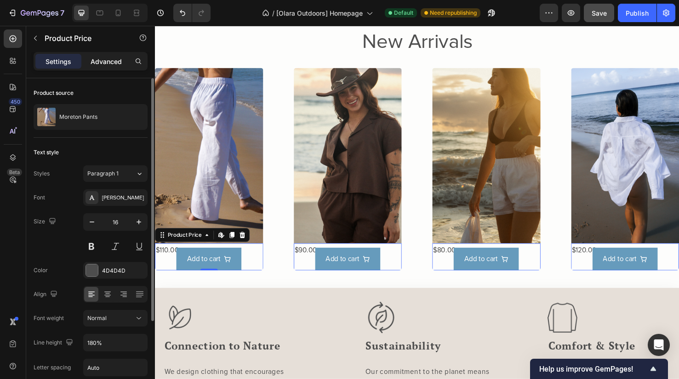
click at [103, 57] on p "Advanced" at bounding box center [106, 62] width 31 height 10
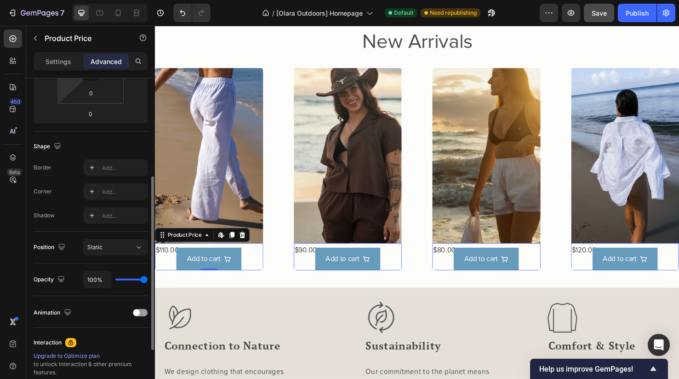
scroll to position [184, 0]
click at [131, 245] on div "Static" at bounding box center [110, 246] width 47 height 8
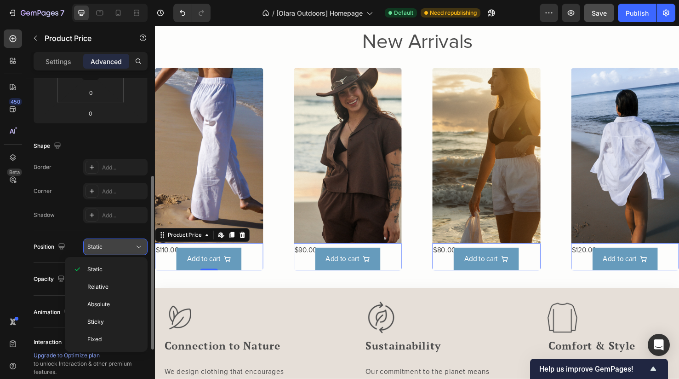
click at [131, 245] on div "Static" at bounding box center [110, 246] width 47 height 8
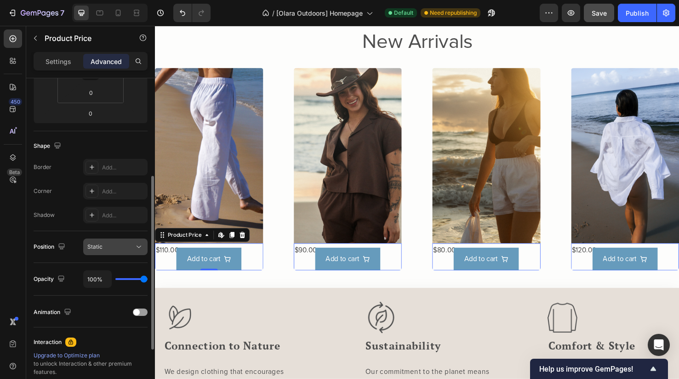
click at [119, 242] on div "Static" at bounding box center [110, 246] width 47 height 8
click at [57, 251] on button "button" at bounding box center [61, 246] width 11 height 11
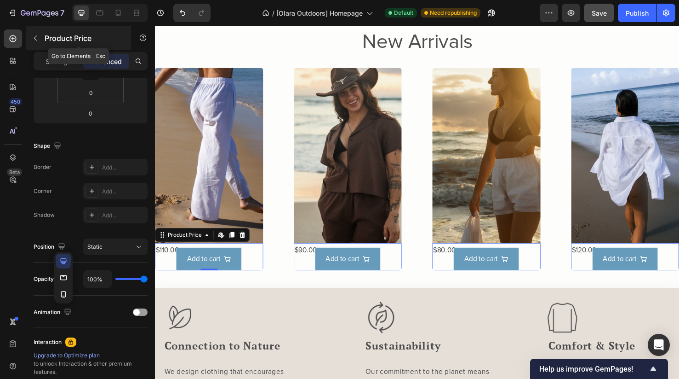
click at [35, 36] on icon "button" at bounding box center [35, 37] width 7 height 7
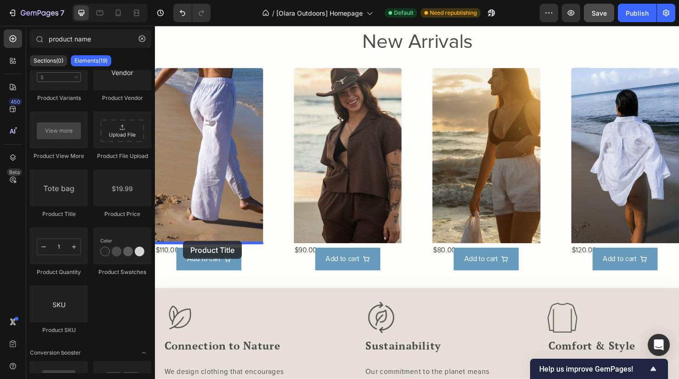
drag, startPoint x: 203, startPoint y: 224, endPoint x: 184, endPoint y: 252, distance: 33.8
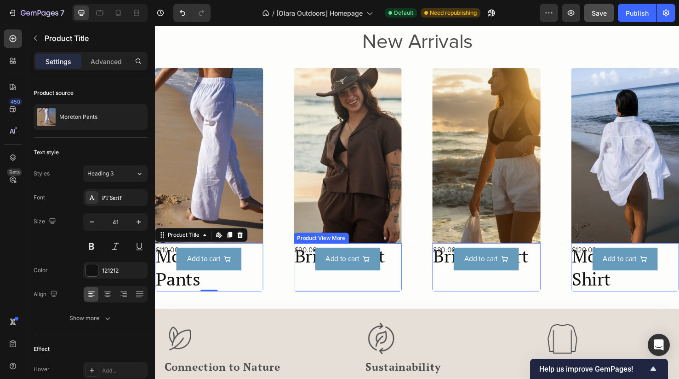
click at [334, 248] on div "Product View More" at bounding box center [330, 249] width 54 height 8
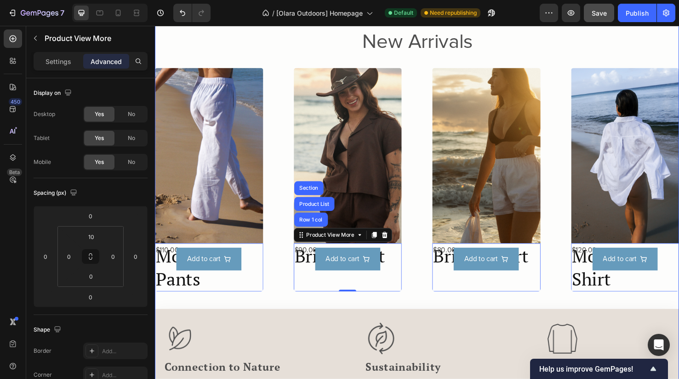
click at [260, 316] on div "New Arrivals Heading Product Images Moreton Pants Product Title $110.00 Product…" at bounding box center [431, 339] width 552 height 620
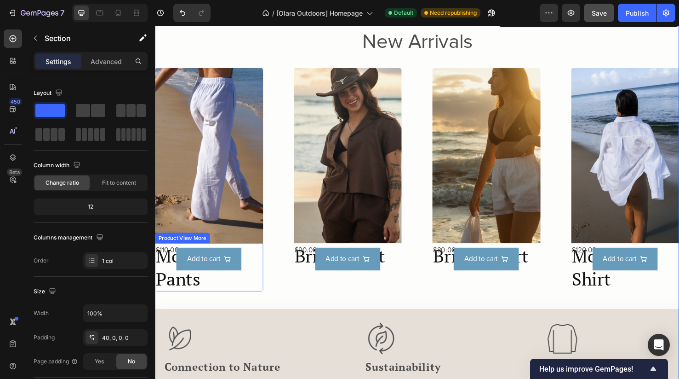
click at [236, 283] on div "Add to cart Product View More" at bounding box center [212, 279] width 114 height 51
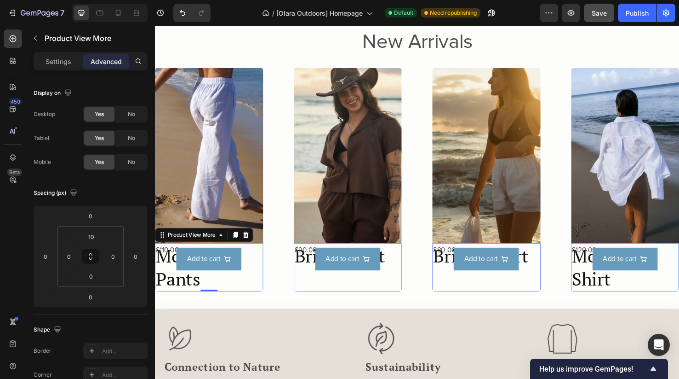
click at [162, 287] on div "Add to cart Product View More 0" at bounding box center [212, 279] width 114 height 51
click at [163, 265] on div "Add to cart" at bounding box center [212, 271] width 114 height 24
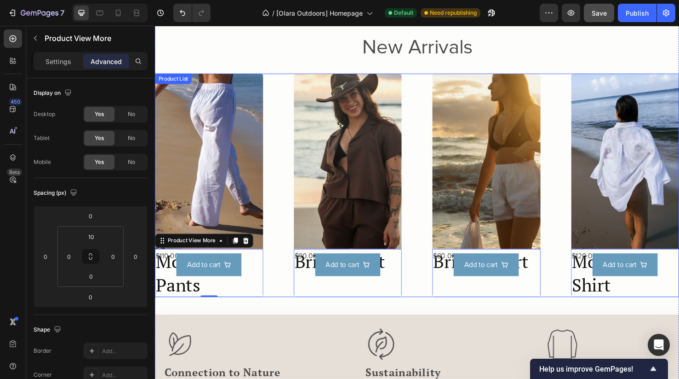
scroll to position [397, 0]
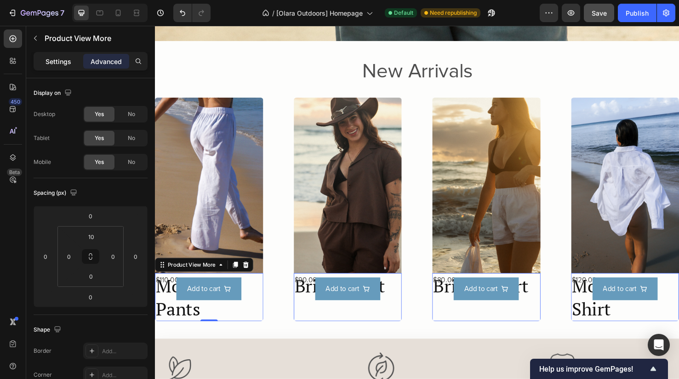
click at [59, 63] on p "Settings" at bounding box center [59, 62] width 26 height 10
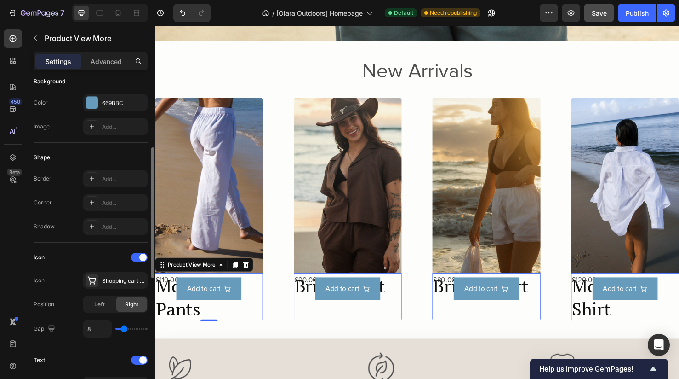
scroll to position [0, 0]
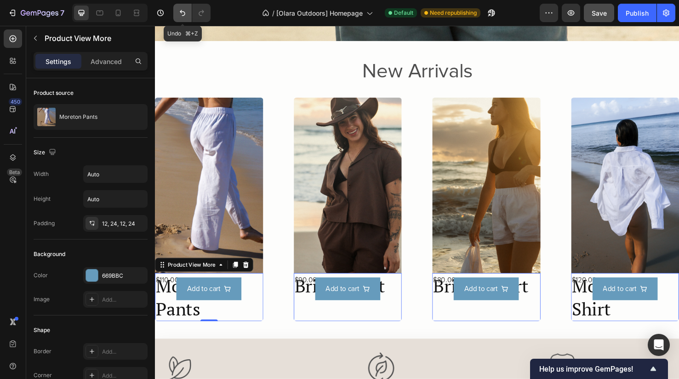
click at [183, 20] on button "Undo/Redo" at bounding box center [182, 13] width 18 height 18
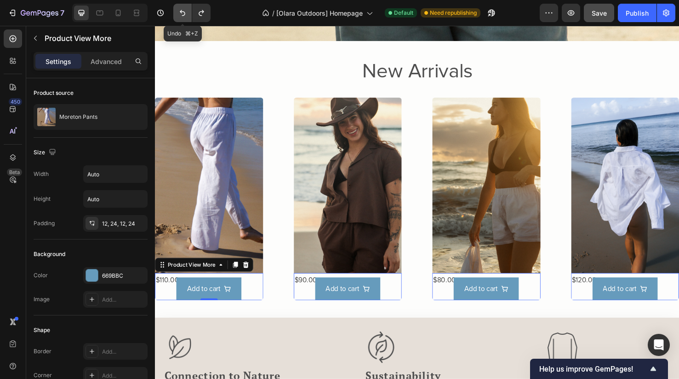
click at [183, 20] on button "Undo/Redo" at bounding box center [182, 13] width 18 height 18
click at [183, 15] on icon "Undo/Redo" at bounding box center [182, 12] width 9 height 9
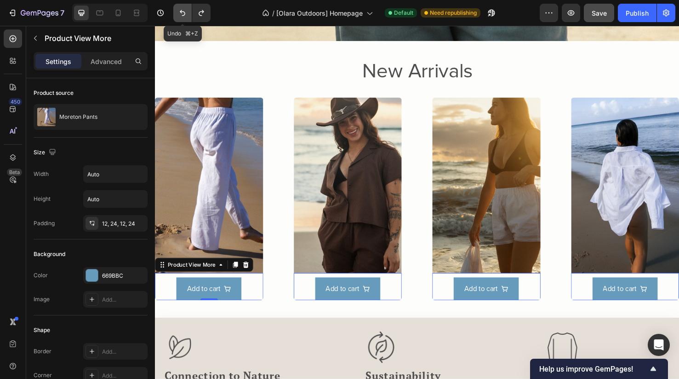
click at [183, 15] on icon "Undo/Redo" at bounding box center [182, 12] width 9 height 9
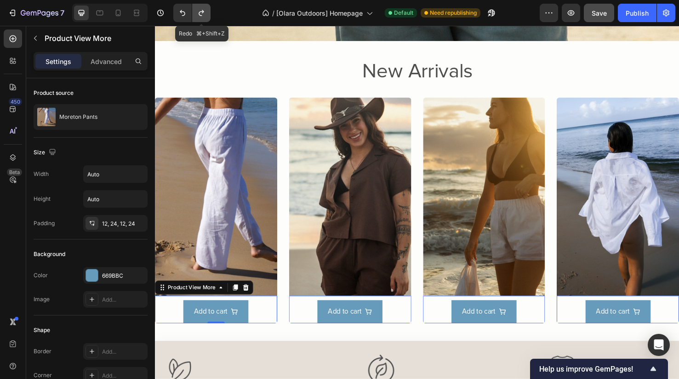
click at [205, 18] on button "Undo/Redo" at bounding box center [201, 13] width 18 height 18
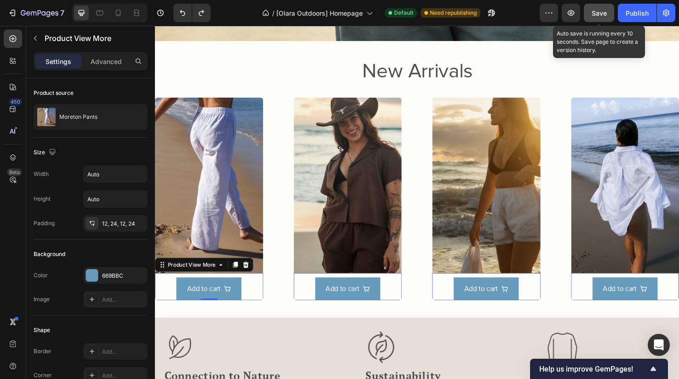
click at [604, 13] on span "Save" at bounding box center [599, 13] width 15 height 8
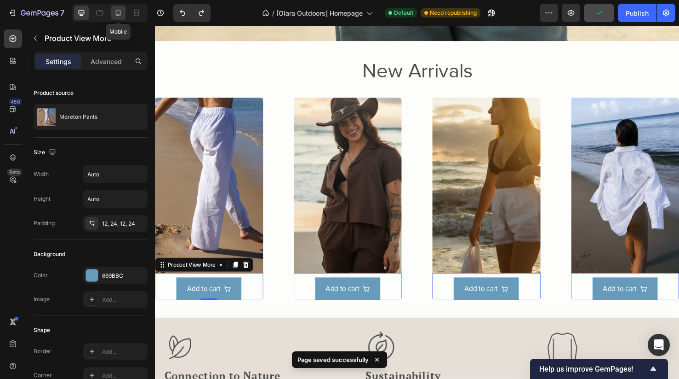
click at [120, 16] on icon at bounding box center [118, 13] width 5 height 6
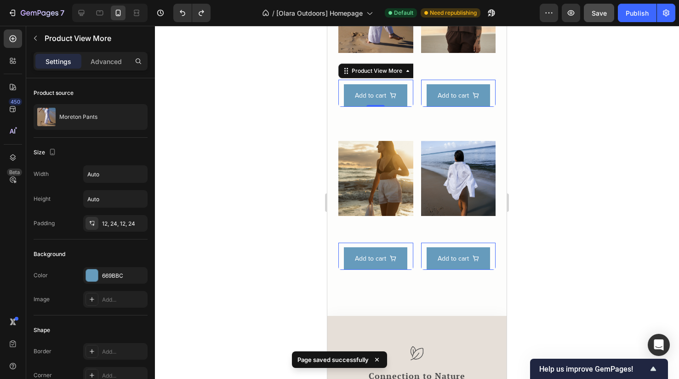
scroll to position [467, 0]
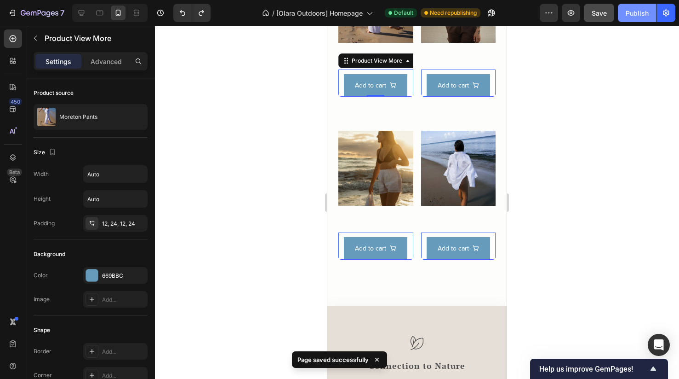
click at [649, 12] on div "Publish" at bounding box center [637, 13] width 23 height 10
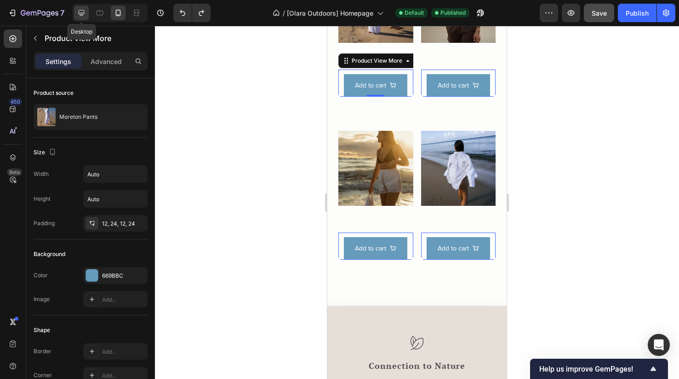
click at [85, 16] on icon at bounding box center [81, 12] width 9 height 9
type input "16"
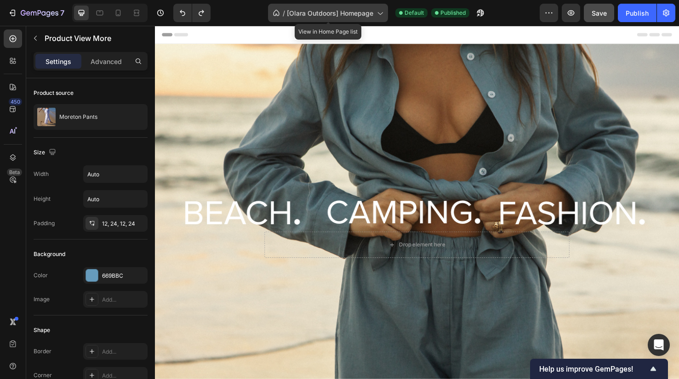
click at [370, 16] on span "[Olara Outdoors] Homepage" at bounding box center [330, 13] width 86 height 10
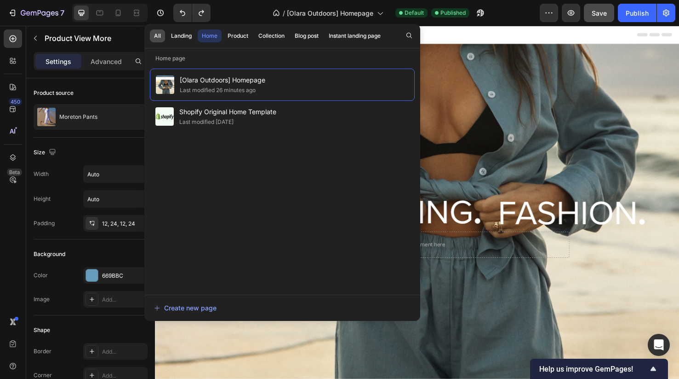
click at [161, 34] on button "All" at bounding box center [157, 35] width 15 height 13
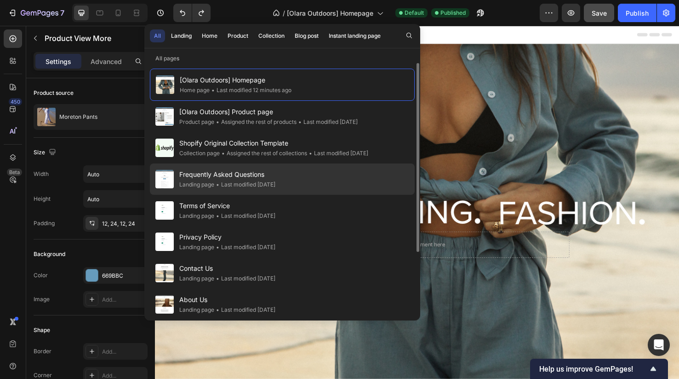
click at [241, 189] on div "Frequently Asked Questions Landing page • Last modified [DATE]" at bounding box center [282, 178] width 265 height 31
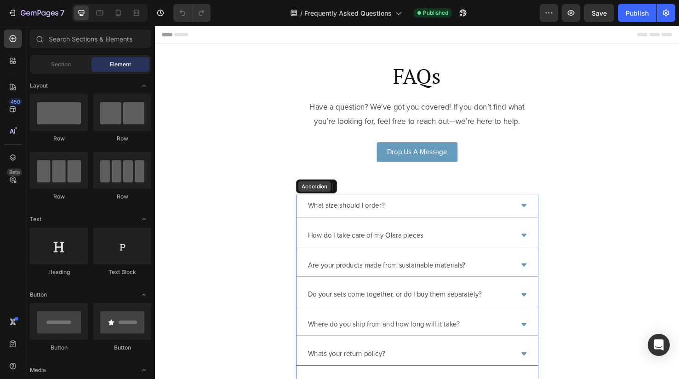
click at [313, 198] on div "Accordion" at bounding box center [323, 194] width 34 height 11
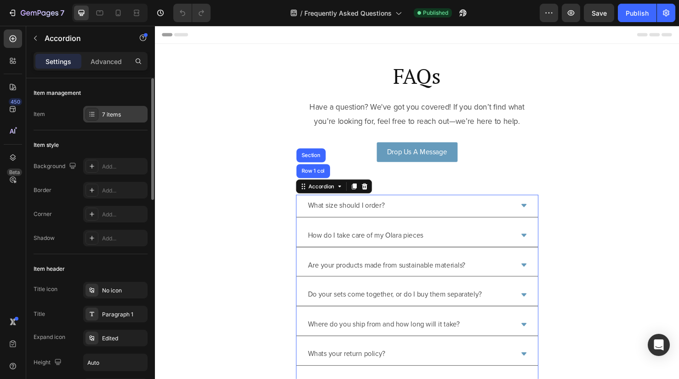
click at [88, 116] on icon at bounding box center [91, 113] width 7 height 7
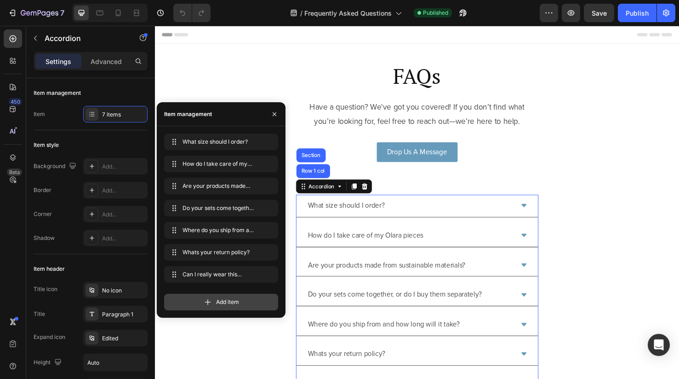
click at [230, 308] on div "Add item" at bounding box center [221, 301] width 114 height 17
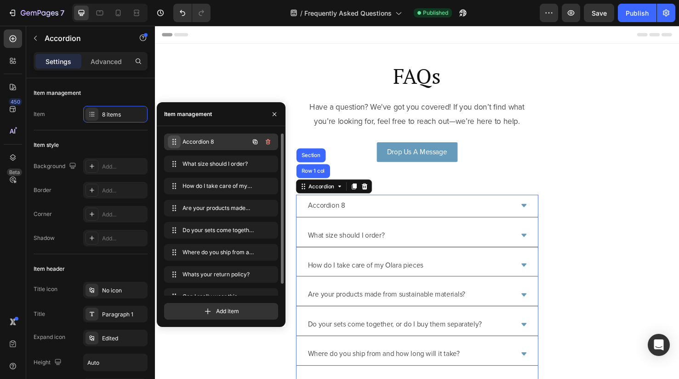
drag, startPoint x: 176, startPoint y: 285, endPoint x: 177, endPoint y: 142, distance: 143.1
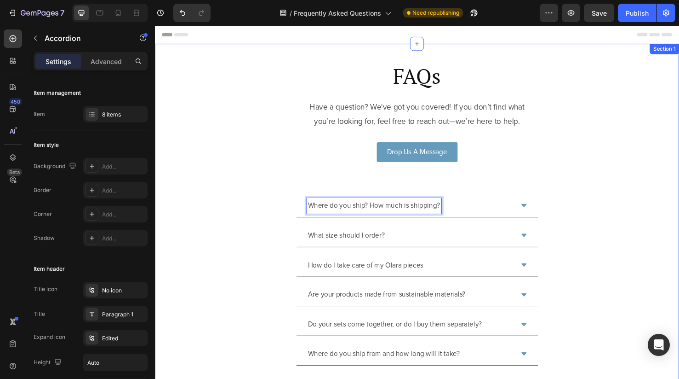
click at [589, 219] on div "FAQs Heading Have a question? We've got you covered! If you don’t find what you…" at bounding box center [431, 254] width 552 height 382
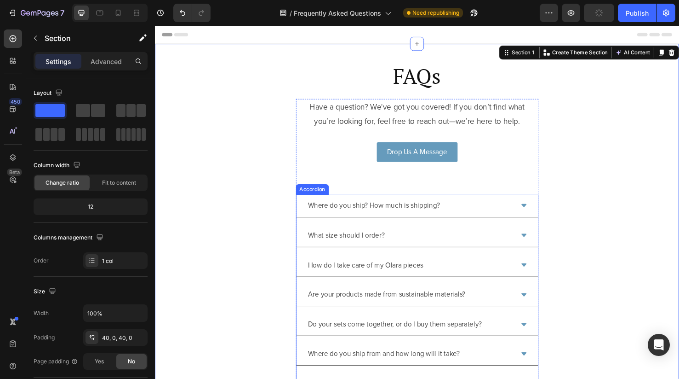
click at [544, 213] on icon at bounding box center [544, 214] width 6 height 3
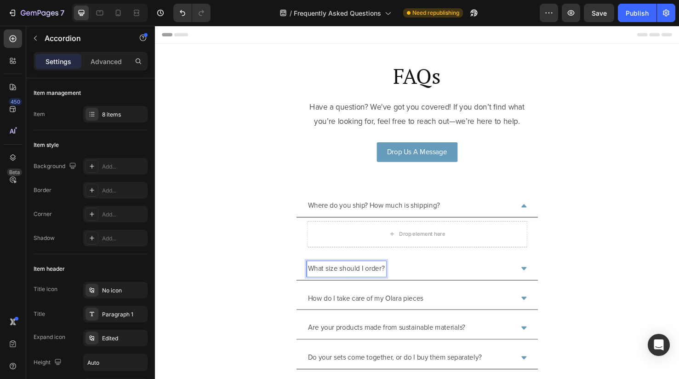
click at [540, 280] on icon at bounding box center [543, 280] width 7 height 7
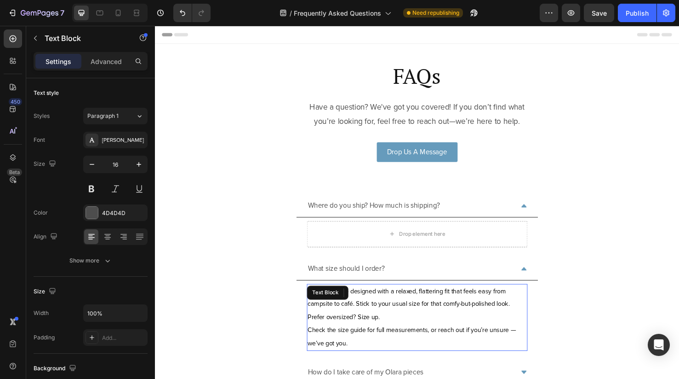
click at [454, 310] on p "Our pieces are designed with a relaxed, flattering fit that feels easy from cam…" at bounding box center [431, 332] width 230 height 69
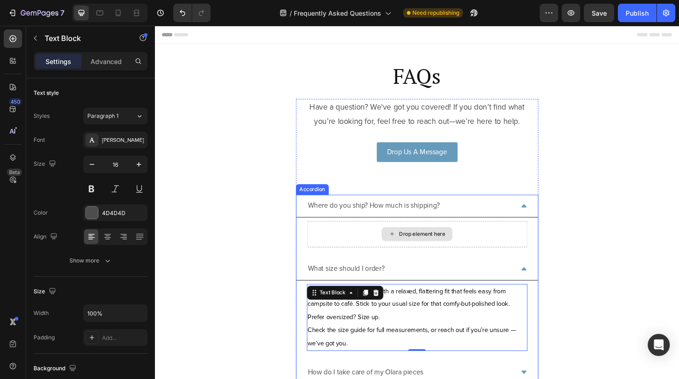
click at [366, 231] on div "Drop element here" at bounding box center [431, 245] width 232 height 28
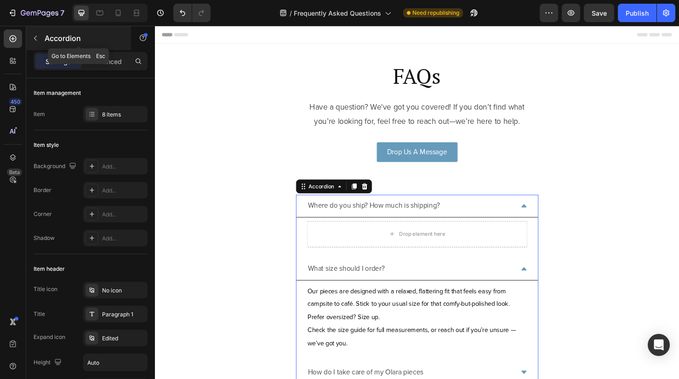
click at [34, 39] on icon "button" at bounding box center [35, 37] width 7 height 7
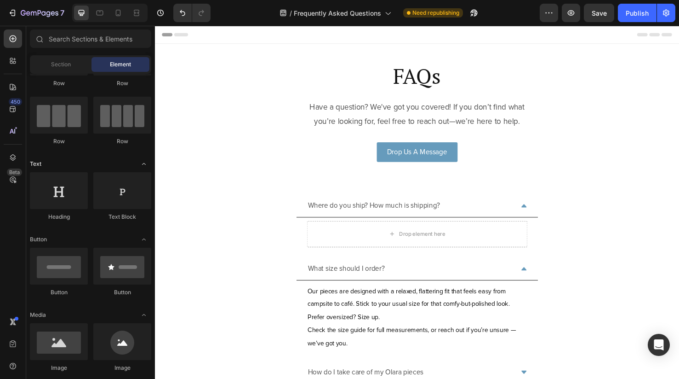
scroll to position [56, 0]
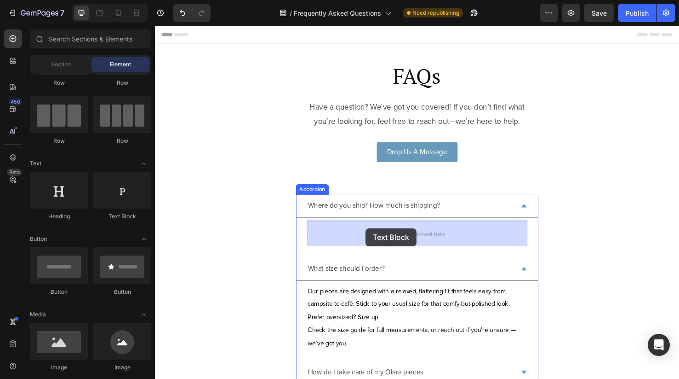
drag, startPoint x: 265, startPoint y: 221, endPoint x: 377, endPoint y: 239, distance: 113.1
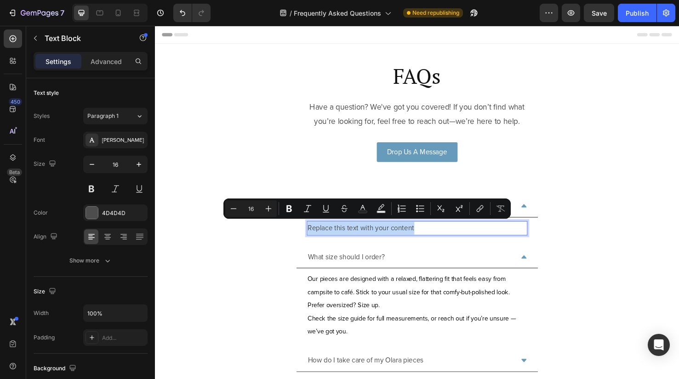
drag, startPoint x: 437, startPoint y: 237, endPoint x: 315, endPoint y: 236, distance: 121.9
click at [315, 236] on div "Replace this text with your content" at bounding box center [431, 238] width 232 height 15
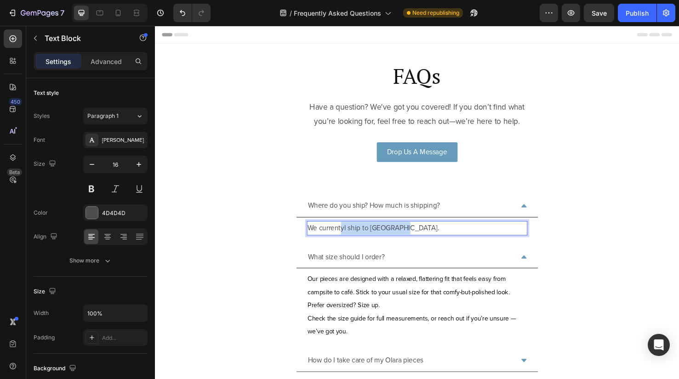
drag, startPoint x: 418, startPoint y: 234, endPoint x: 352, endPoint y: 236, distance: 66.2
click at [352, 236] on p "We currentyl ship to Australia." at bounding box center [431, 238] width 230 height 13
drag, startPoint x: 387, startPoint y: 240, endPoint x: 362, endPoint y: 240, distance: 24.4
click at [362, 240] on p "We currently shipto" at bounding box center [431, 238] width 230 height 13
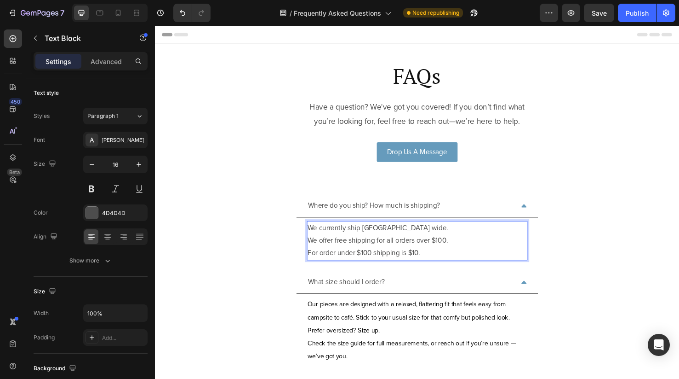
click at [385, 265] on p "For order under $100 shipping is $10." at bounding box center [431, 264] width 230 height 13
click at [442, 262] on p "For order under $100, shipping is $10." at bounding box center [431, 264] width 230 height 13
click at [437, 239] on p "We currently ship Australia wide. We offer free shipping for all orders over $1…" at bounding box center [431, 245] width 230 height 27
click at [357, 249] on p "We currently ship Australia wide. We offer free shipping for all orders over $1…" at bounding box center [431, 245] width 230 height 27
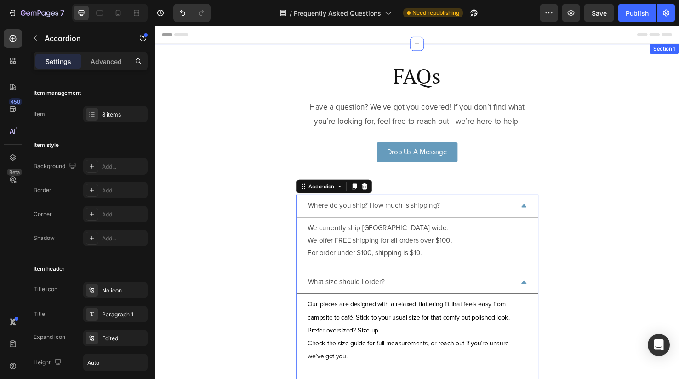
click at [644, 259] on div "FAQs Heading Have a question? We've got you covered! If you don’t find what you…" at bounding box center [431, 317] width 552 height 509
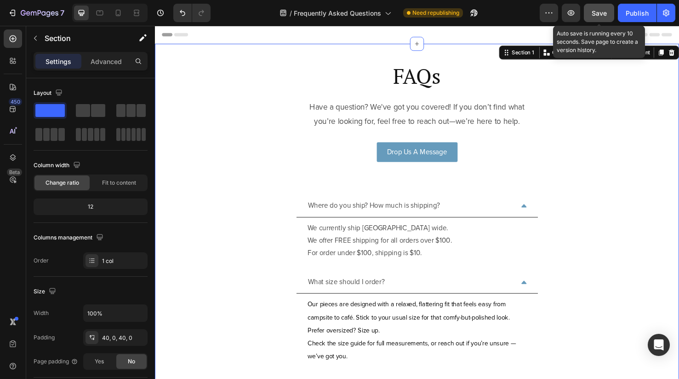
click at [599, 11] on span "Save" at bounding box center [599, 13] width 15 height 8
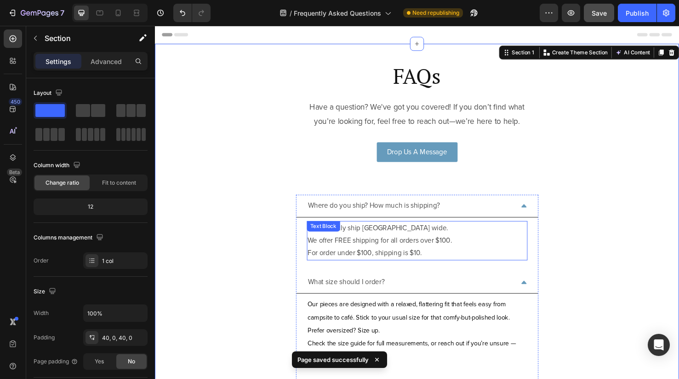
click at [409, 246] on p "We currently ship Australia wide. We offer FREE shipping for all orders over $1…" at bounding box center [431, 245] width 230 height 27
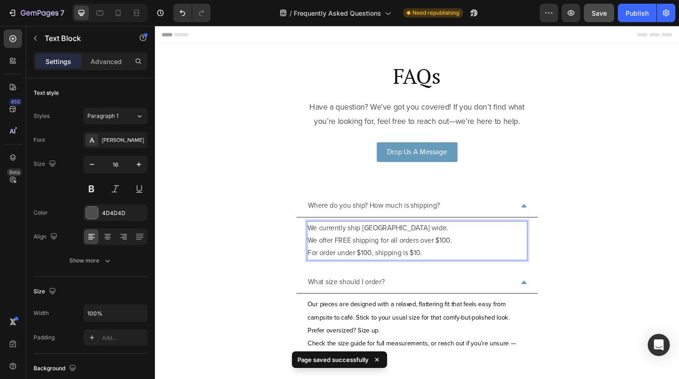
click at [448, 262] on p "For order under $100, shipping is $10." at bounding box center [431, 264] width 230 height 13
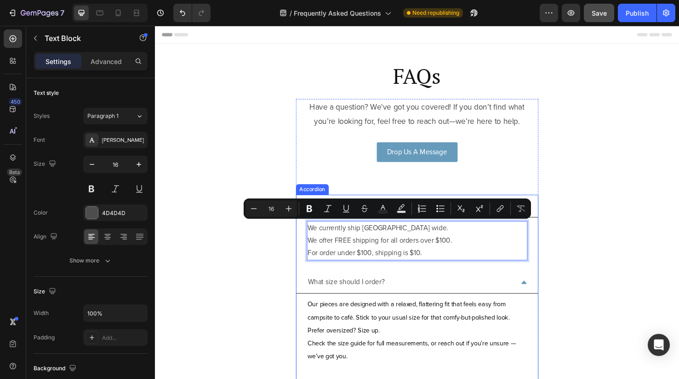
drag, startPoint x: 448, startPoint y: 262, endPoint x: 310, endPoint y: 237, distance: 140.2
click at [310, 237] on div "We currently ship Australia wide. We offer FREE shipping for all orders over $1…" at bounding box center [431, 251] width 254 height 49
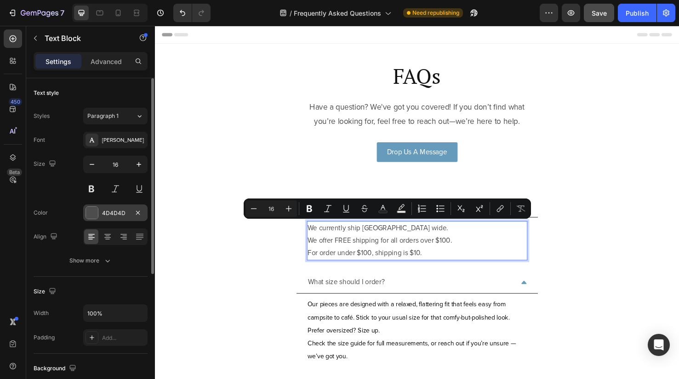
click at [99, 212] on div "4D4D4D" at bounding box center [115, 212] width 64 height 17
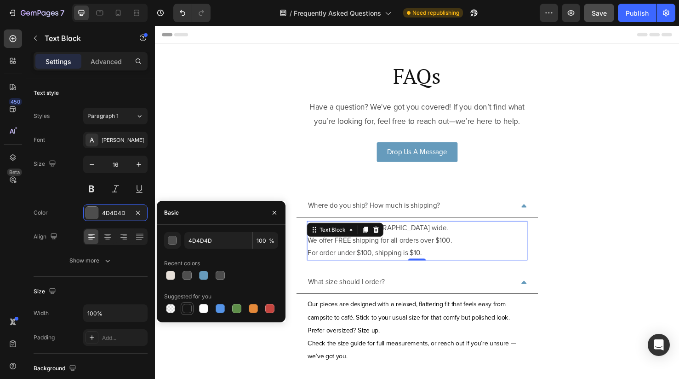
click at [189, 309] on div at bounding box center [187, 308] width 9 height 9
type input "151515"
click at [90, 161] on icon "button" at bounding box center [91, 164] width 9 height 9
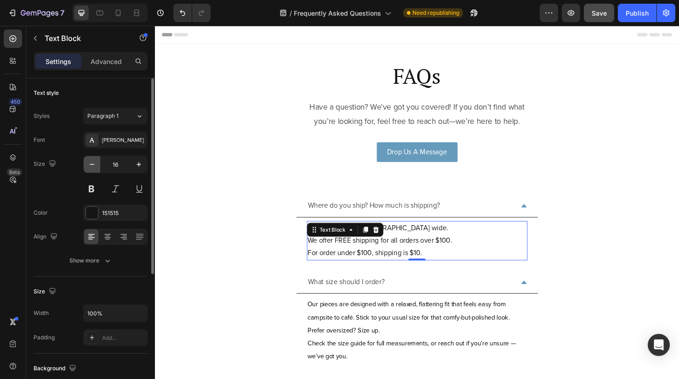
type input "15"
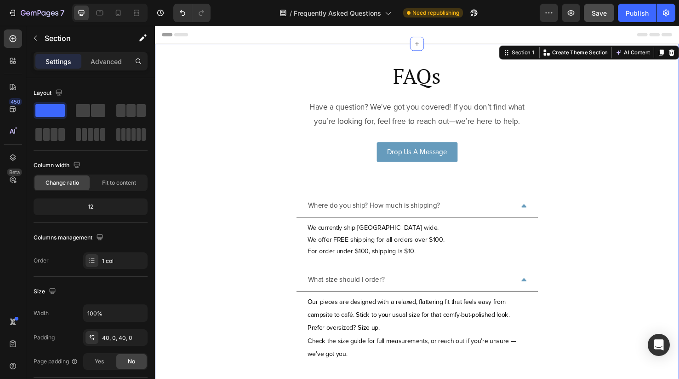
click at [218, 259] on div "FAQs Heading Have a question? We've got you covered! If you don’t find what you…" at bounding box center [431, 316] width 552 height 506
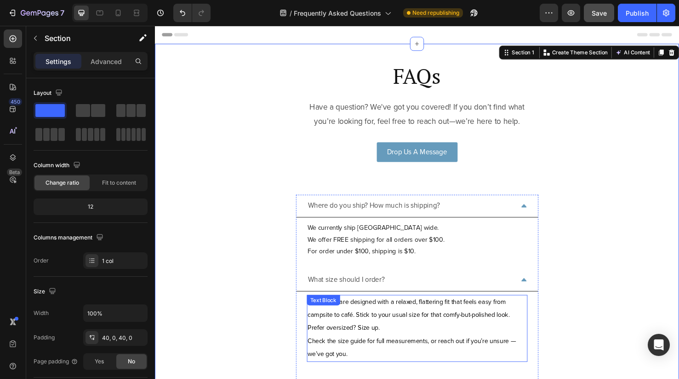
click at [428, 337] on p "Our pieces are designed with a relaxed, flattering fit that feels easy from cam…" at bounding box center [431, 344] width 230 height 69
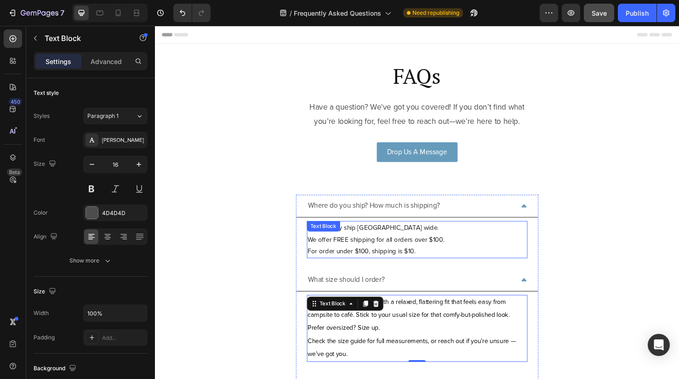
click at [415, 255] on p "We currently ship Australia wide. We offer FREE shipping for all orders over $1…" at bounding box center [431, 244] width 230 height 25
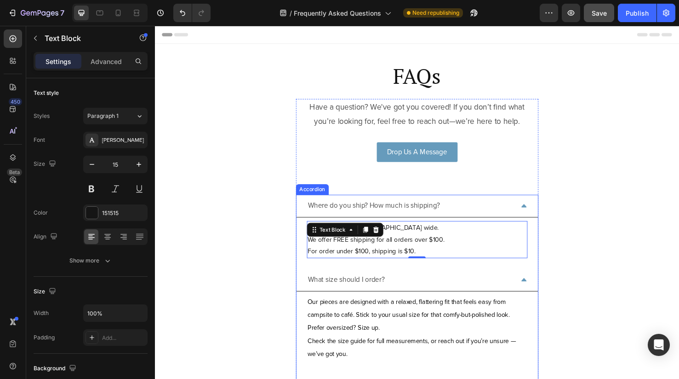
click at [543, 295] on div "What size should I order?" at bounding box center [431, 293] width 254 height 24
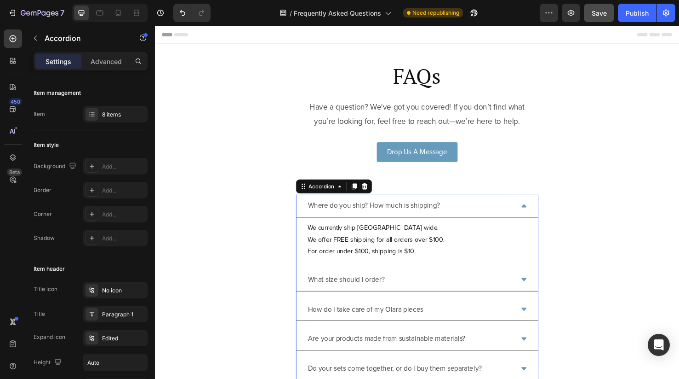
click at [545, 206] on div "Where do you ship? How much is shipping?" at bounding box center [431, 215] width 254 height 24
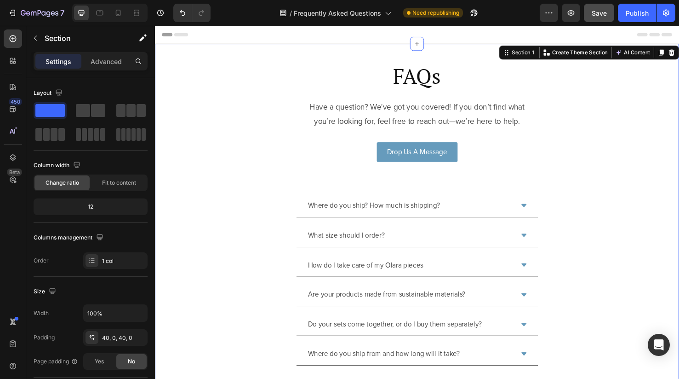
click at [597, 237] on div "FAQs Heading Have a question? We've got you covered! If you don’t find what you…" at bounding box center [431, 254] width 552 height 382
click at [604, 13] on span "Save" at bounding box center [599, 13] width 15 height 8
click at [637, 14] on div "Publish" at bounding box center [637, 13] width 23 height 10
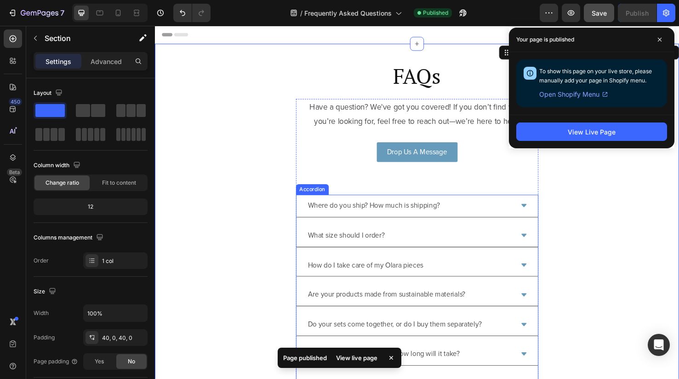
click at [419, 247] on div "What size should I order?" at bounding box center [424, 246] width 218 height 16
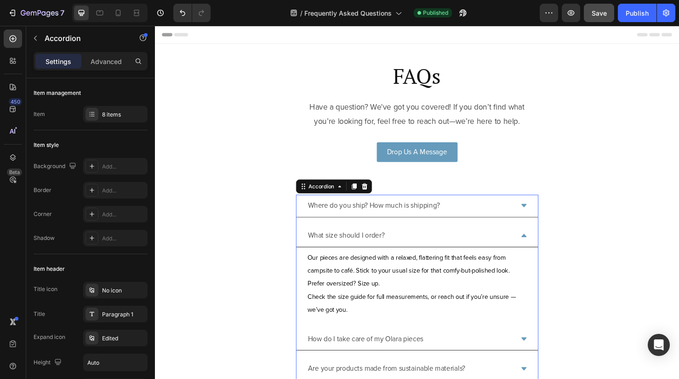
click at [542, 243] on icon at bounding box center [543, 245] width 7 height 7
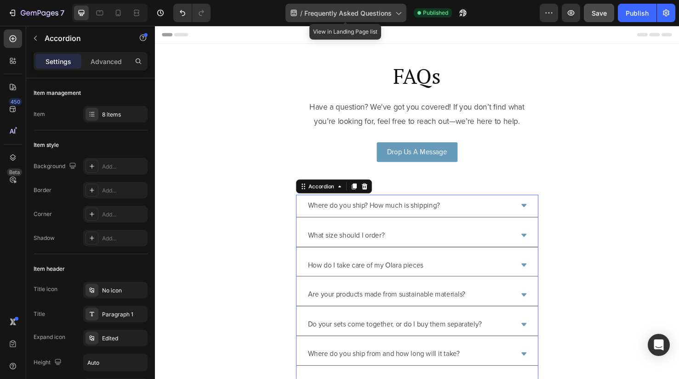
click at [337, 11] on span "Frequently Asked Questions" at bounding box center [347, 13] width 87 height 10
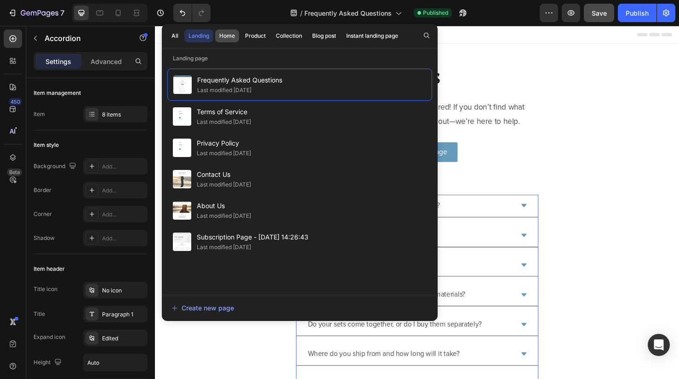
click at [233, 33] on div "Home" at bounding box center [227, 36] width 16 height 8
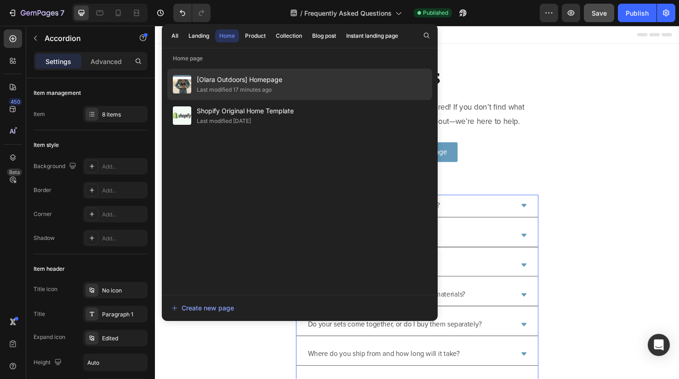
click at [235, 82] on span "[Olara Outdoors] Homepage" at bounding box center [240, 79] width 86 height 11
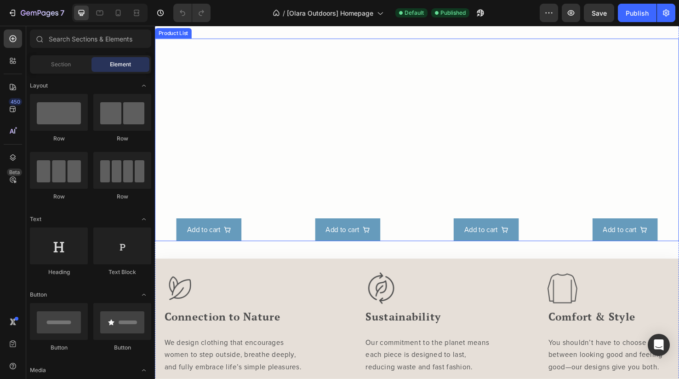
scroll to position [461, 0]
